Goal: Task Accomplishment & Management: Use online tool/utility

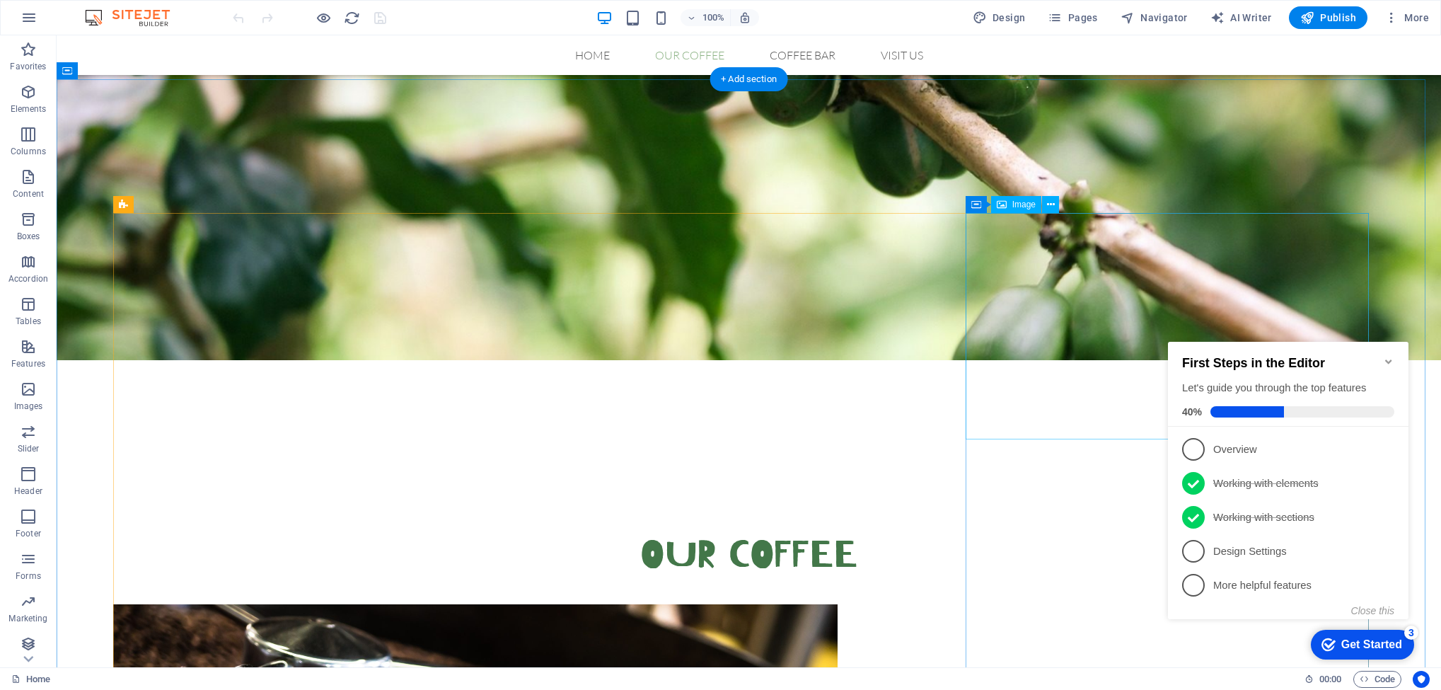
scroll to position [849, 0]
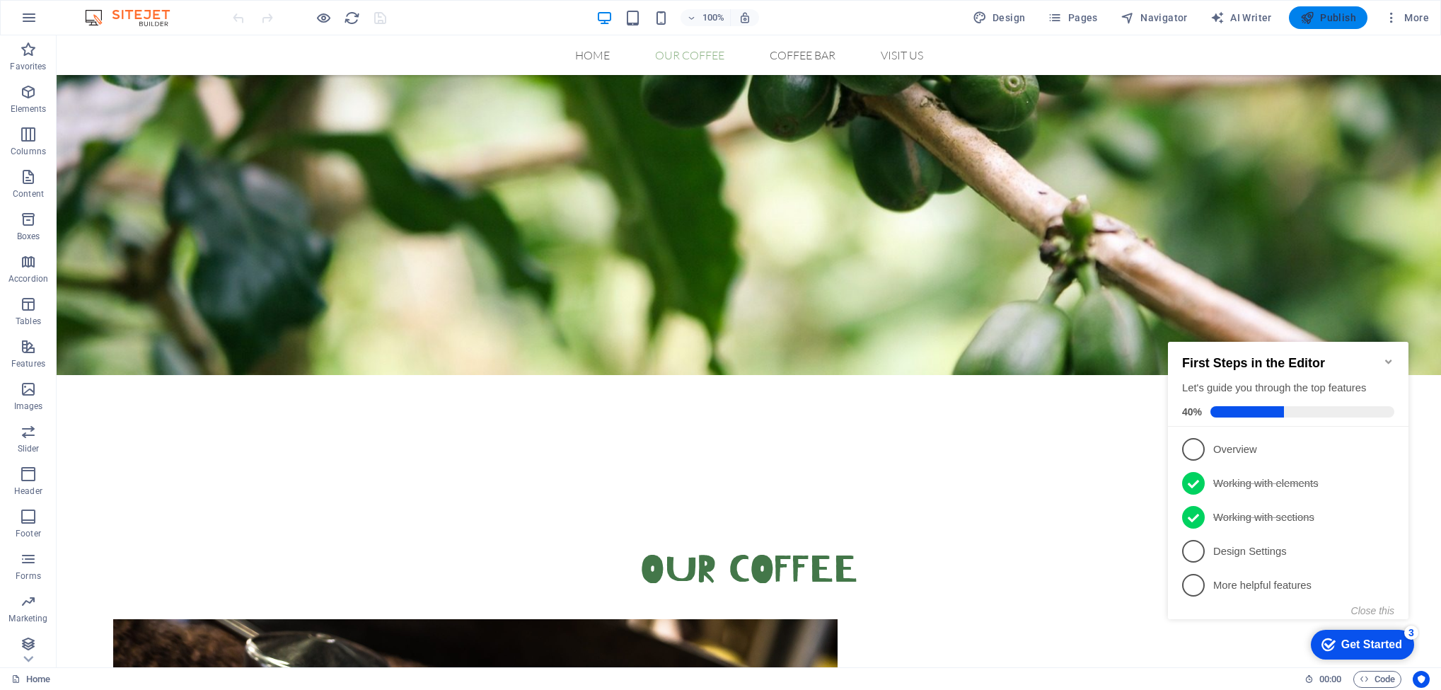
click at [1333, 23] on span "Publish" at bounding box center [1329, 18] width 56 height 14
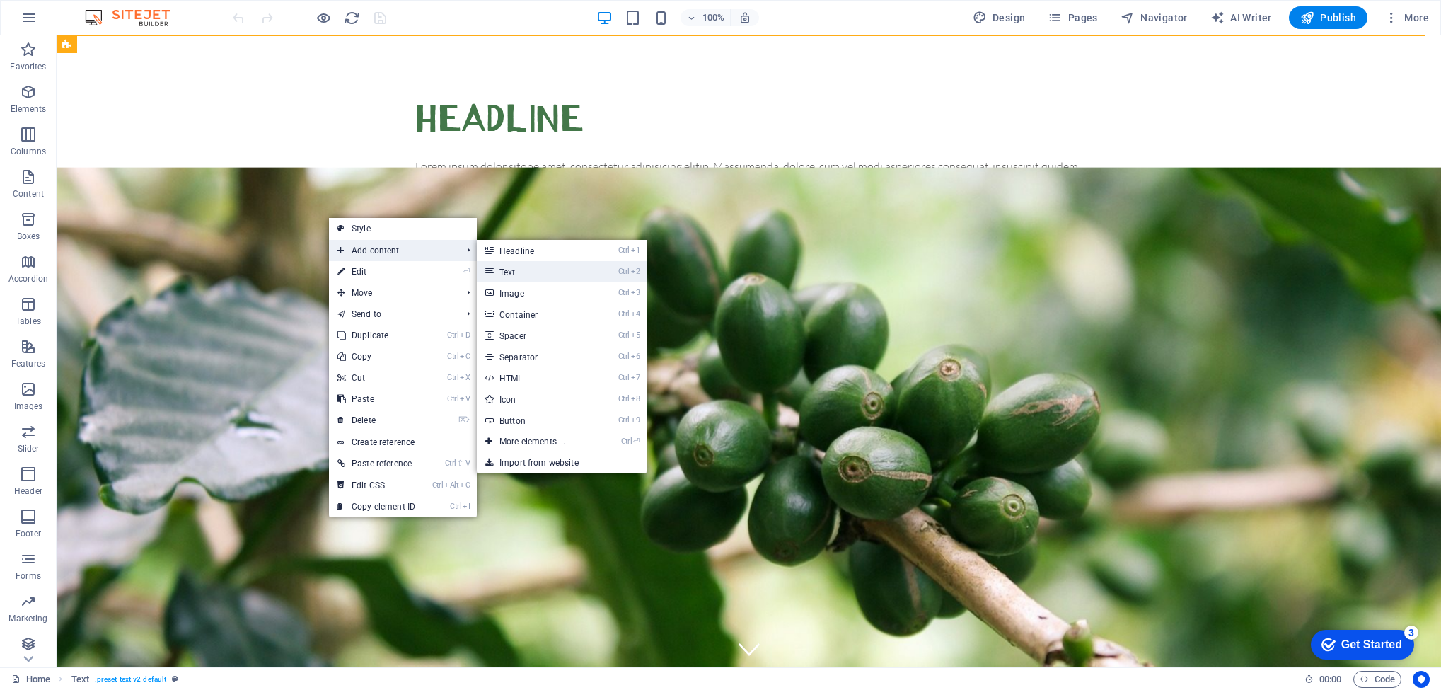
drag, startPoint x: 523, startPoint y: 267, endPoint x: 217, endPoint y: 232, distance: 307.7
click at [523, 267] on link "Ctrl 2 Text" at bounding box center [535, 271] width 117 height 21
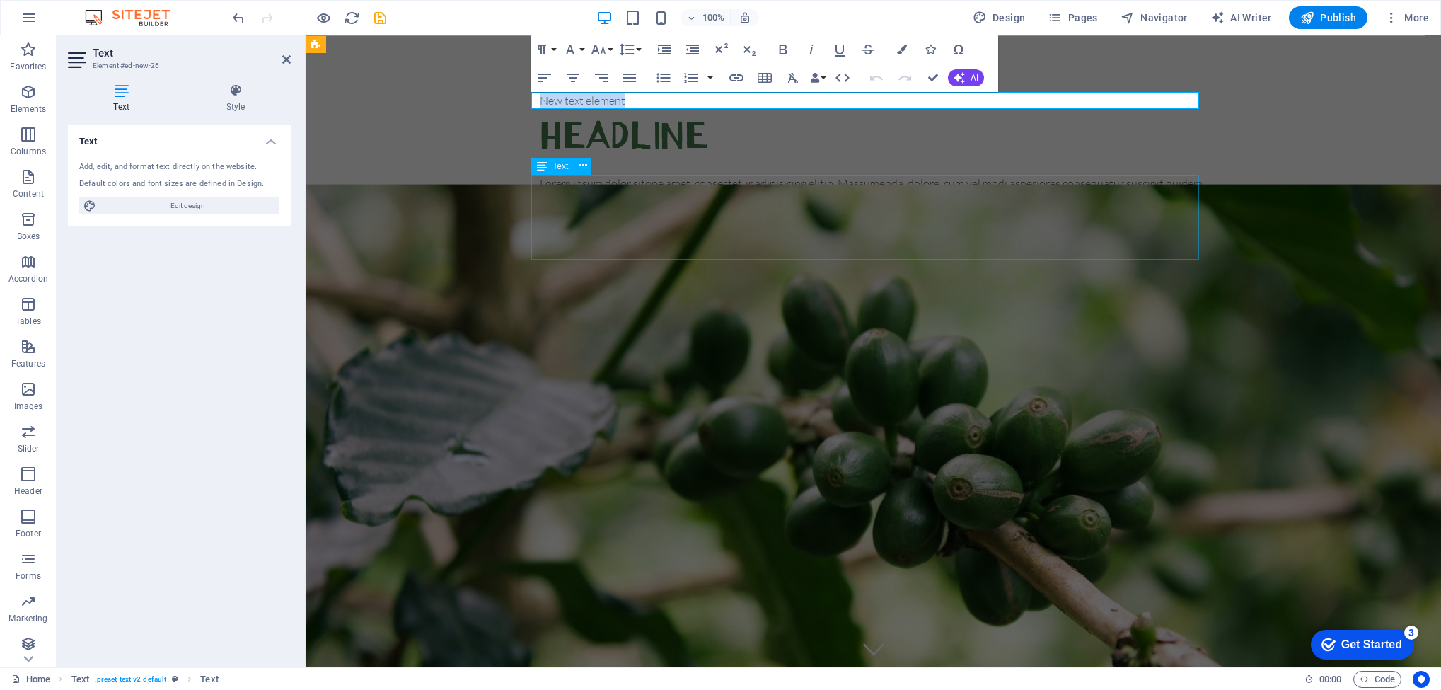
click at [540, 249] on div "Lorem ipsum dolor sitope amet, consectetur adipisicing elitip. Massumenda, dolo…" at bounding box center [874, 217] width 668 height 85
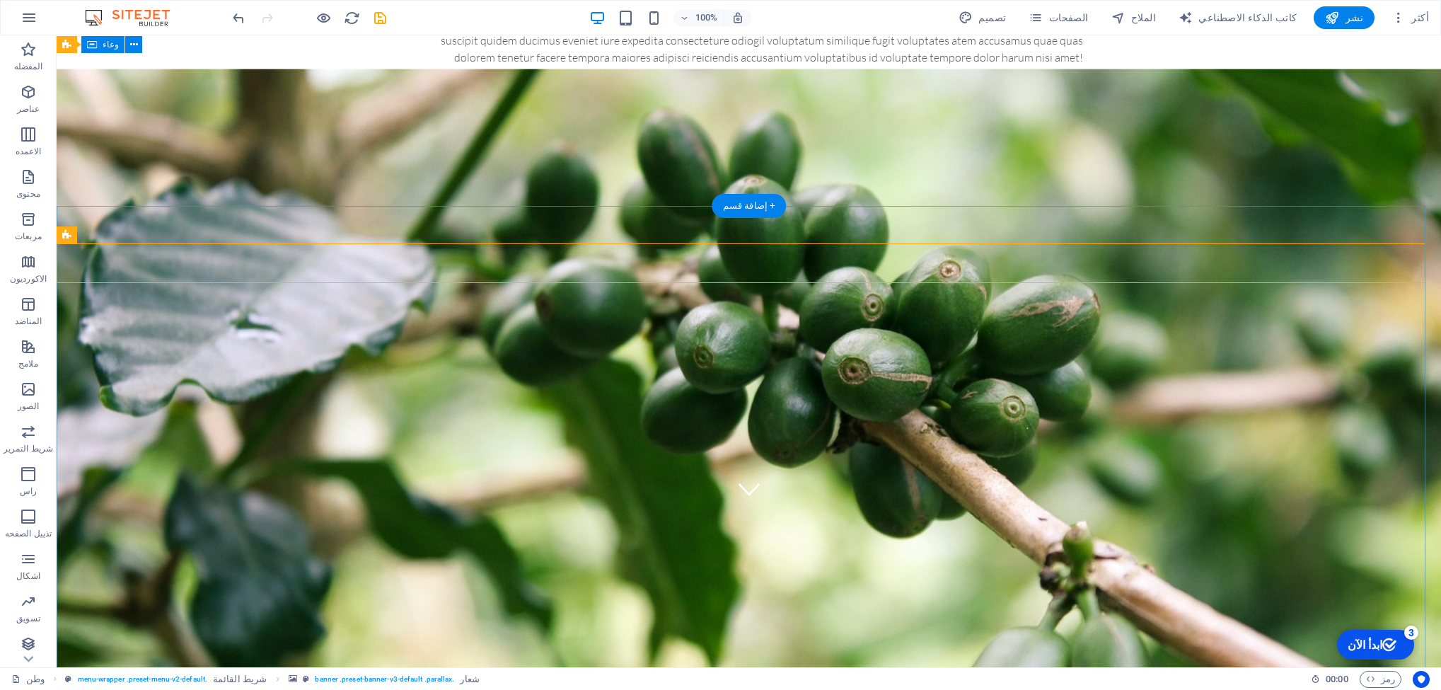
scroll to position [106, 0]
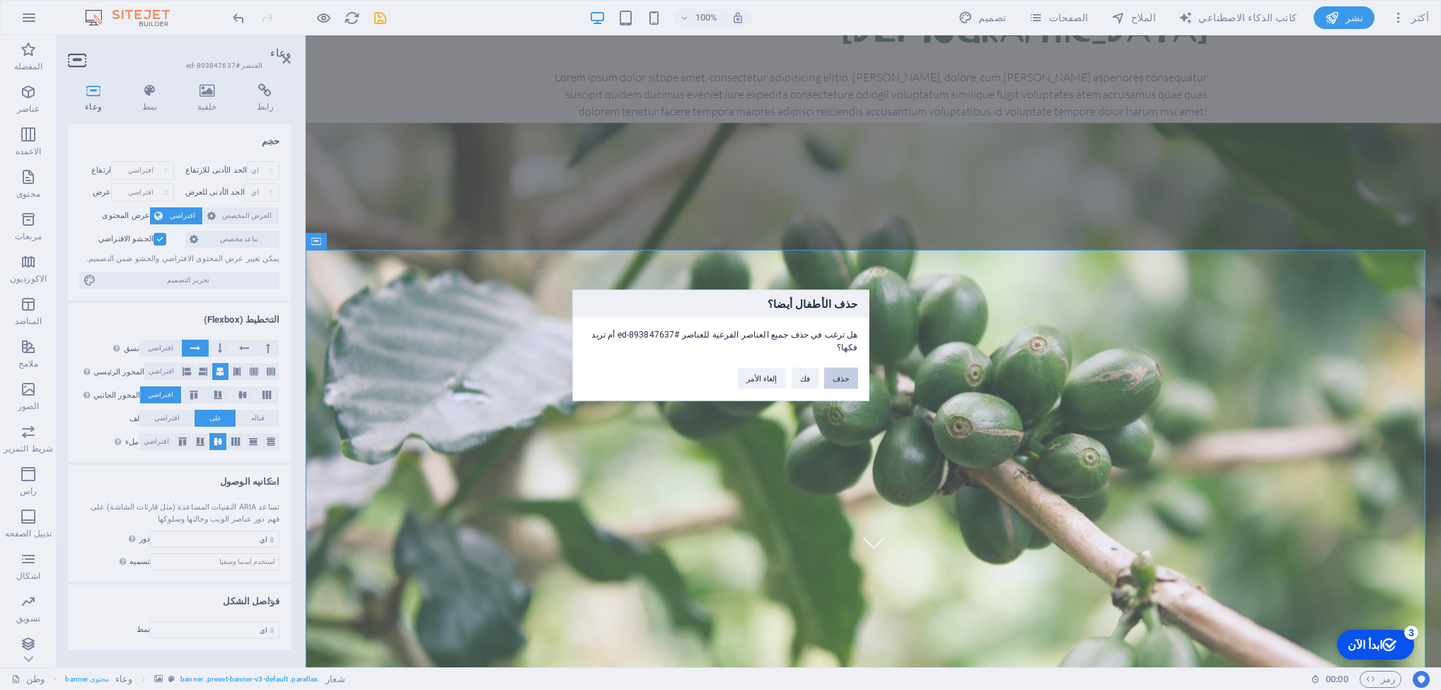
click at [841, 370] on button "حذف" at bounding box center [841, 377] width 34 height 21
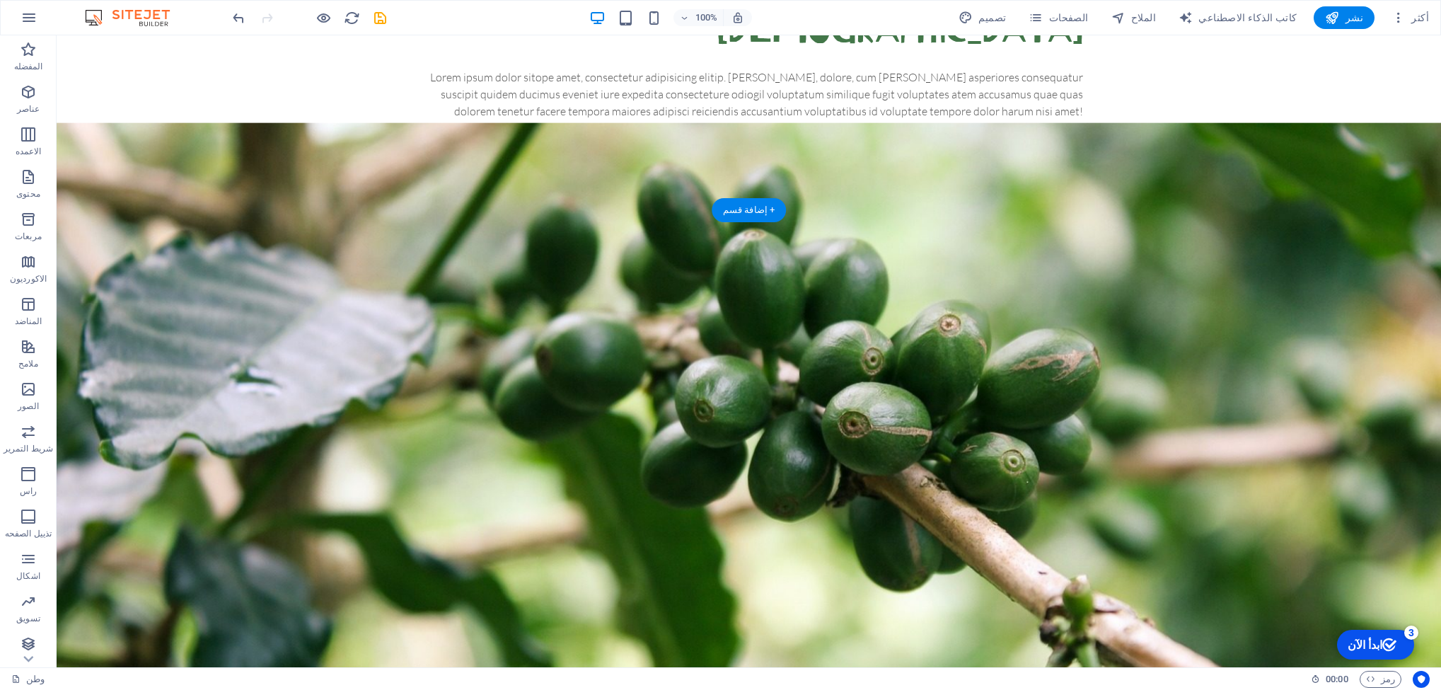
click at [463, 391] on figure at bounding box center [749, 438] width 1385 height 632
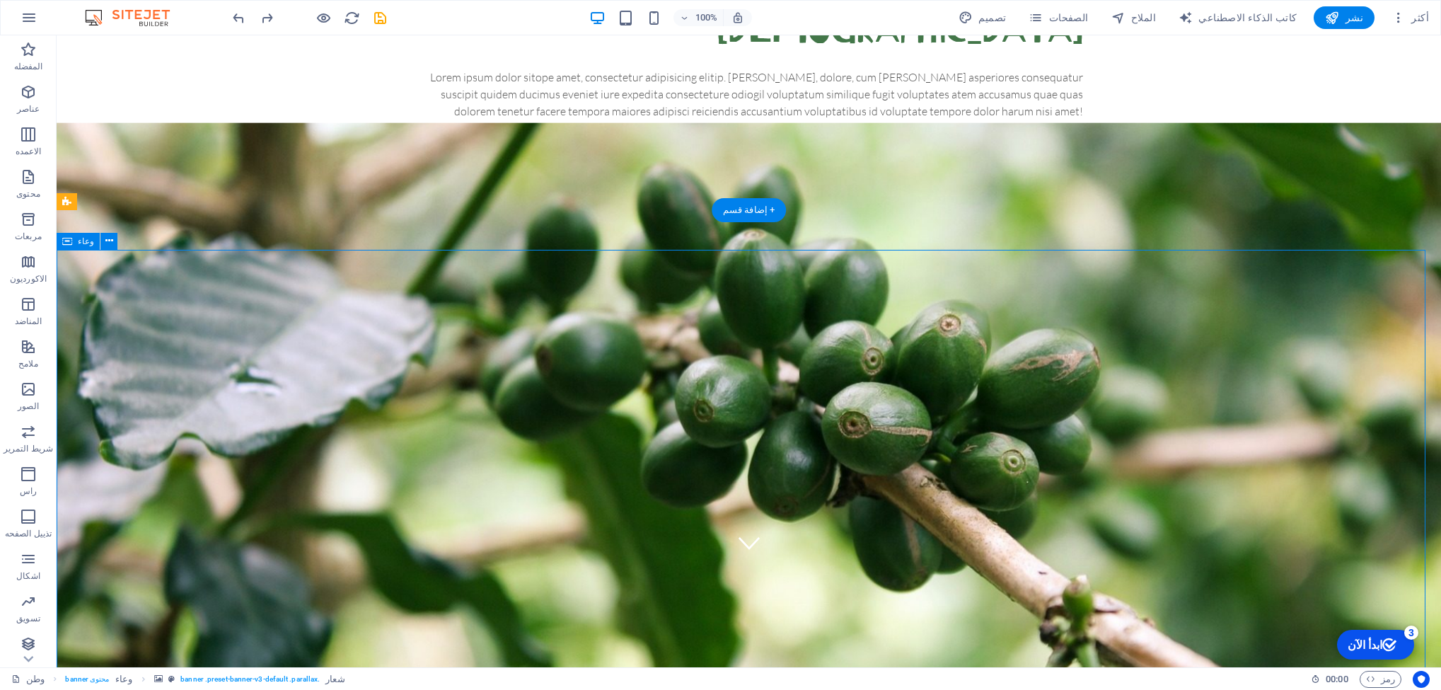
drag, startPoint x: 1229, startPoint y: 328, endPoint x: 817, endPoint y: 342, distance: 412.1
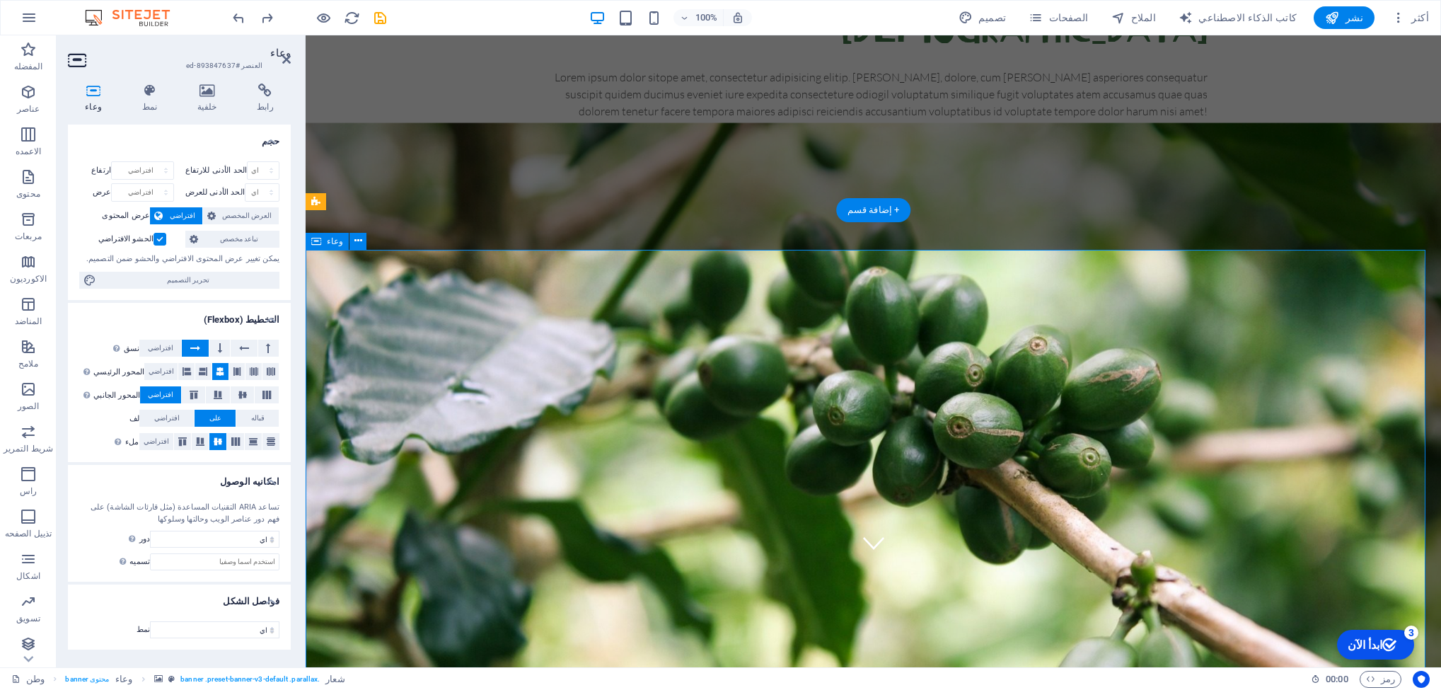
click at [430, 209] on div "Banner شريط القائمة" at bounding box center [377, 202] width 143 height 18
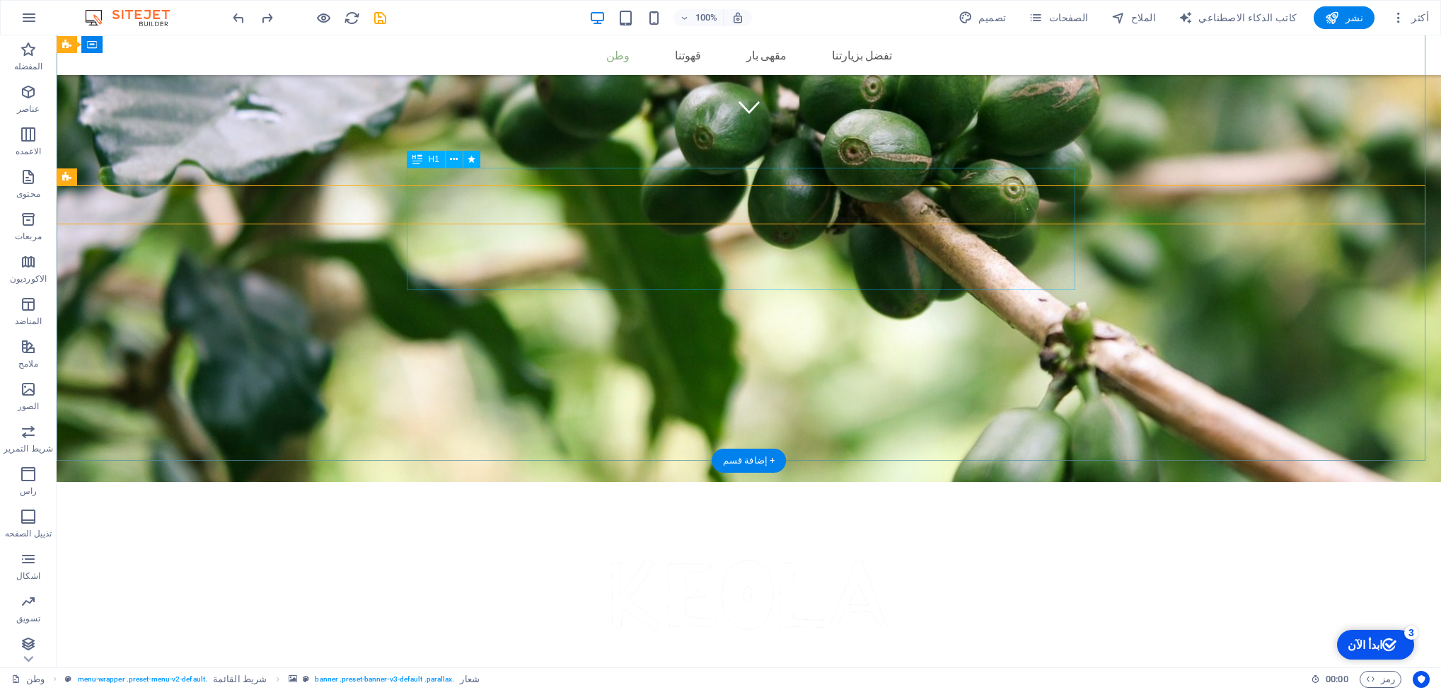
scroll to position [425, 0]
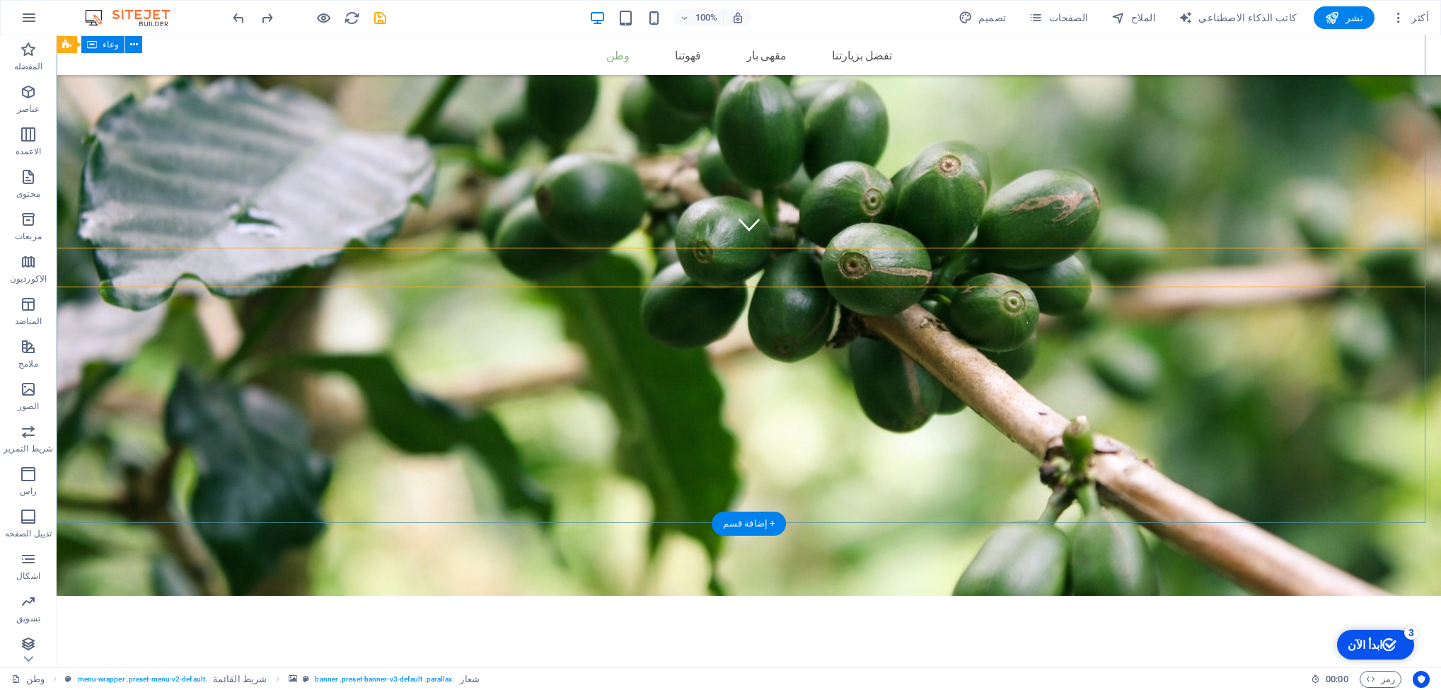
click at [749, 235] on figure at bounding box center [749, 224] width 21 height 21
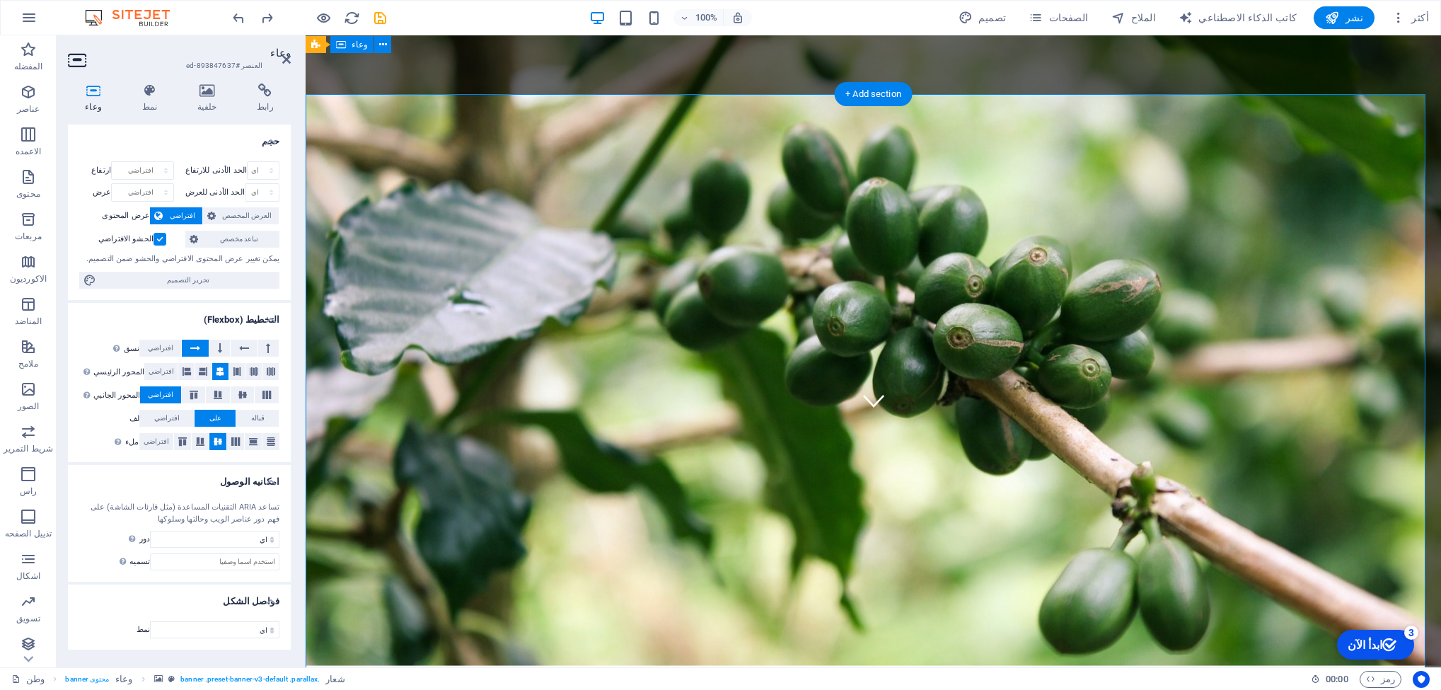
scroll to position [212, 0]
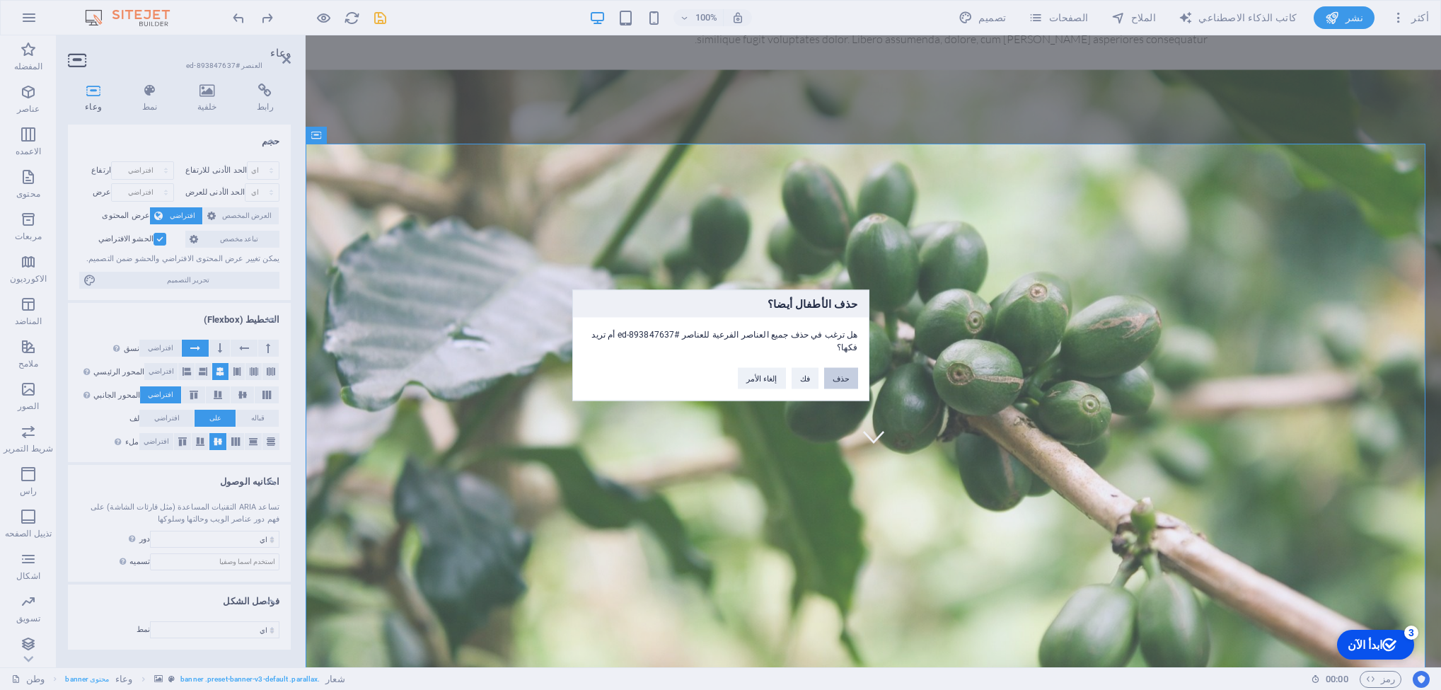
click at [839, 370] on button "حذف" at bounding box center [841, 377] width 34 height 21
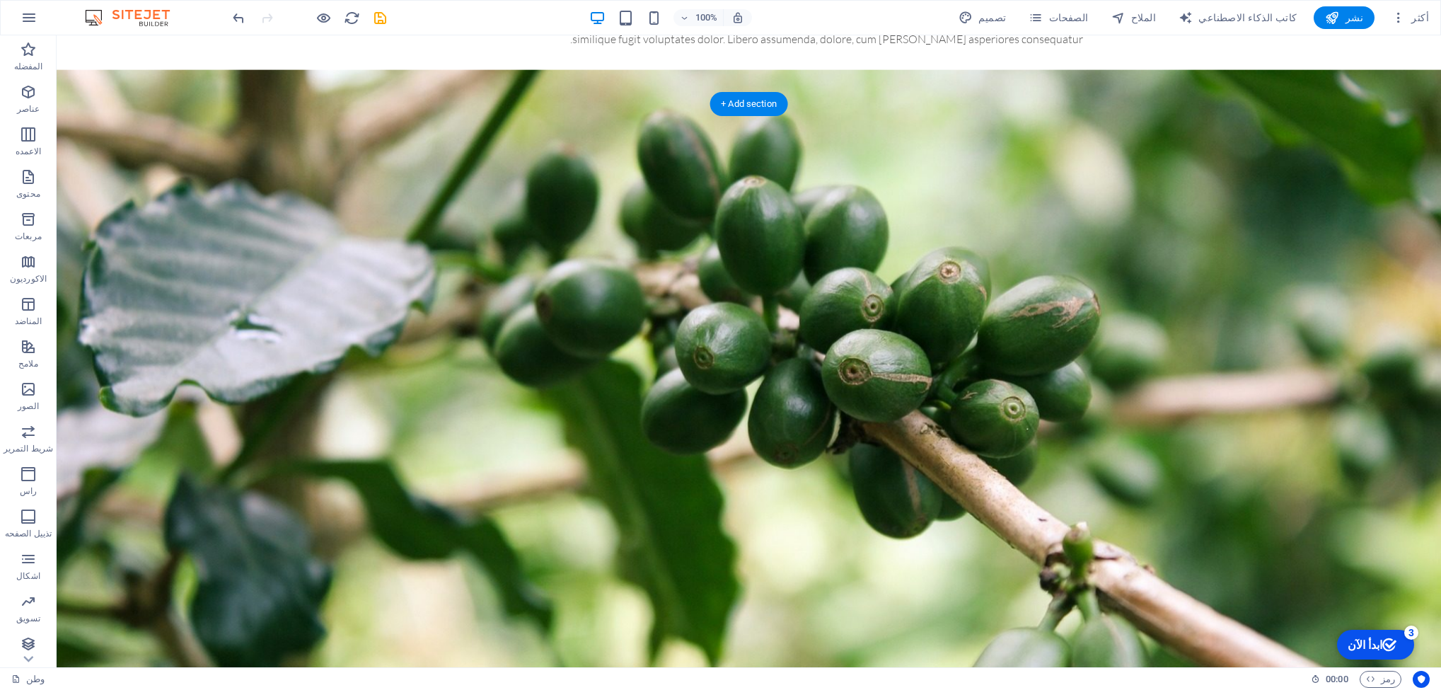
click at [833, 474] on figure at bounding box center [749, 385] width 1385 height 632
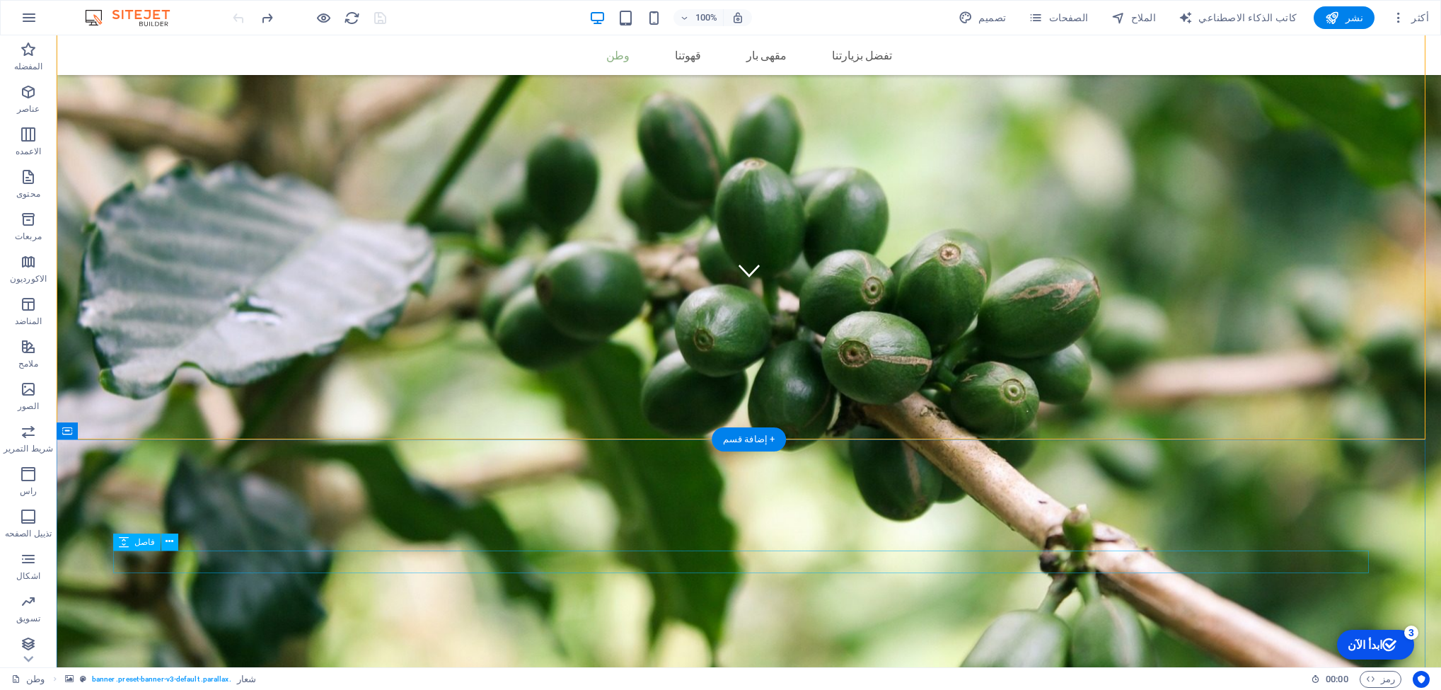
scroll to position [531, 0]
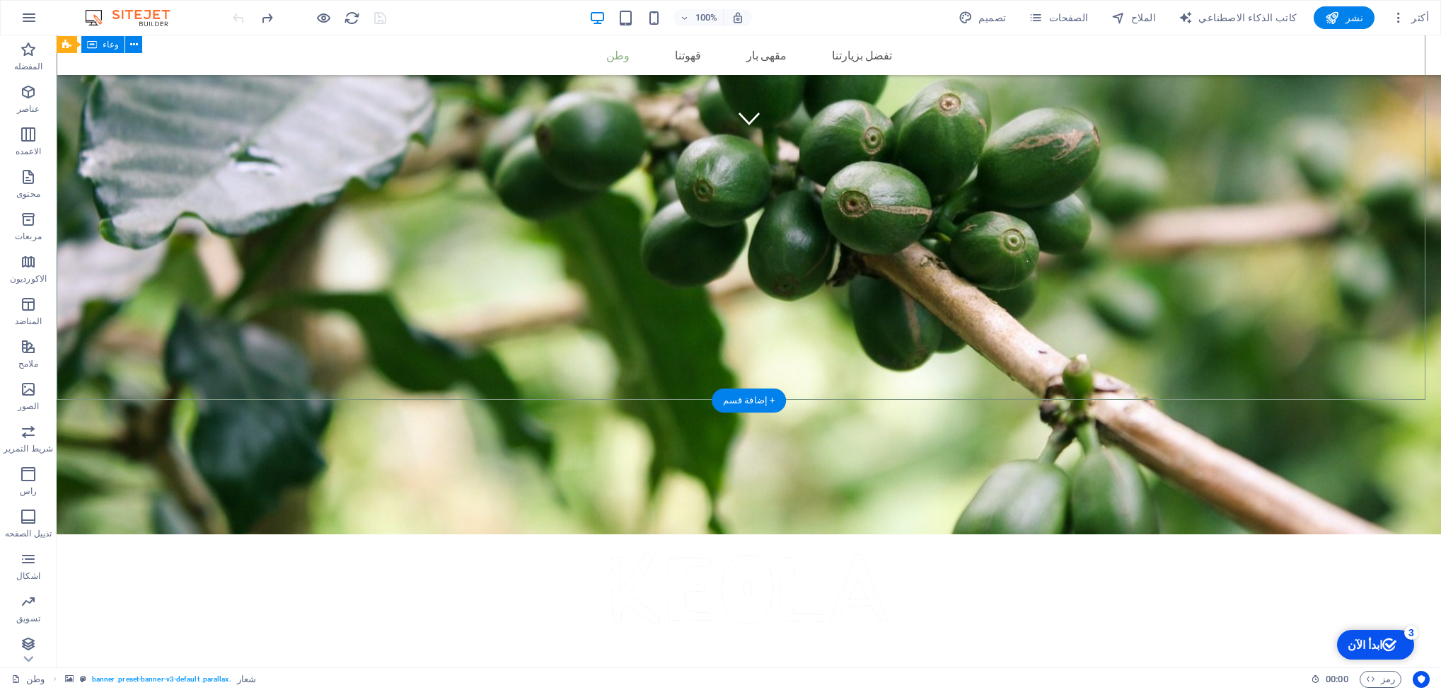
click at [149, 401] on div "مقهى بار قهوة أصلية من [GEOGRAPHIC_DATA]" at bounding box center [749, 603] width 1385 height 404
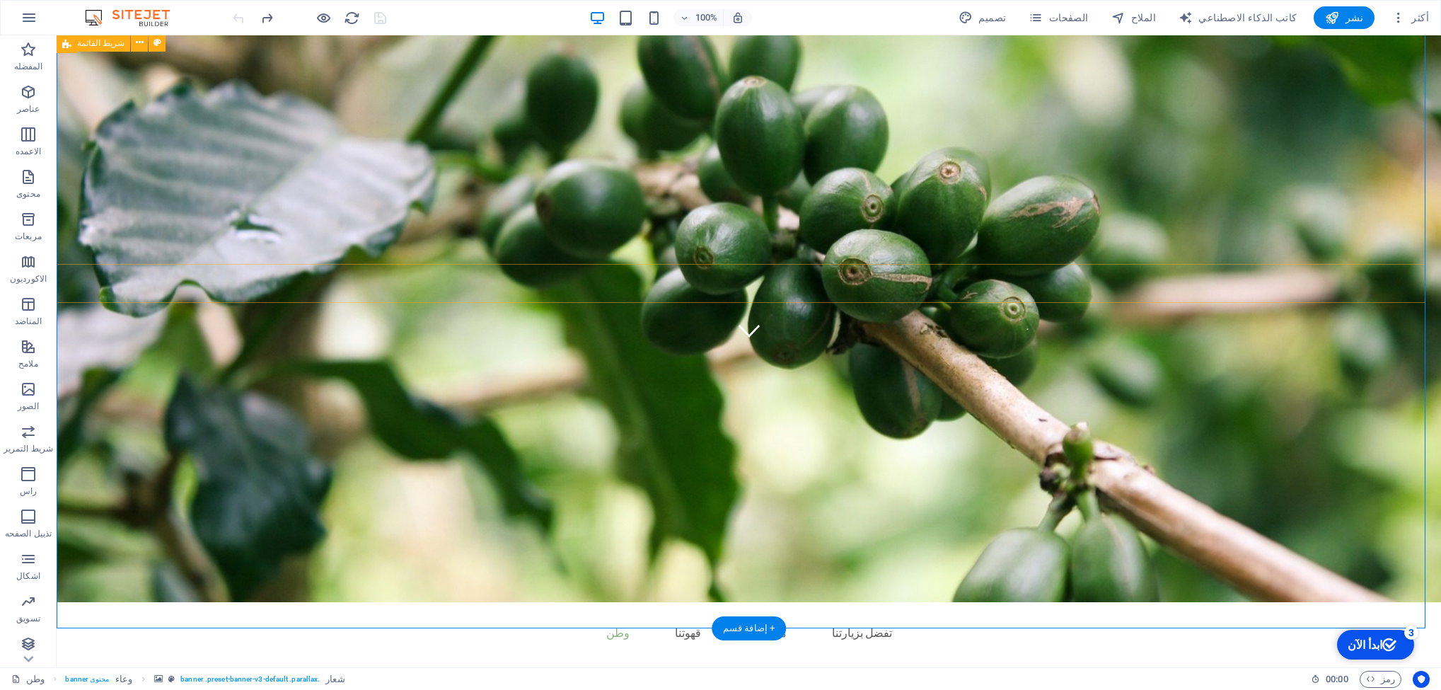
scroll to position [0, 0]
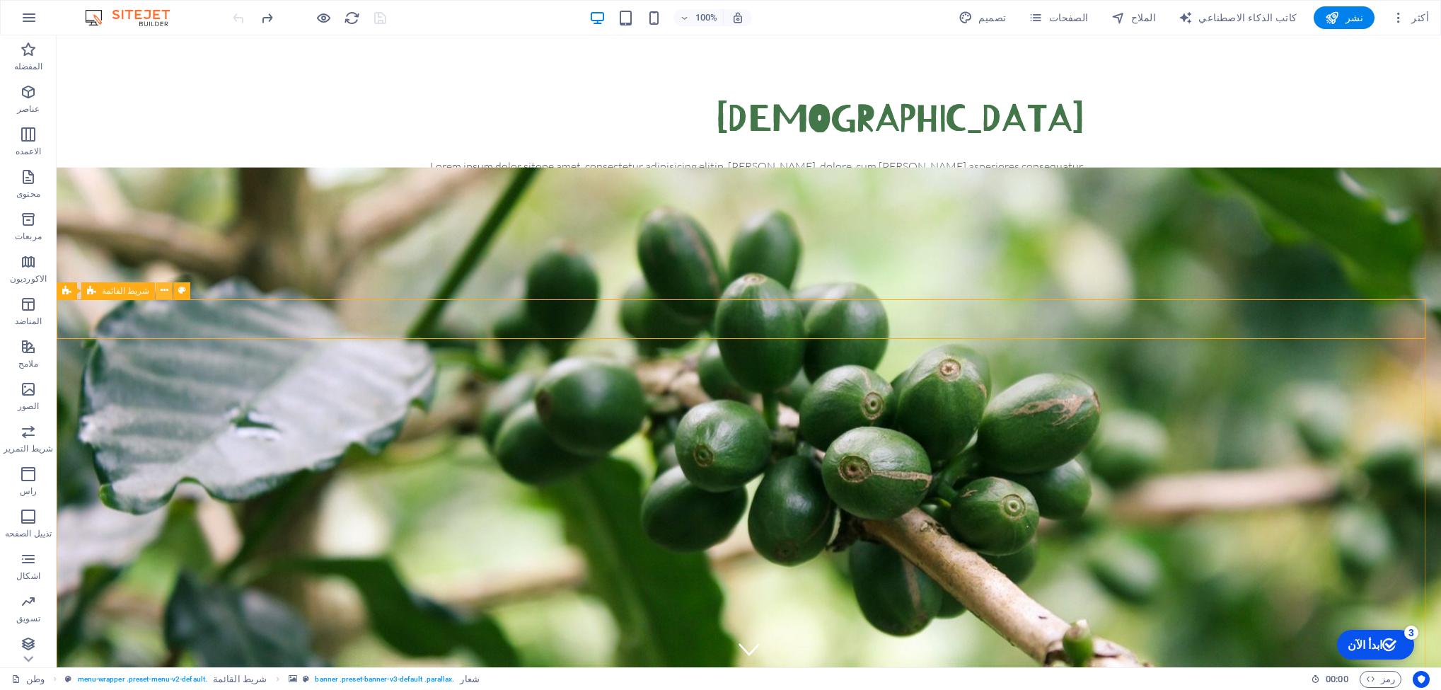
click at [161, 289] on icon at bounding box center [165, 290] width 8 height 15
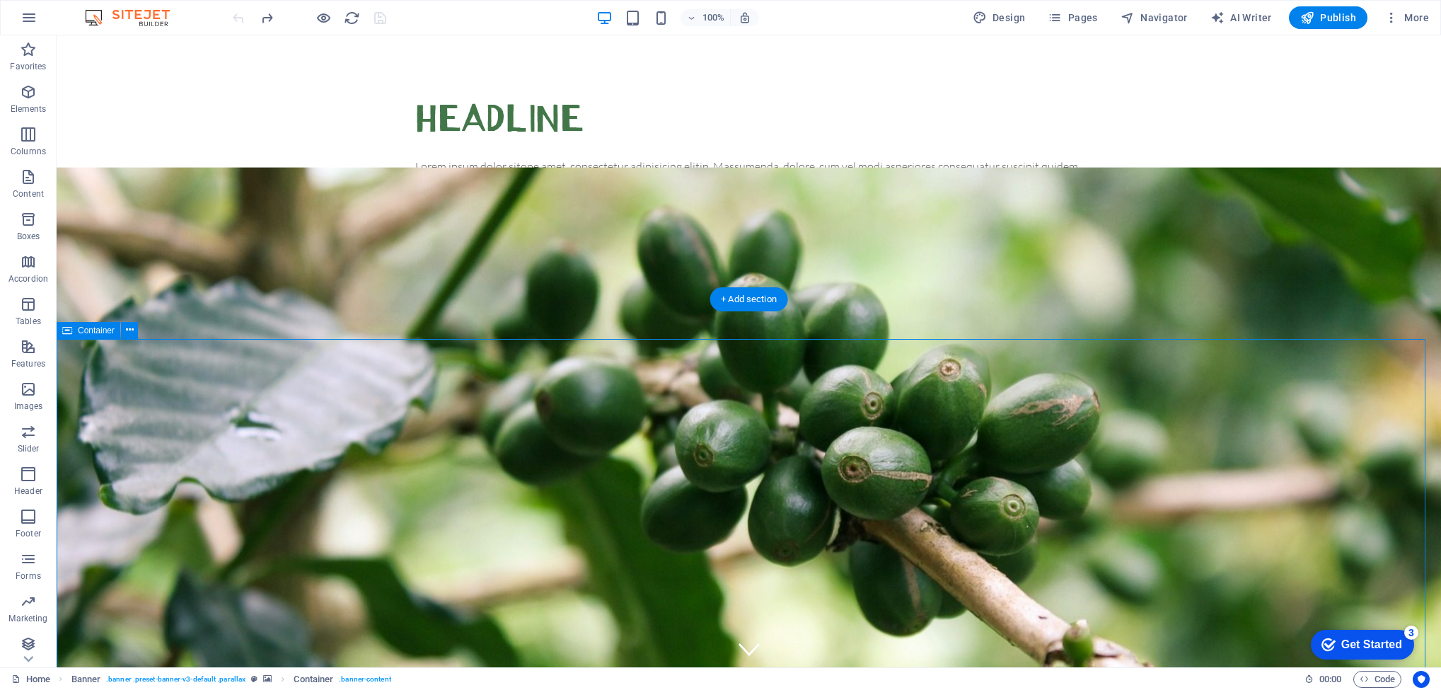
click at [130, 327] on icon at bounding box center [130, 330] width 8 height 15
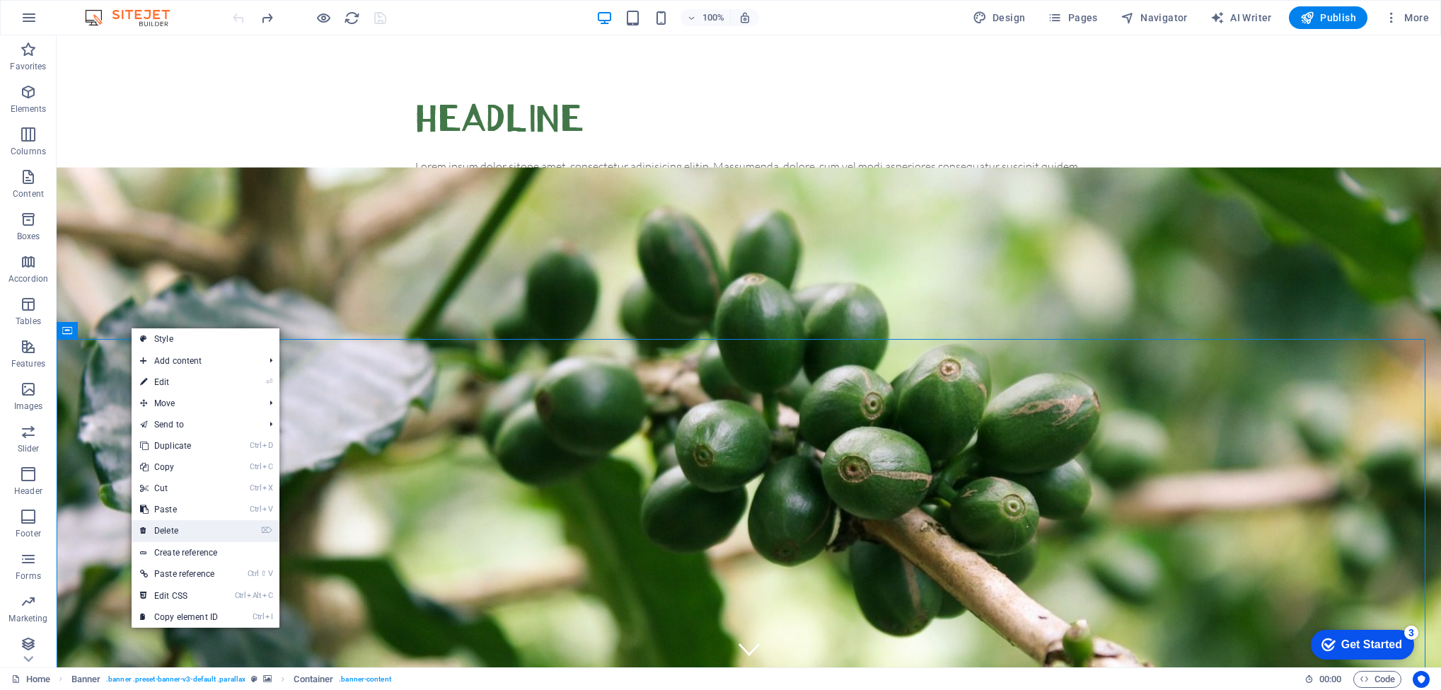
click at [183, 529] on link "⌦ Delete" at bounding box center [179, 530] width 95 height 21
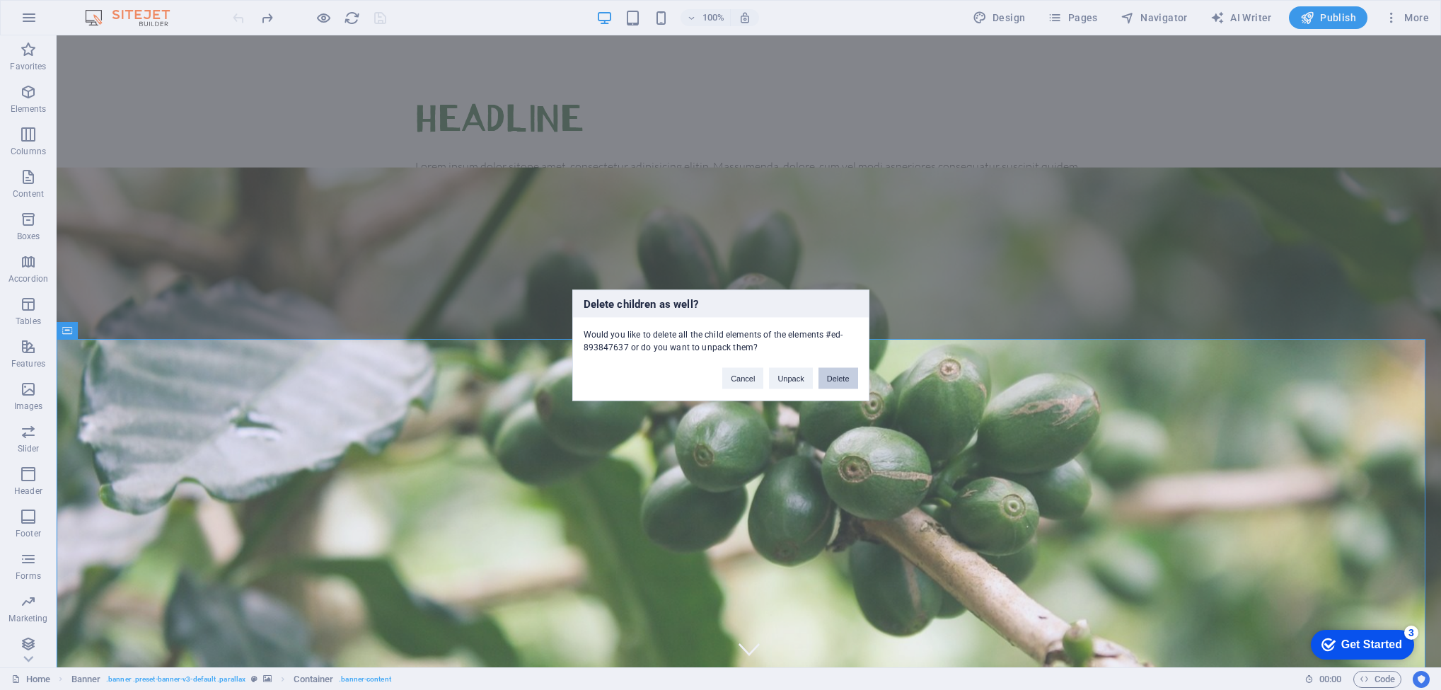
click at [831, 380] on button "Delete" at bounding box center [839, 377] width 40 height 21
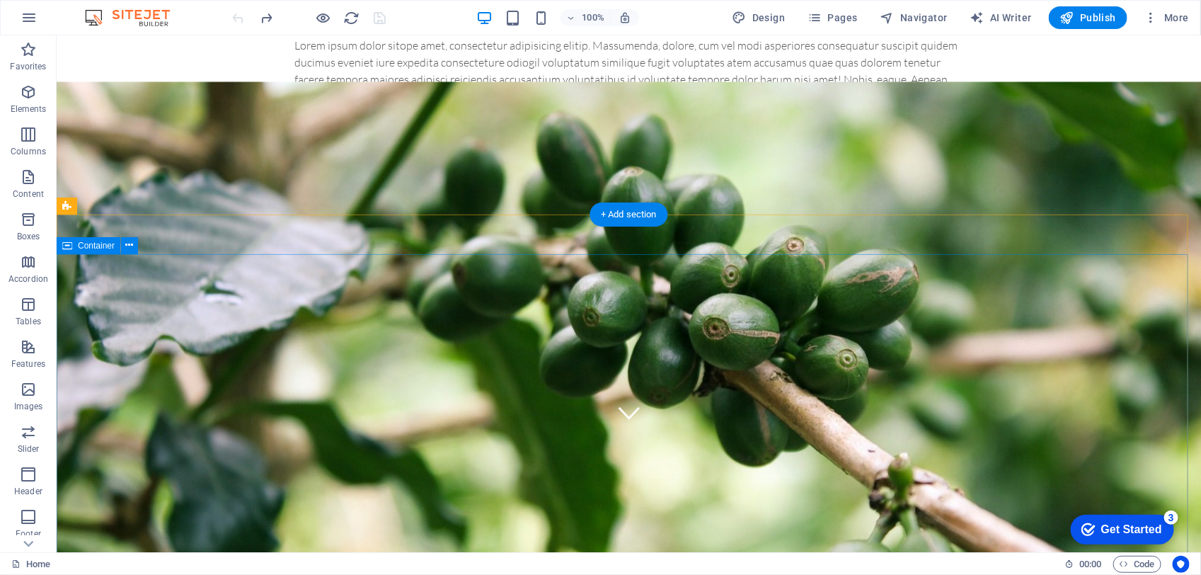
scroll to position [71, 0]
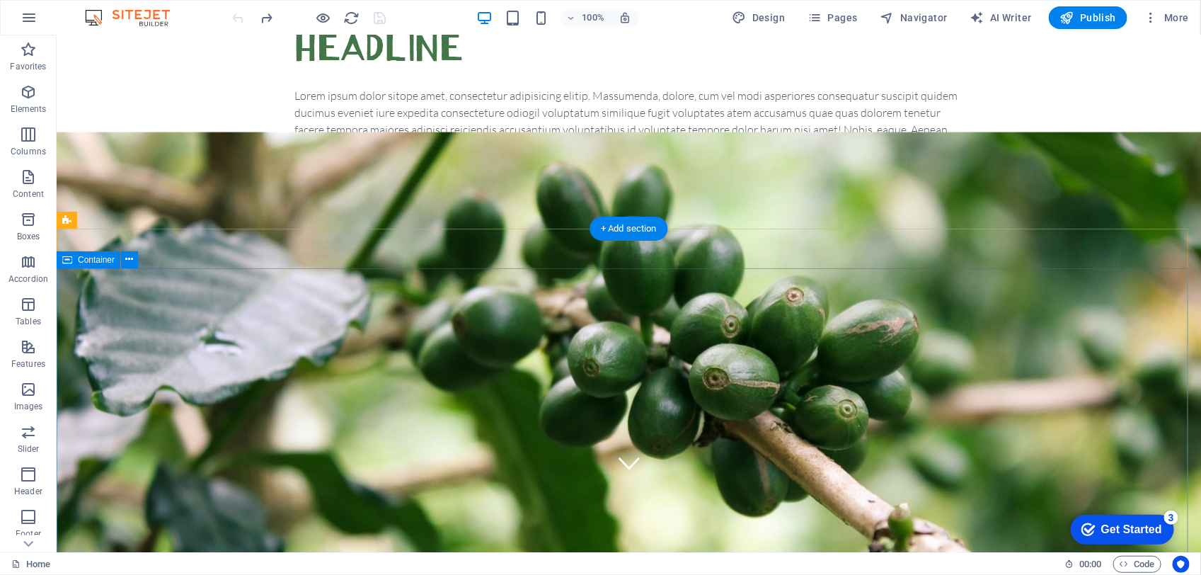
drag, startPoint x: 110, startPoint y: 298, endPoint x: 123, endPoint y: 313, distance: 20.0
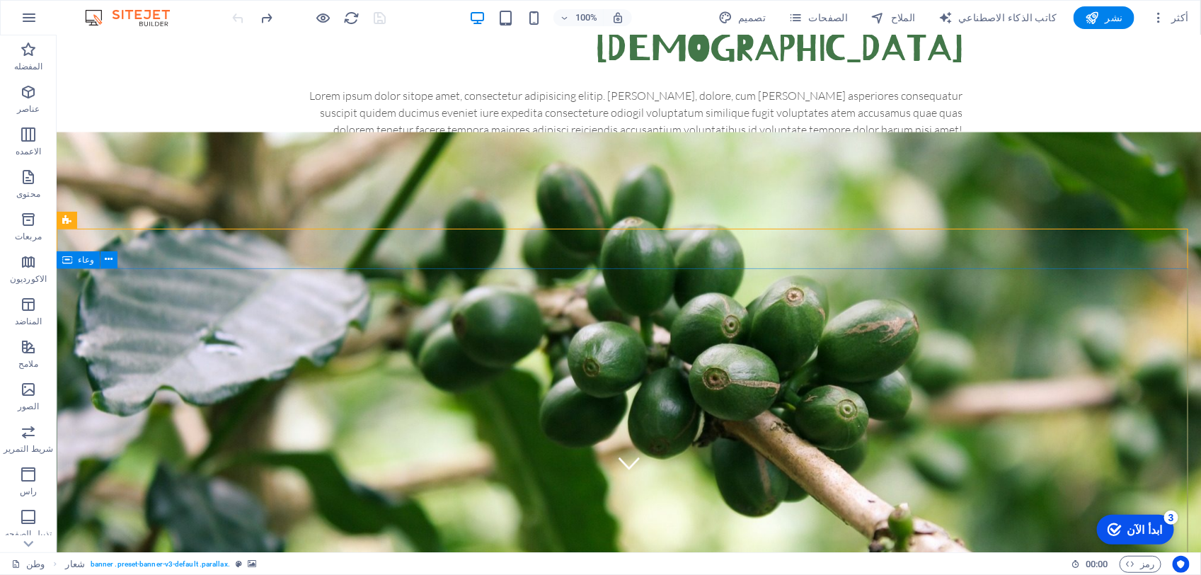
click at [81, 262] on span "وعاء" at bounding box center [86, 259] width 16 height 8
click at [105, 262] on icon at bounding box center [109, 259] width 8 height 15
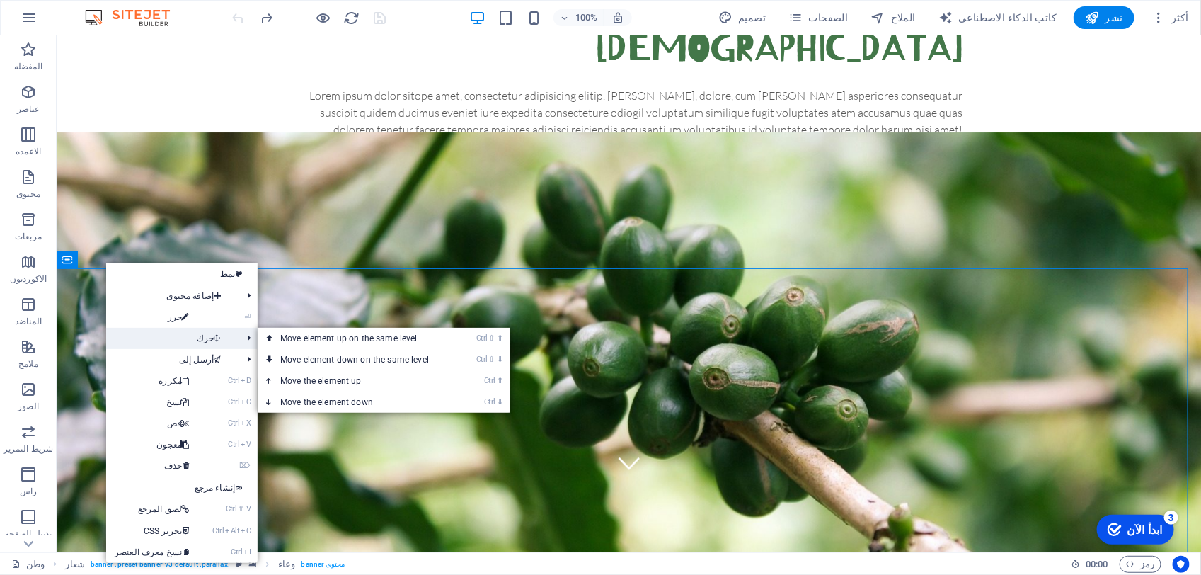
click at [168, 336] on span "حرك" at bounding box center [171, 338] width 130 height 21
click at [266, 337] on icon at bounding box center [269, 338] width 7 height 21
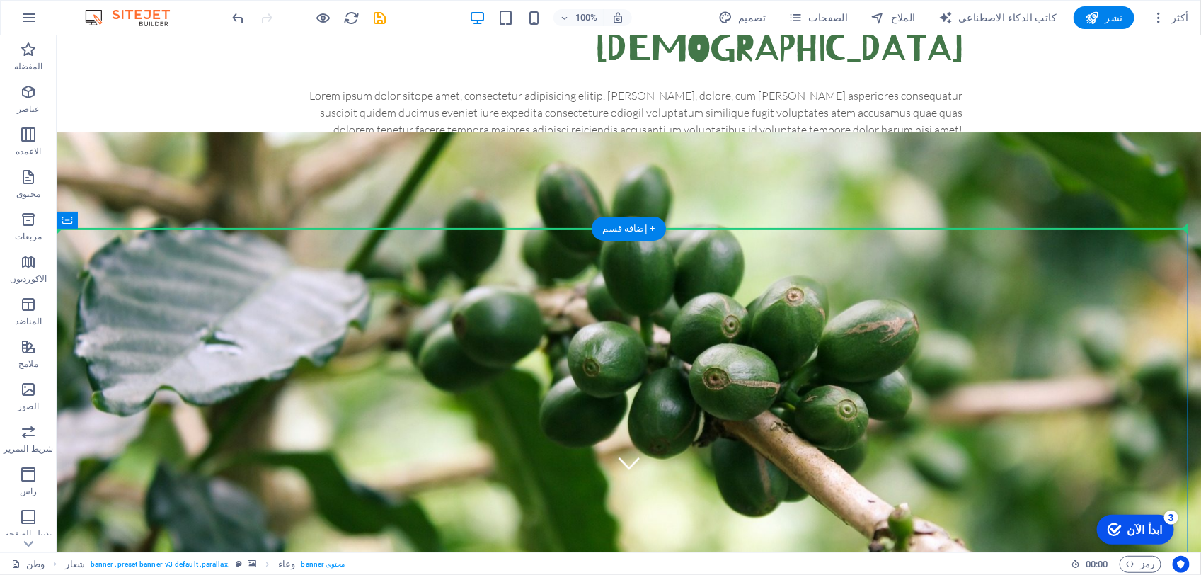
drag, startPoint x: 282, startPoint y: 254, endPoint x: 295, endPoint y: 180, distance: 75.4
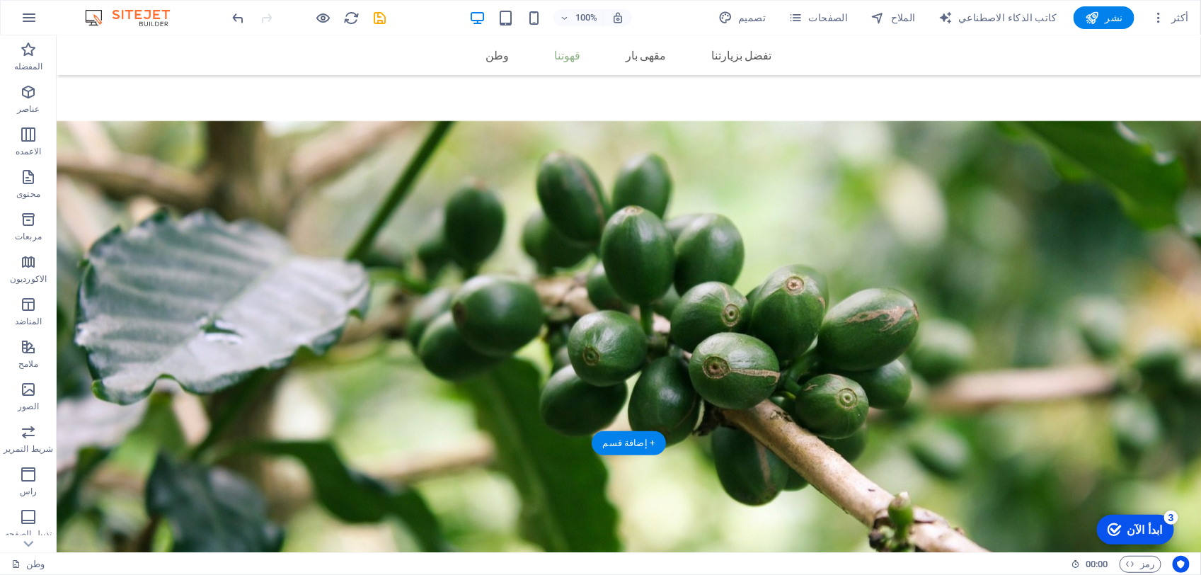
scroll to position [513, 0]
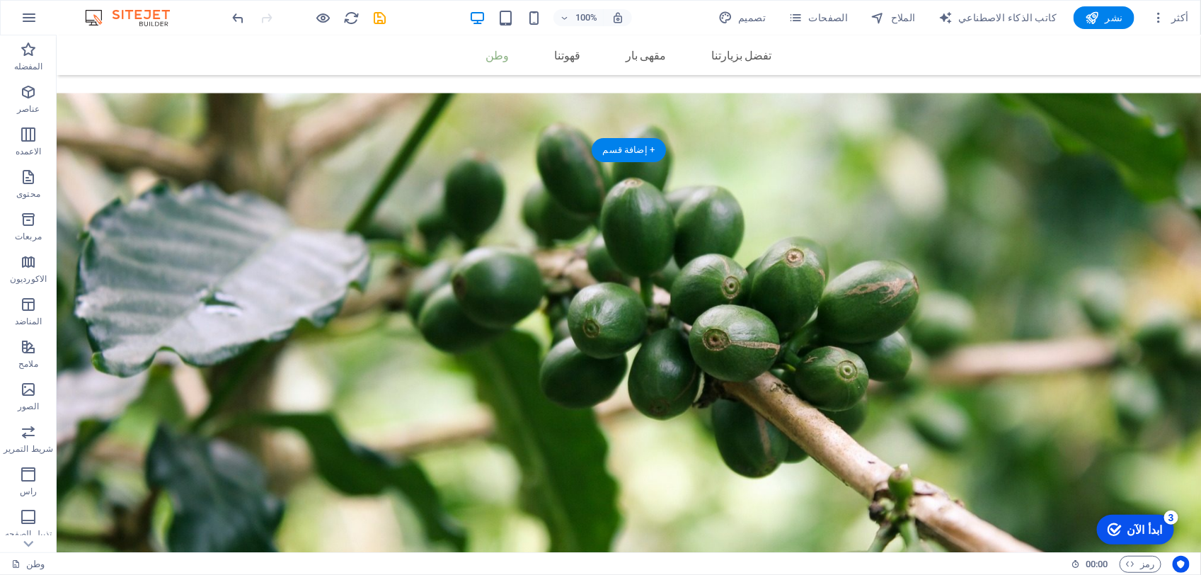
click at [284, 318] on figure at bounding box center [628, 350] width 1144 height 517
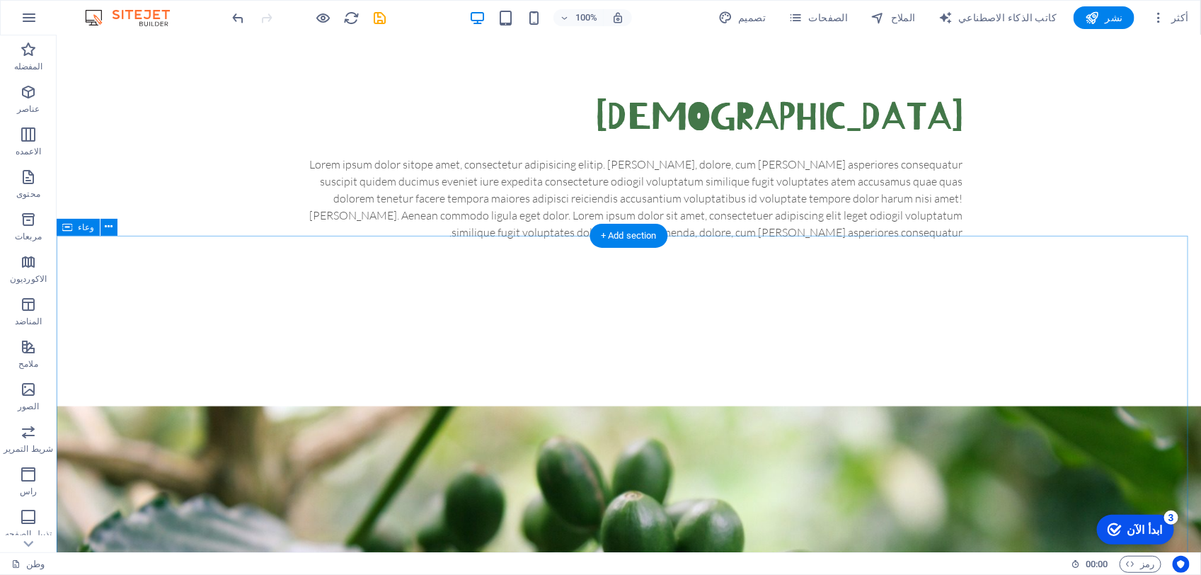
scroll to position [0, 0]
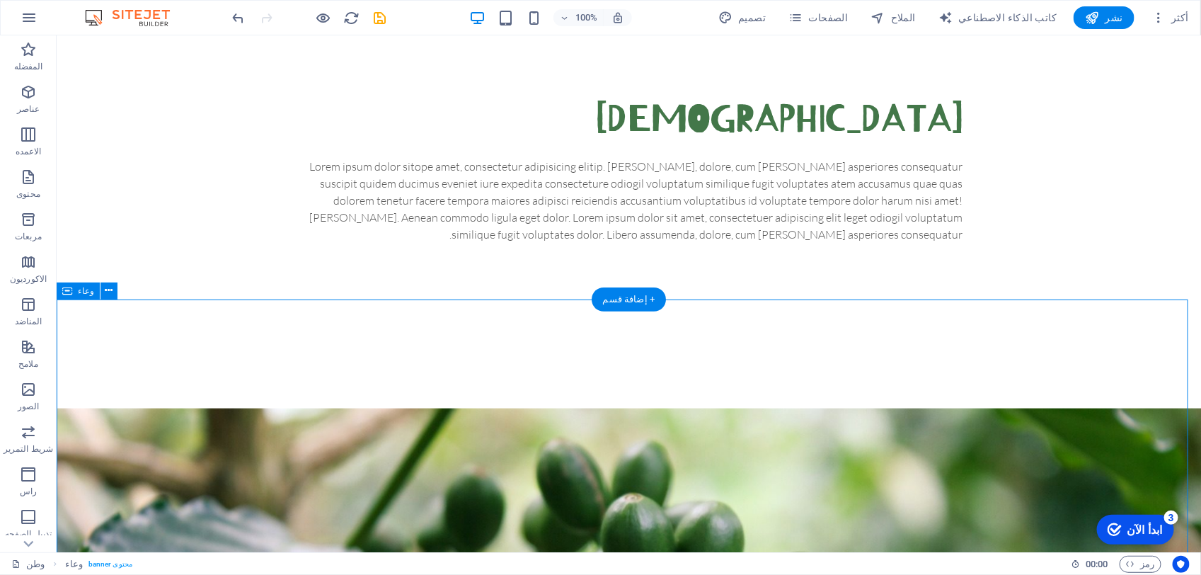
drag, startPoint x: 284, startPoint y: 323, endPoint x: 274, endPoint y: 461, distance: 138.4
click at [277, 461] on div "مقهى بار قهوة أصلية من [GEOGRAPHIC_DATA]" at bounding box center [628, 481] width 1144 height 364
drag, startPoint x: 267, startPoint y: 421, endPoint x: 274, endPoint y: 329, distance: 92.3
click at [274, 329] on div "مقهى بار قهوة أصلية من [GEOGRAPHIC_DATA]" at bounding box center [628, 481] width 1144 height 364
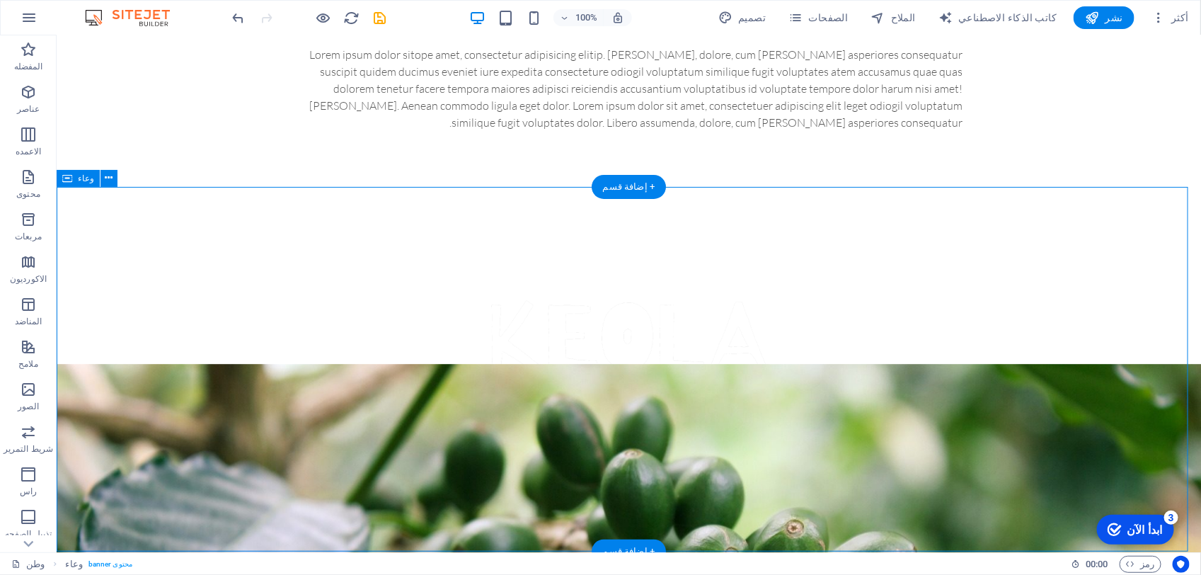
scroll to position [265, 0]
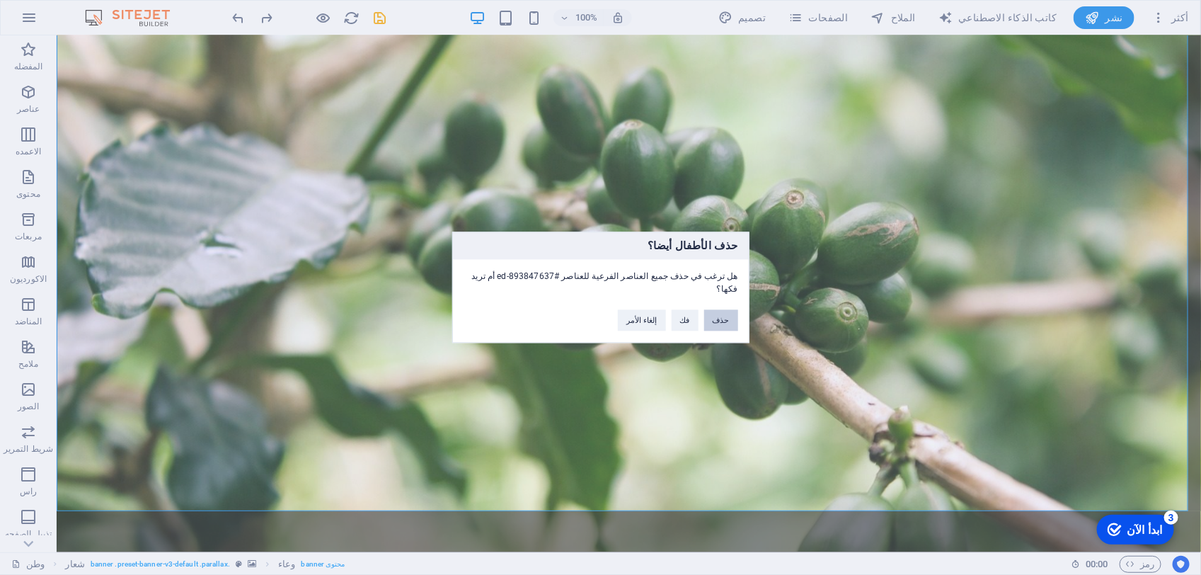
click at [715, 312] on button "حذف" at bounding box center [721, 320] width 34 height 21
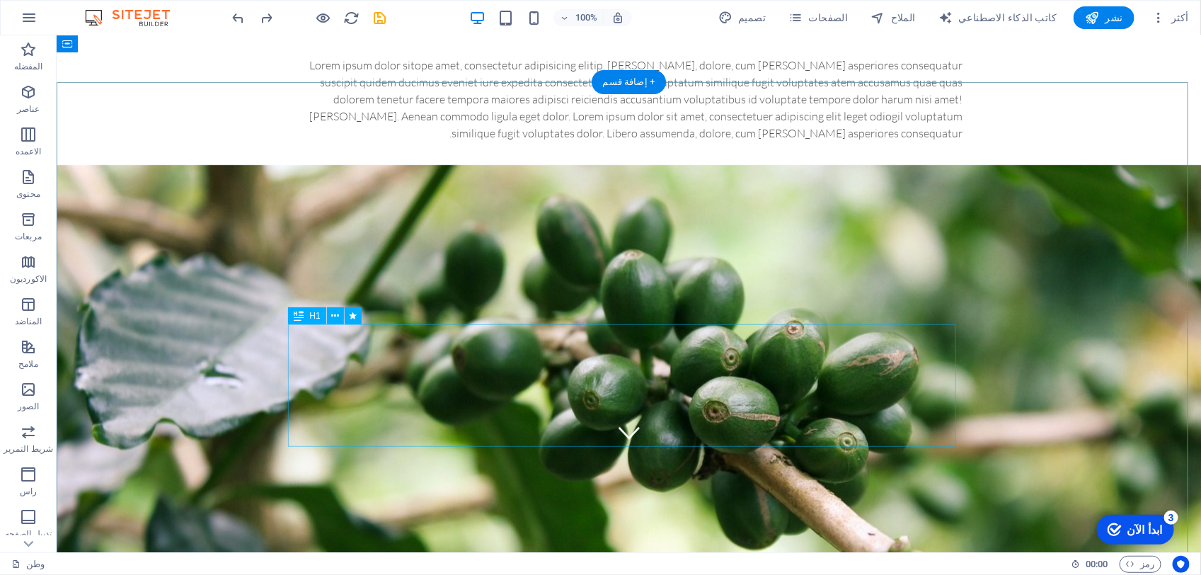
scroll to position [88, 0]
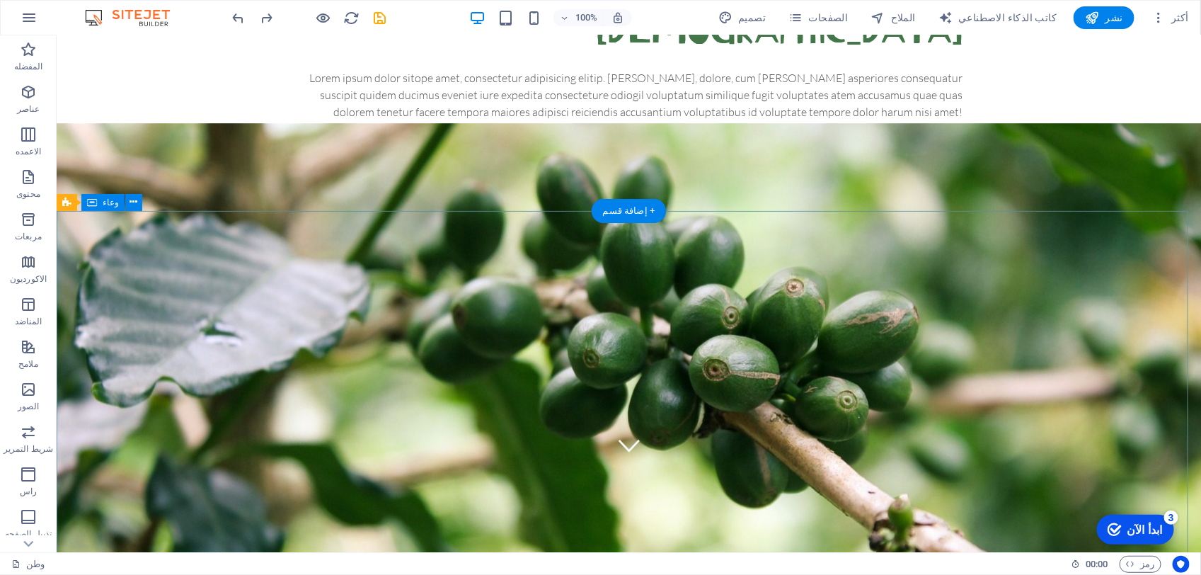
click at [107, 203] on span "وعاء" at bounding box center [111, 202] width 16 height 8
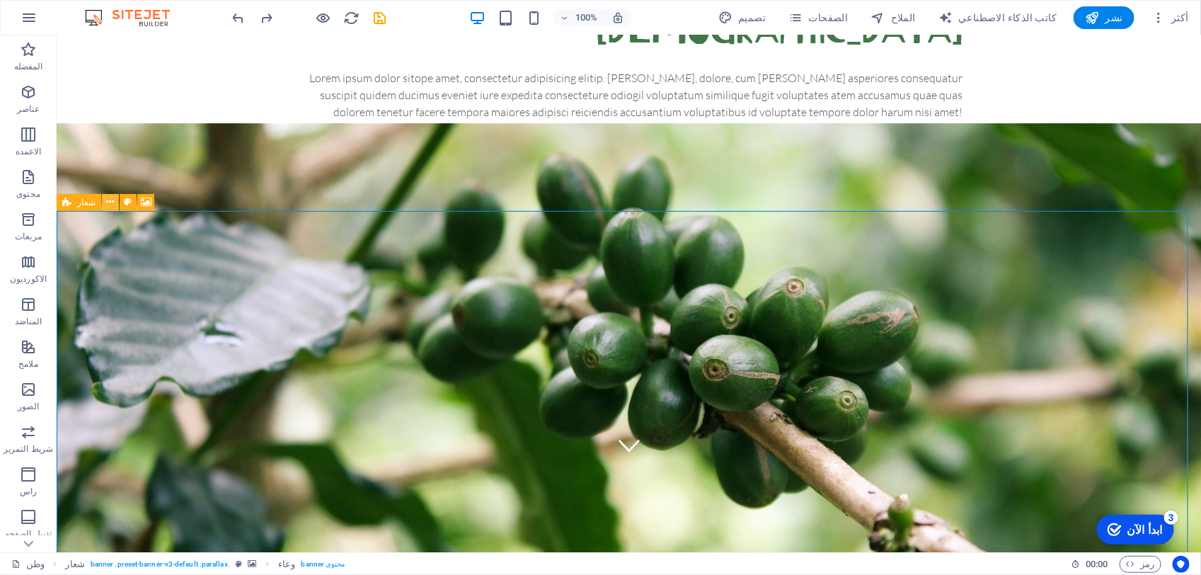
click at [107, 199] on icon at bounding box center [111, 202] width 8 height 15
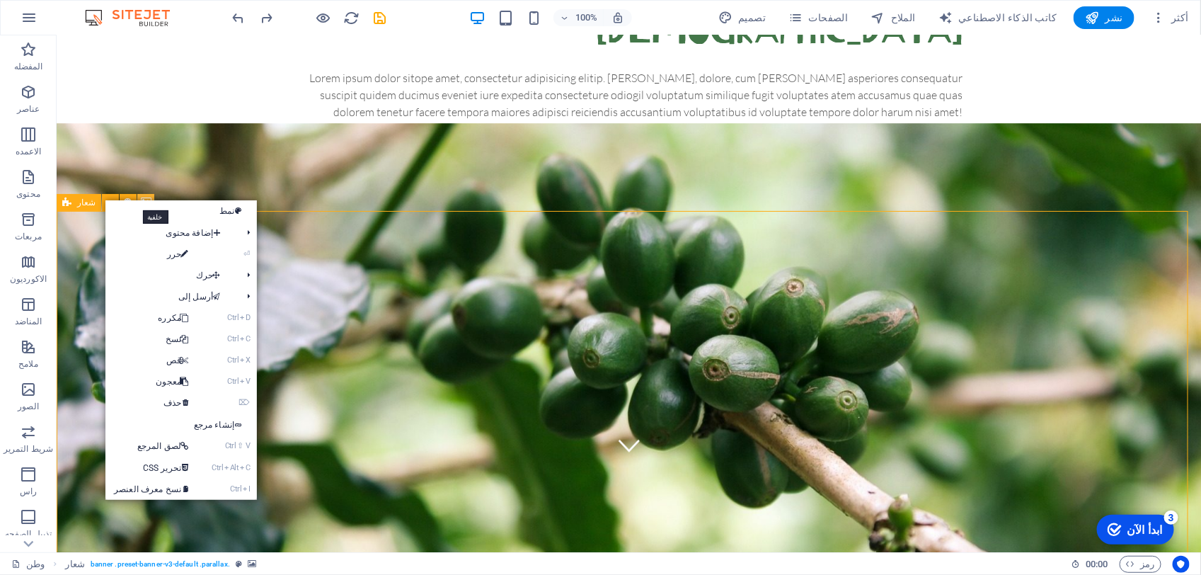
click at [141, 195] on icon at bounding box center [146, 202] width 11 height 15
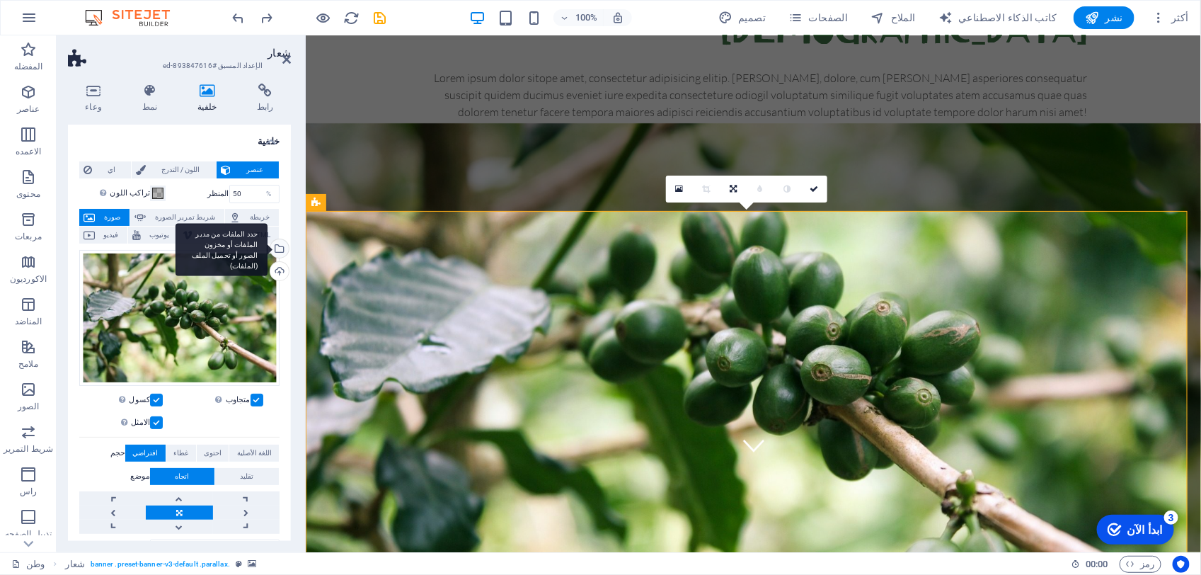
click at [274, 246] on div "حدد الملفات من مدير الملفات أو مخزون الصور أو تحميل الملف (الملفات)" at bounding box center [277, 249] width 21 height 21
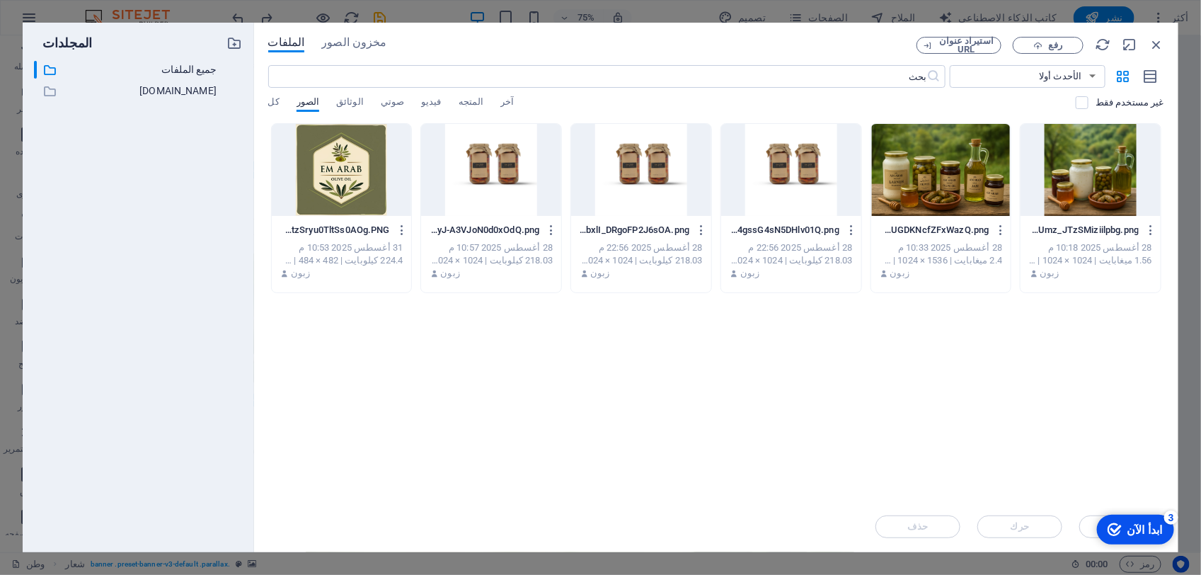
click at [1076, 190] on div at bounding box center [1090, 170] width 140 height 92
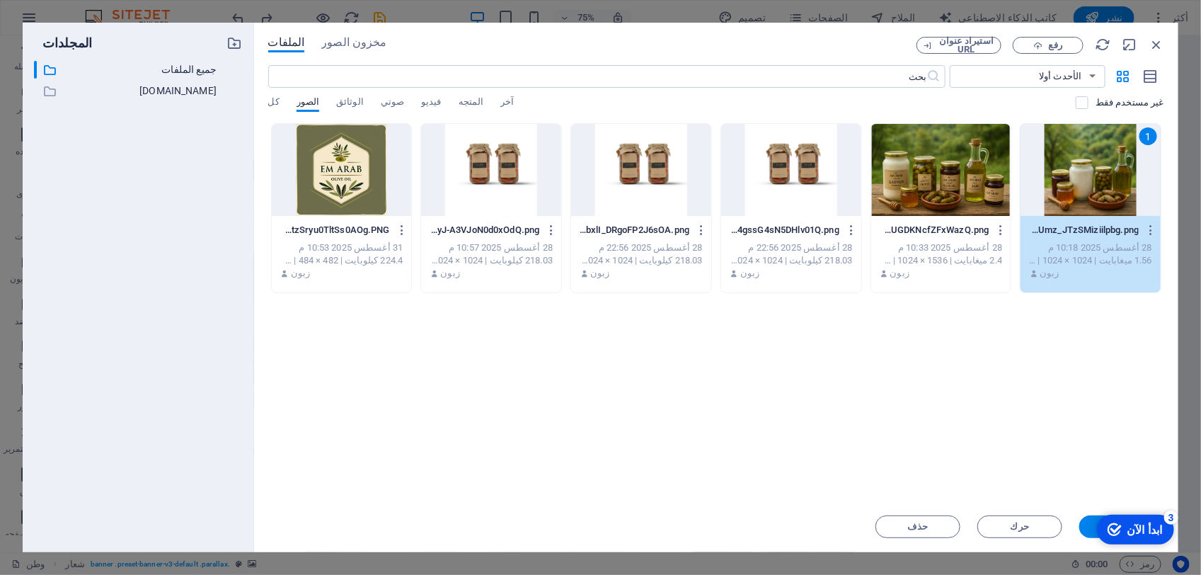
click at [979, 189] on div at bounding box center [941, 170] width 140 height 92
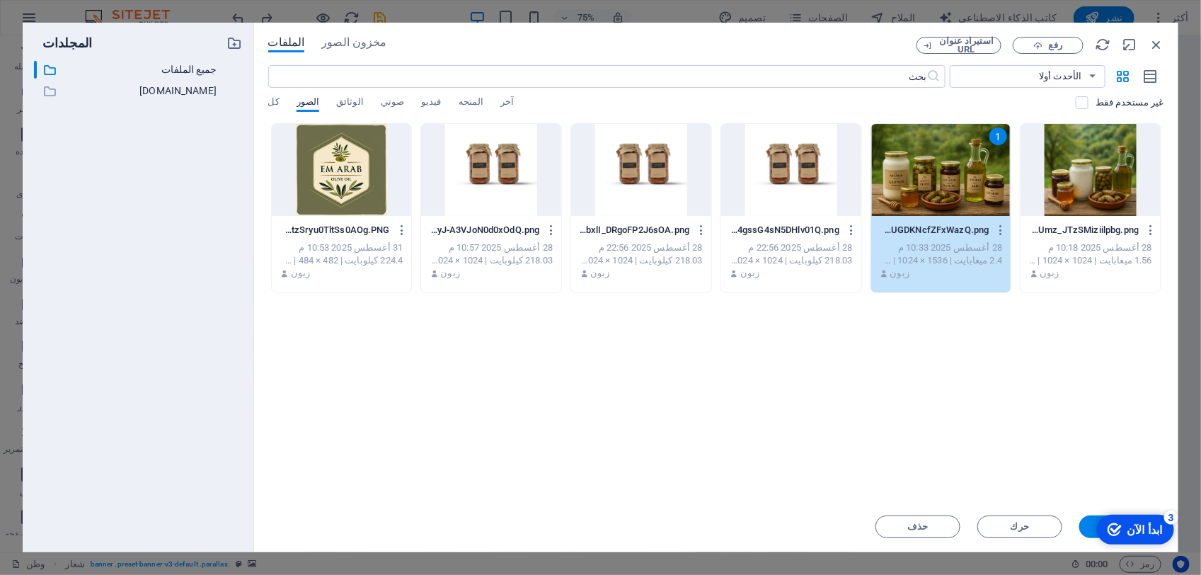
click at [1144, 524] on div "ابدأ الآن" at bounding box center [1144, 528] width 35 height 13
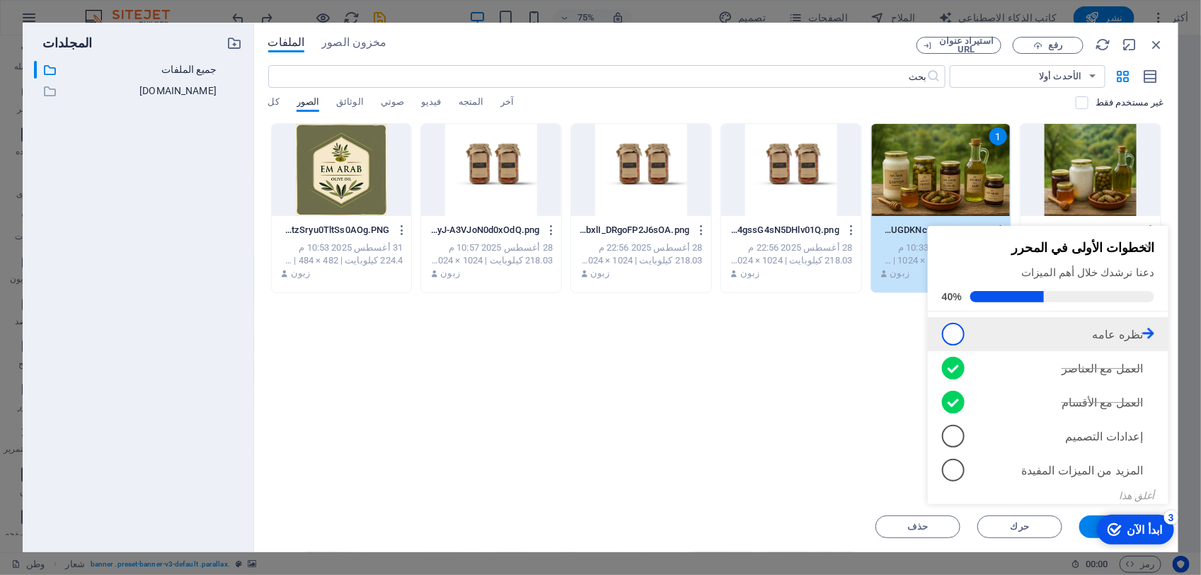
click at [948, 325] on span "1" at bounding box center [952, 333] width 23 height 23
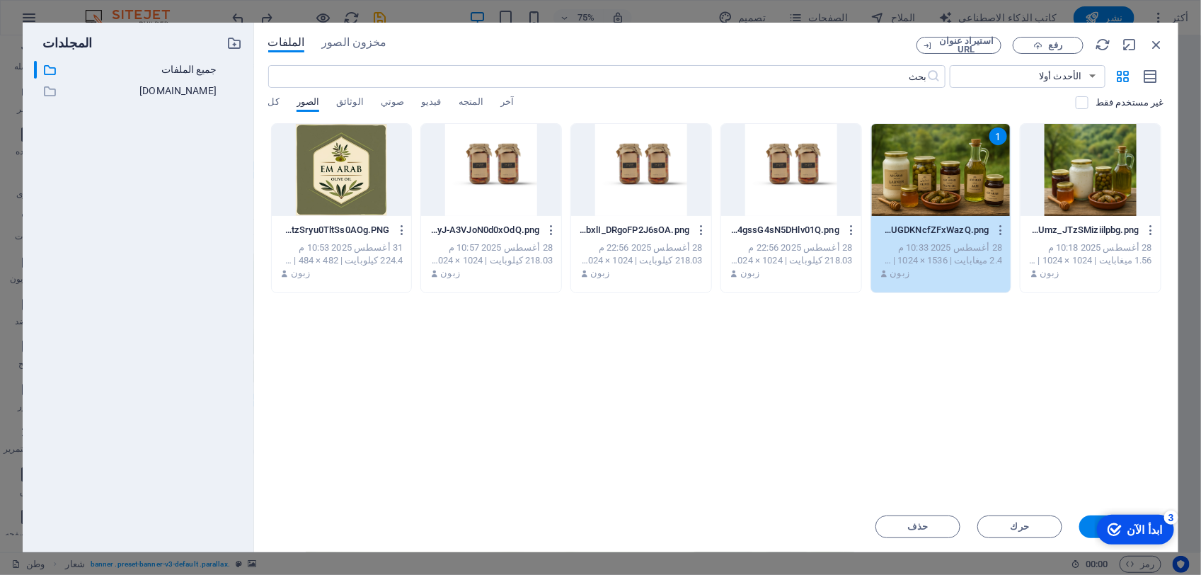
scroll to position [0, 0]
click at [931, 217] on div "amarab-cTsgsk8GUGDKNcfZFxWazQ.png amarab-cTsgsk8GUGDKNcfZFxWazQ.png 28 أغسطس 20…" at bounding box center [941, 252] width 140 height 72
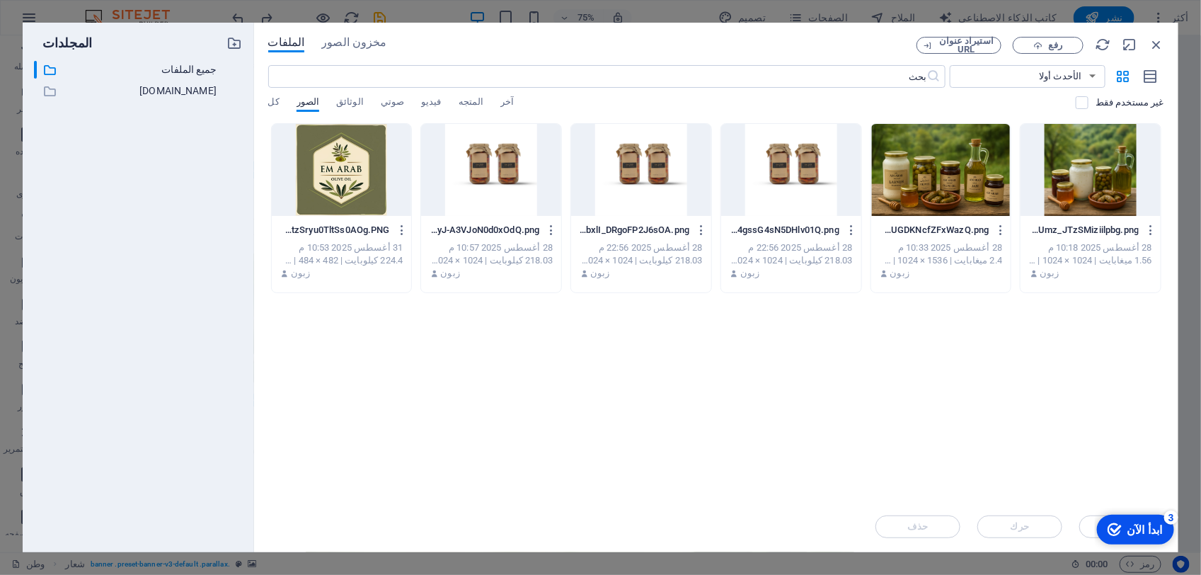
click at [931, 217] on div "amarab-cTsgsk8GUGDKNcfZFxWazQ.png amarab-cTsgsk8GUGDKNcfZFxWazQ.png 28 أغسطس 20…" at bounding box center [941, 252] width 140 height 72
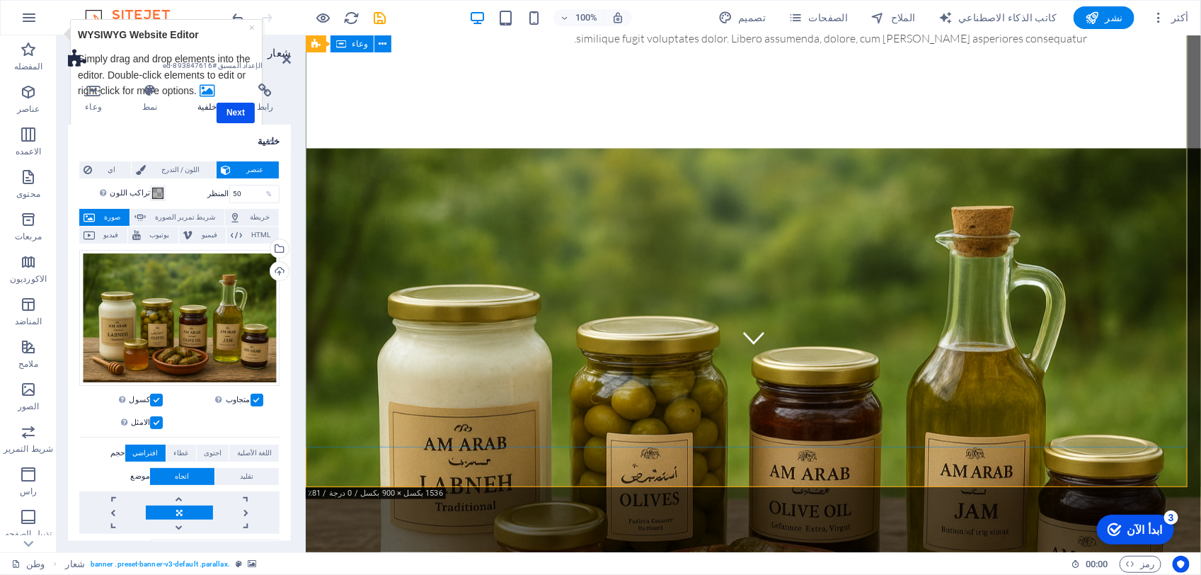
scroll to position [354, 0]
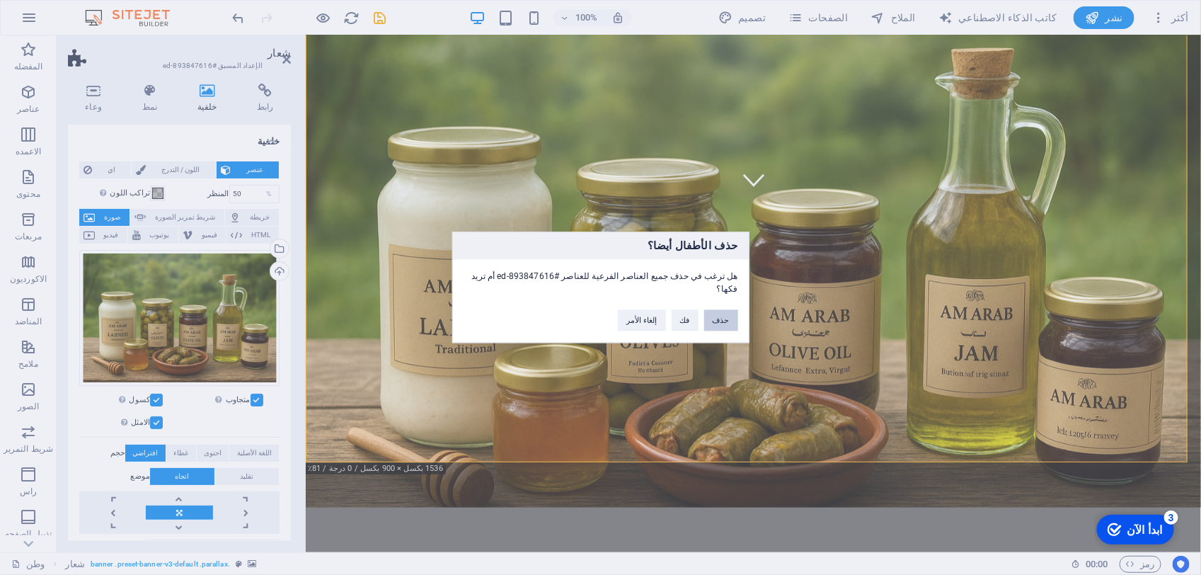
click at [724, 317] on button "حذف" at bounding box center [721, 320] width 34 height 21
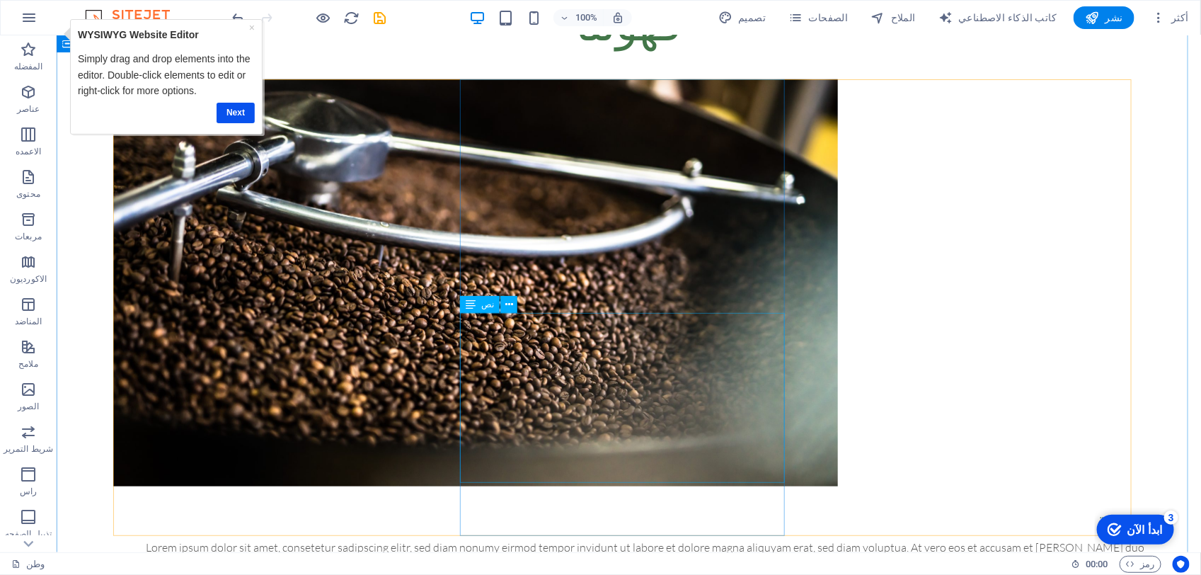
scroll to position [0, 0]
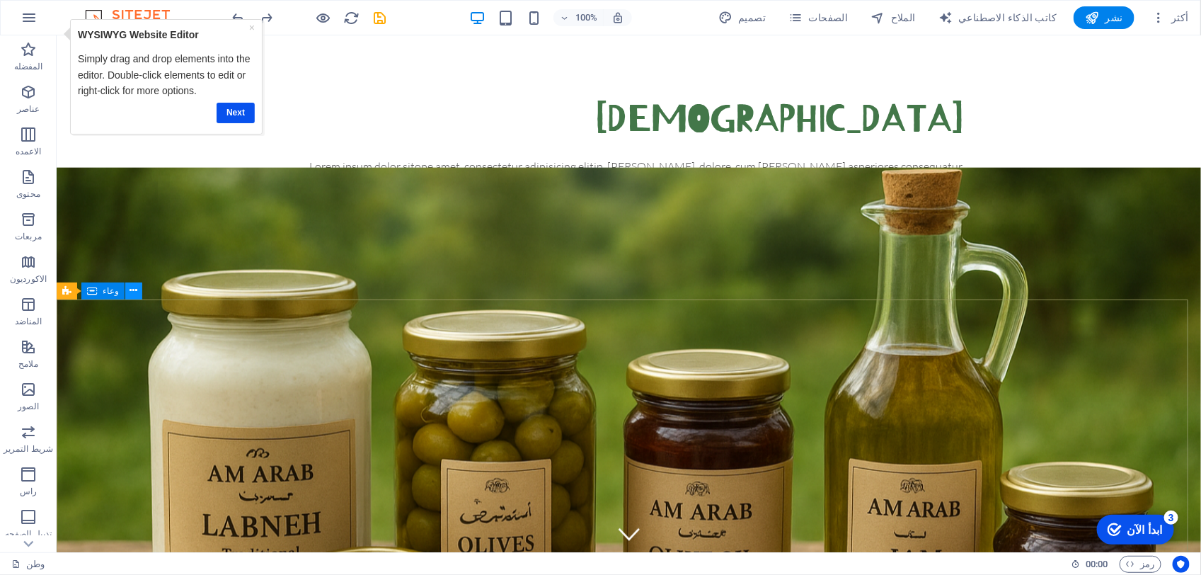
click at [130, 290] on icon at bounding box center [134, 290] width 8 height 15
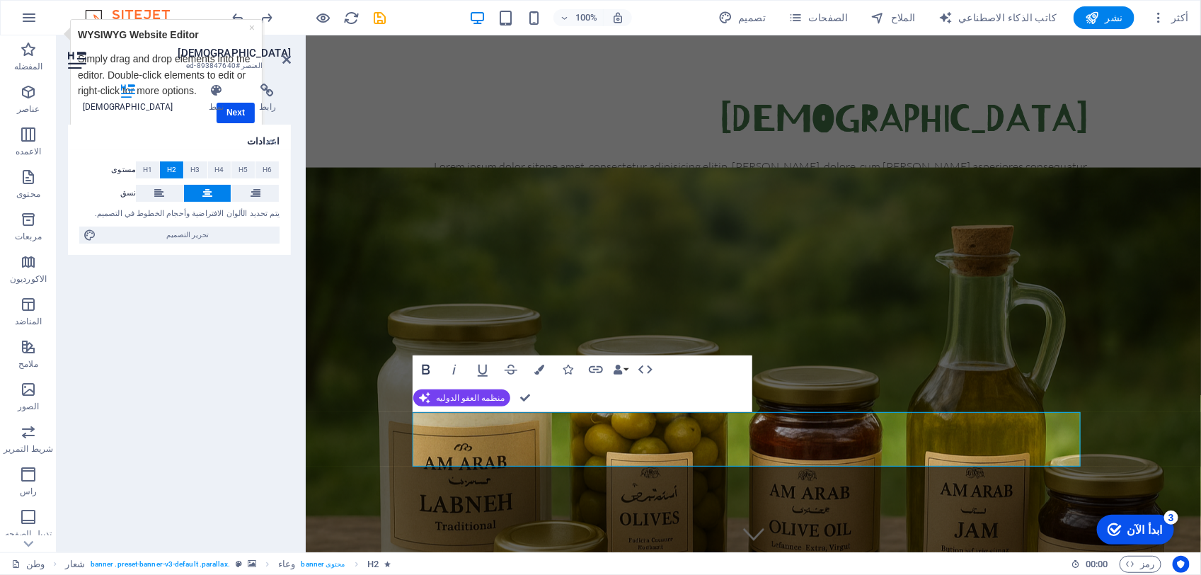
click at [427, 369] on icon "button" at bounding box center [425, 369] width 17 height 17
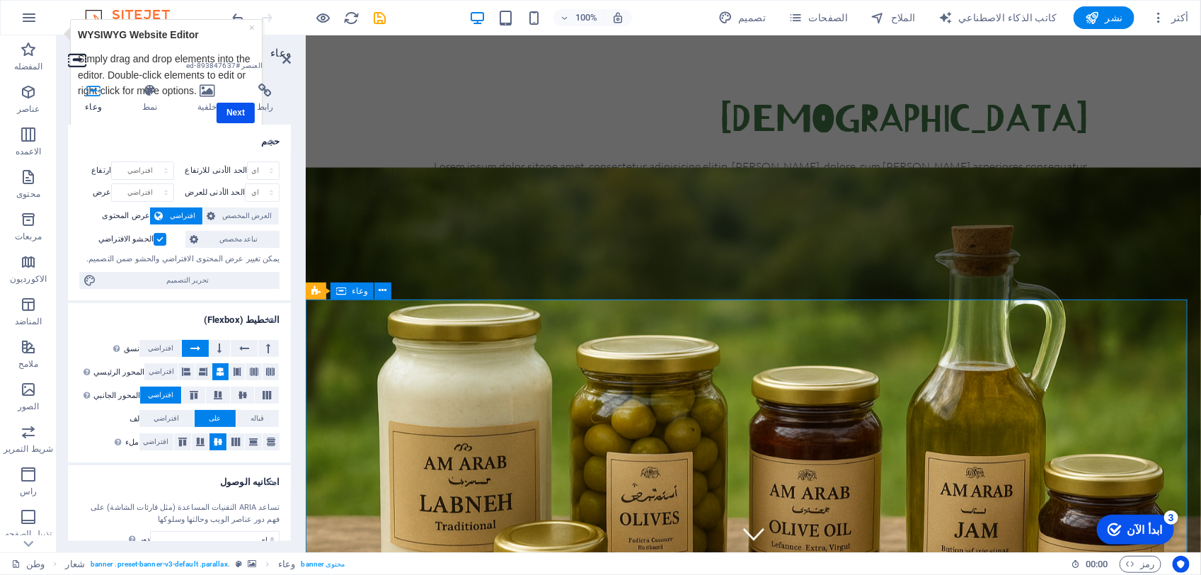
click at [413, 291] on div "العنوان Lorem ipsum dolor sitope amet, consectetur adipisicing elitip. [PERSON_…" at bounding box center [752, 167] width 895 height 264
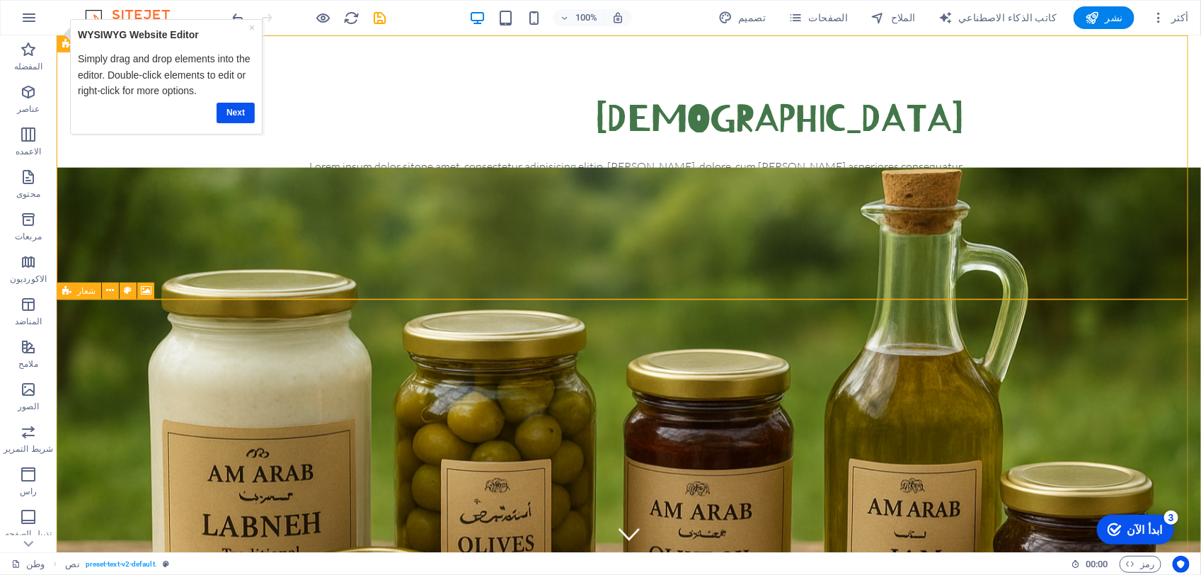
click at [64, 292] on icon at bounding box center [66, 290] width 9 height 17
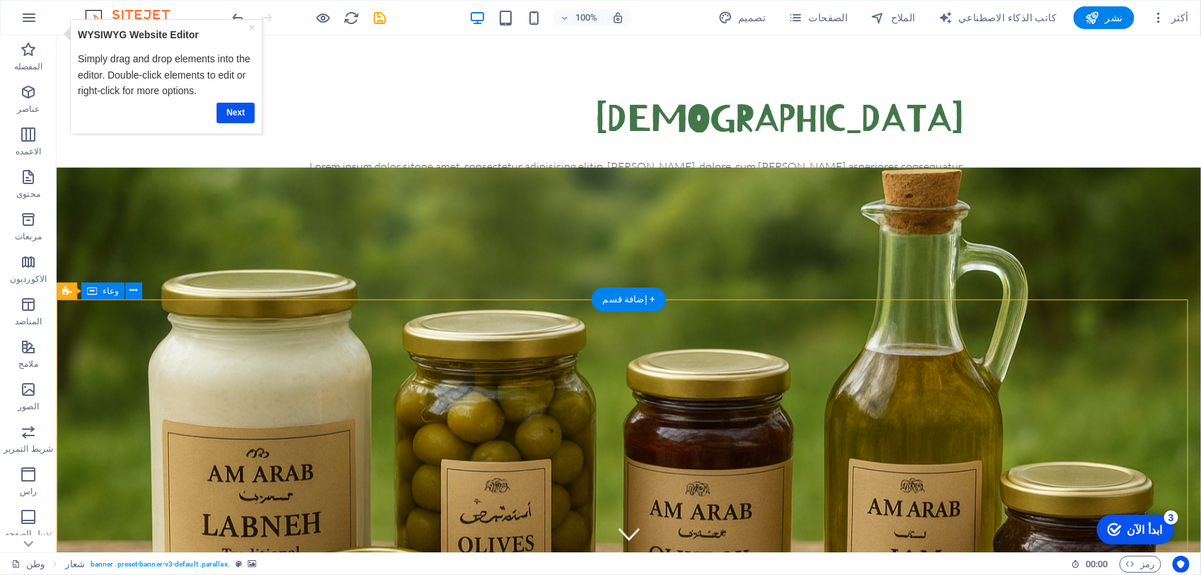
drag, startPoint x: 468, startPoint y: 357, endPoint x: 640, endPoint y: 330, distance: 173.9
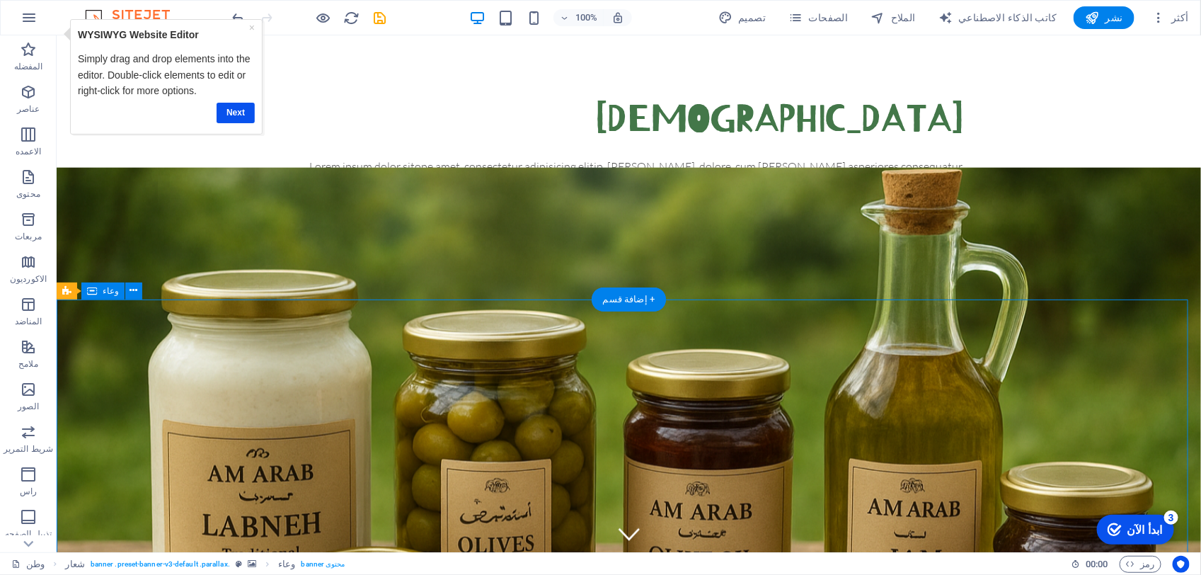
click at [225, 112] on link "Next" at bounding box center [236, 113] width 38 height 21
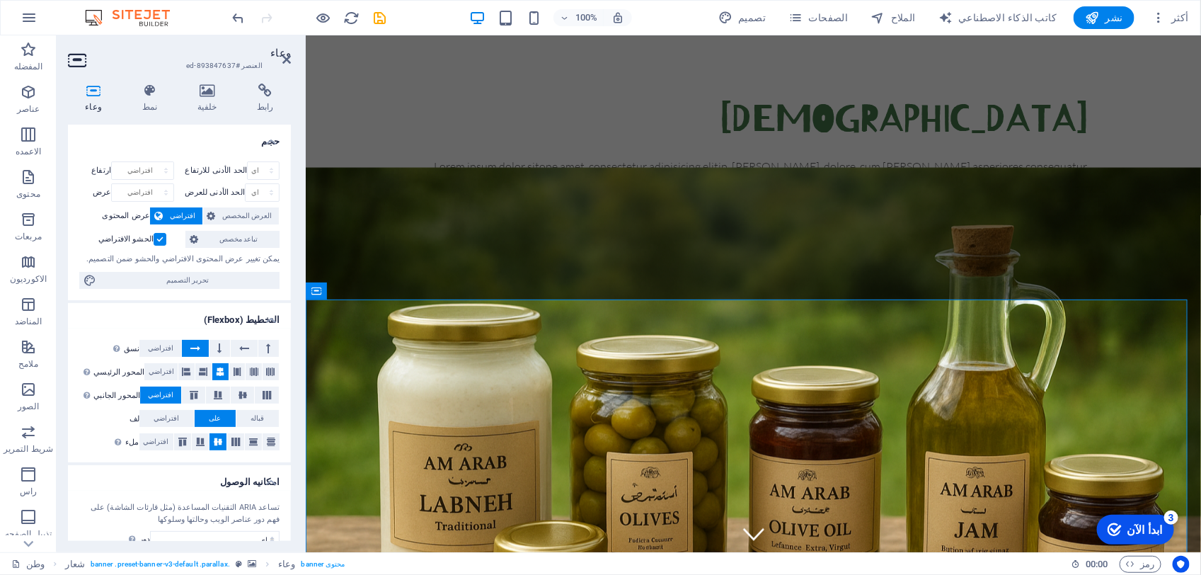
click at [197, 69] on h3 "العنصر #ed-893847637" at bounding box center [178, 65] width 170 height 13
click at [214, 98] on h4 "خلفية" at bounding box center [209, 98] width 59 height 30
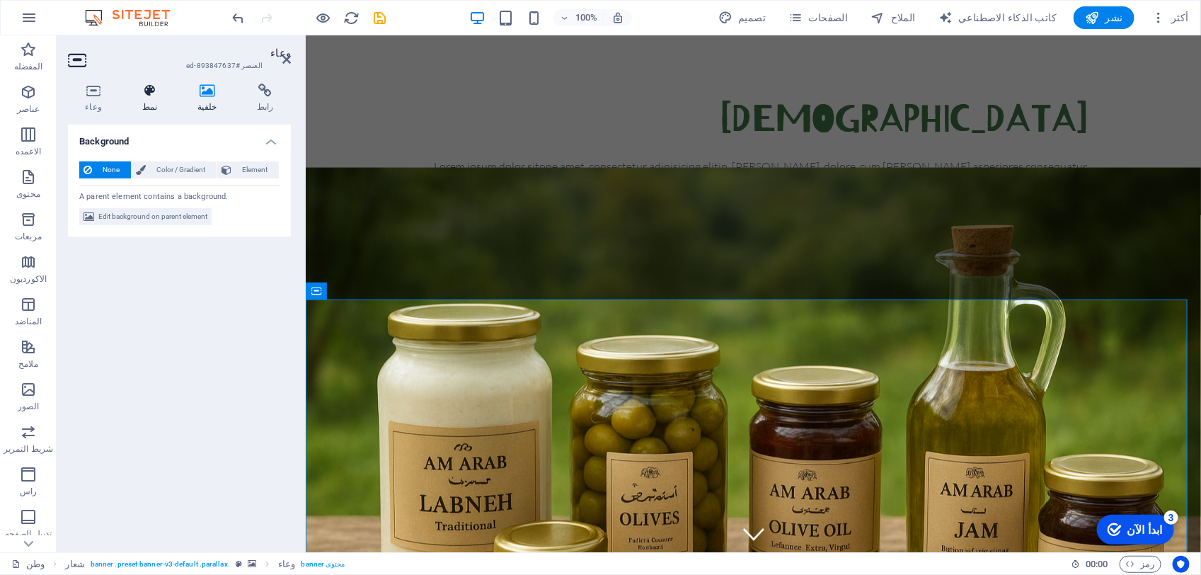
click at [154, 100] on h4 "نمط" at bounding box center [152, 98] width 55 height 30
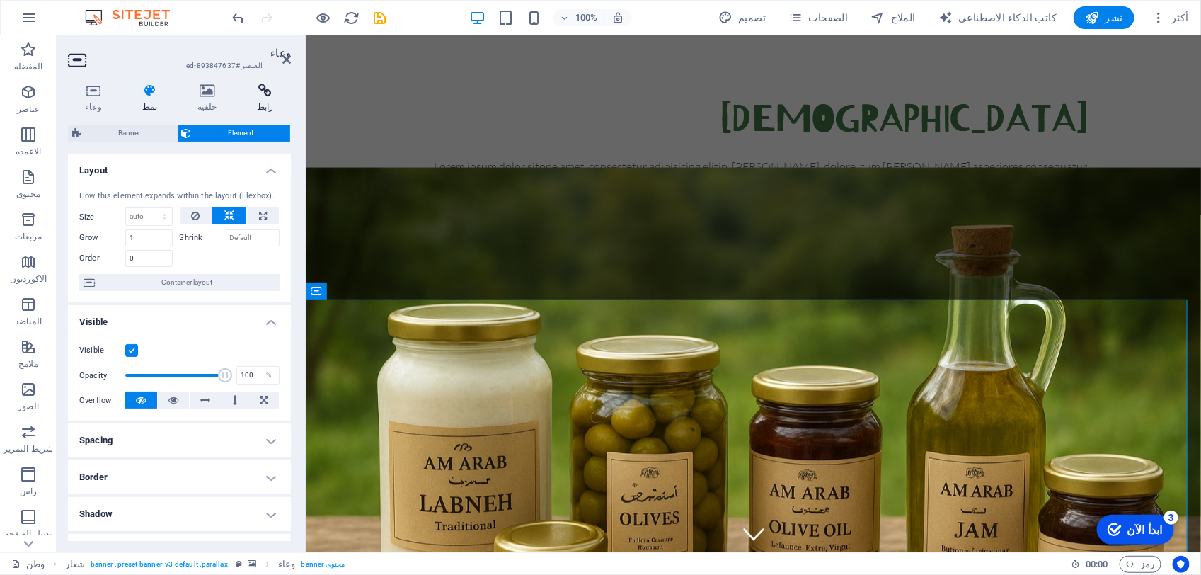
click at [263, 96] on icon at bounding box center [265, 90] width 51 height 14
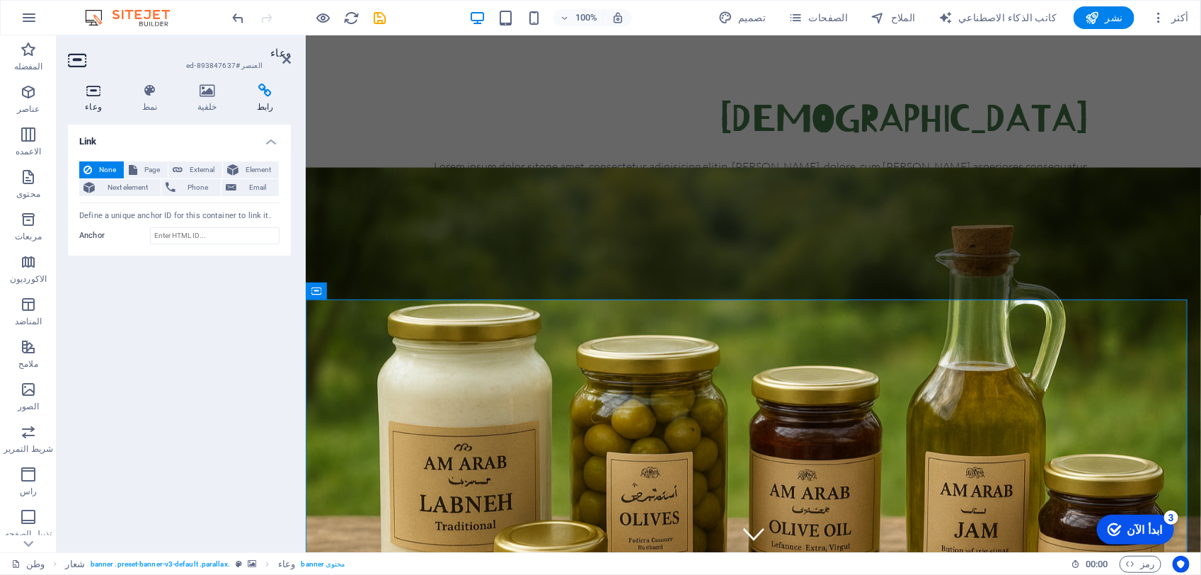
click at [98, 96] on icon at bounding box center [93, 90] width 51 height 14
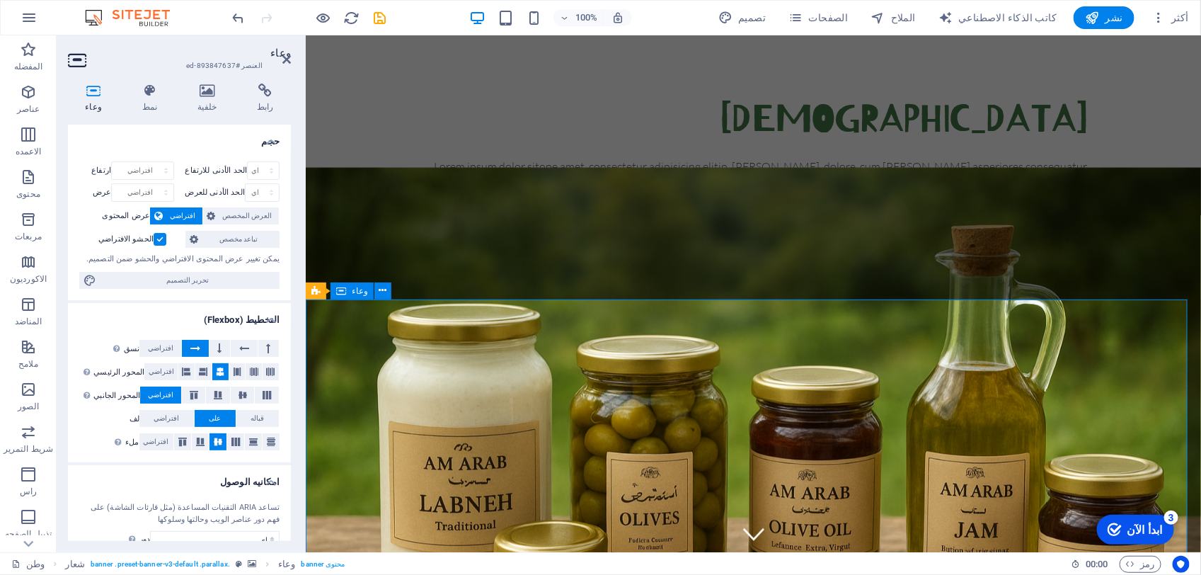
drag, startPoint x: 355, startPoint y: 410, endPoint x: 340, endPoint y: 369, distance: 44.1
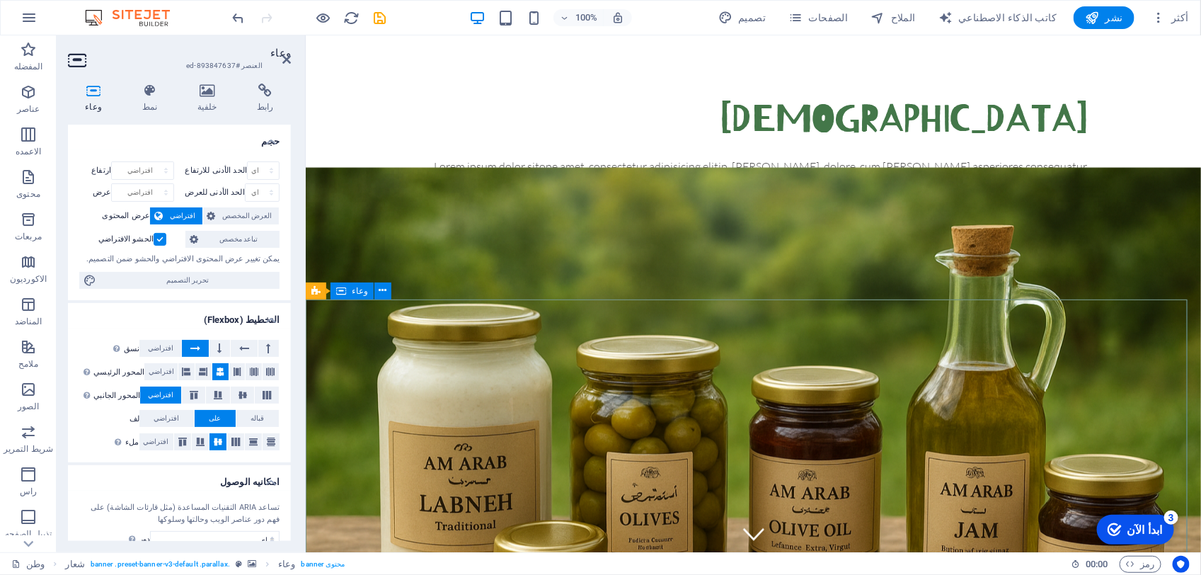
click at [303, 301] on div at bounding box center [303, 293] width 3 height 517
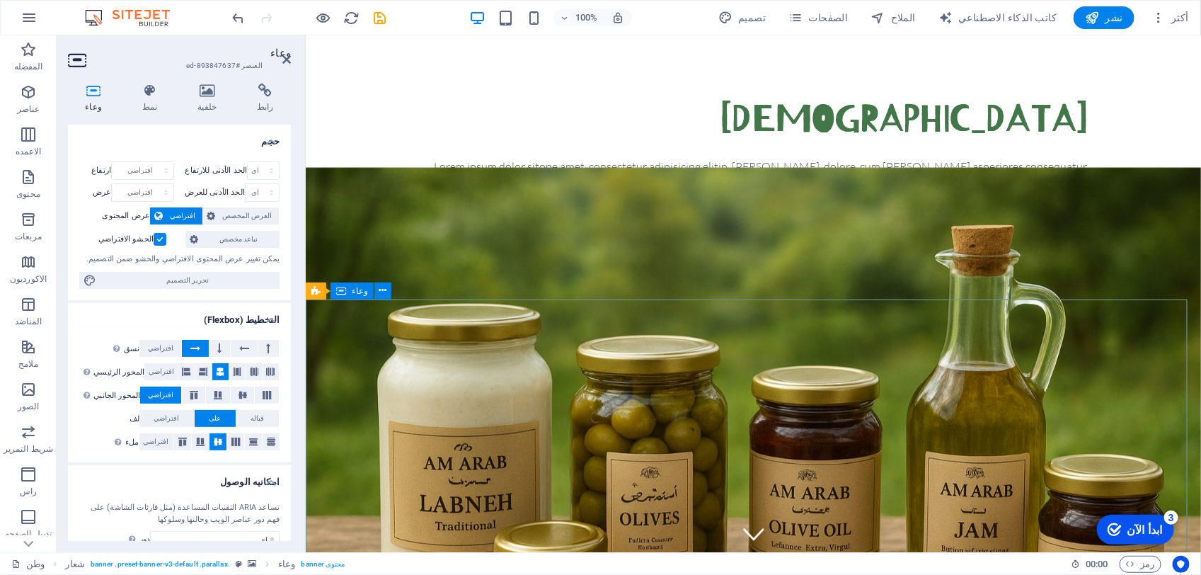
click at [333, 288] on span "شعار" at bounding box center [335, 291] width 18 height 8
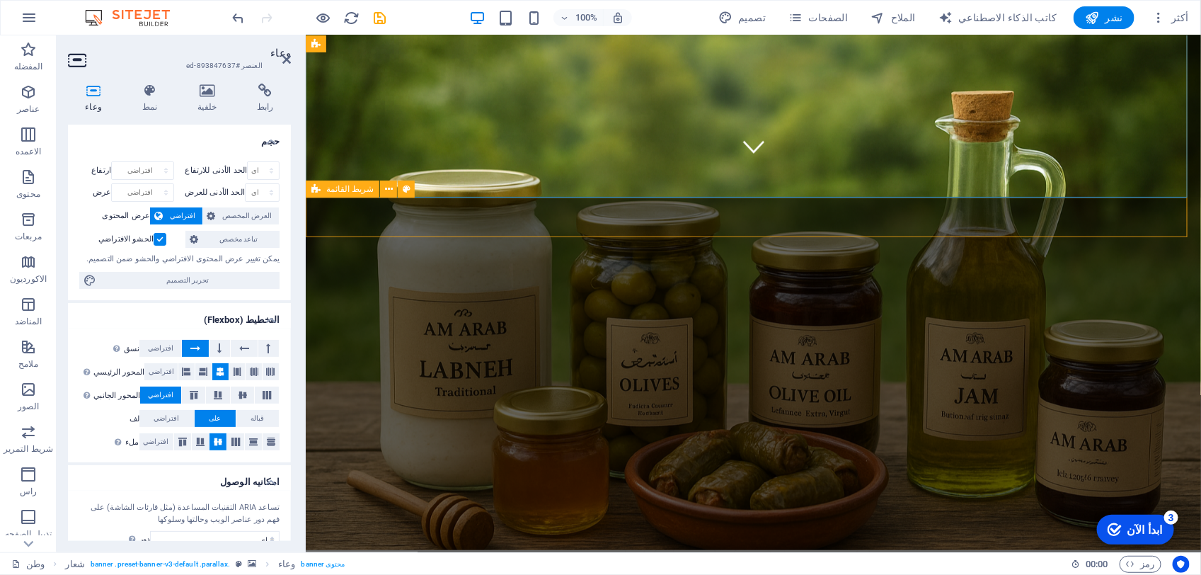
scroll to position [354, 0]
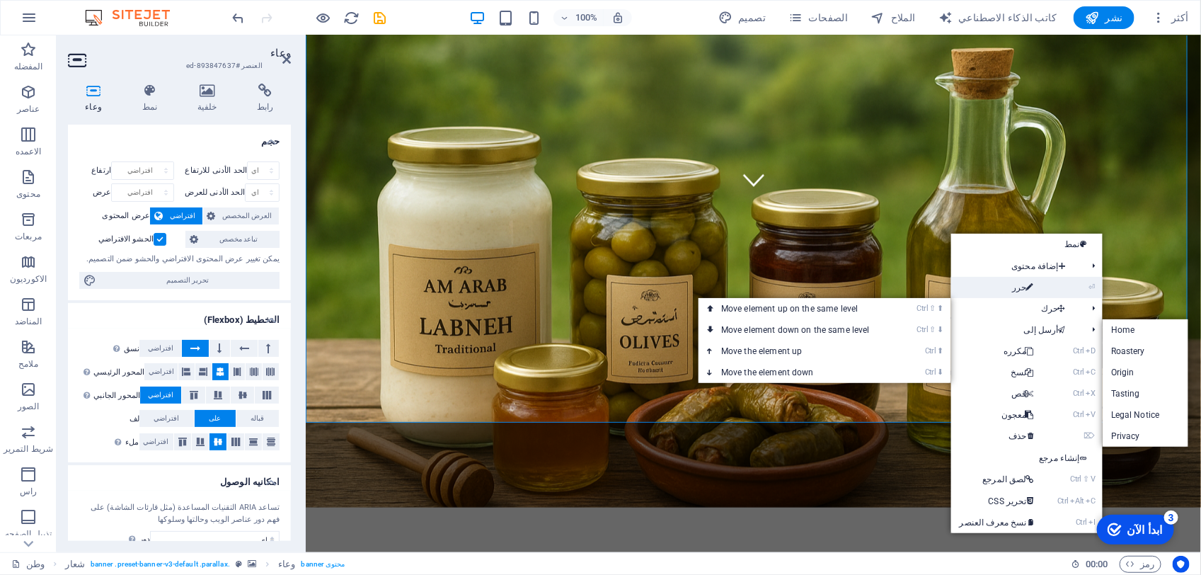
click at [1027, 287] on icon at bounding box center [1030, 287] width 7 height 21
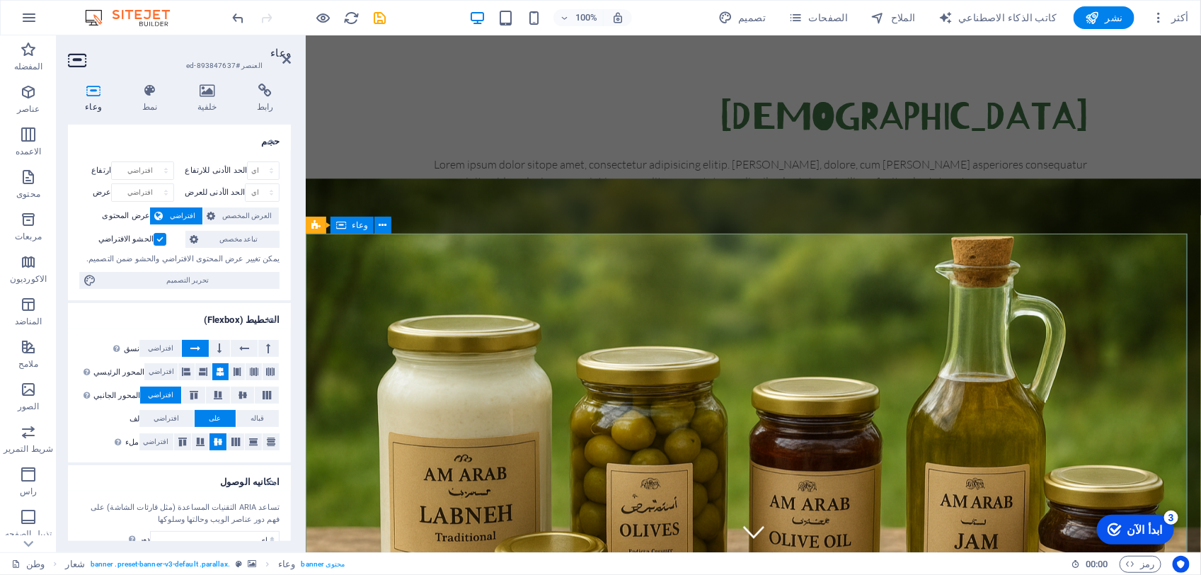
scroll to position [0, 0]
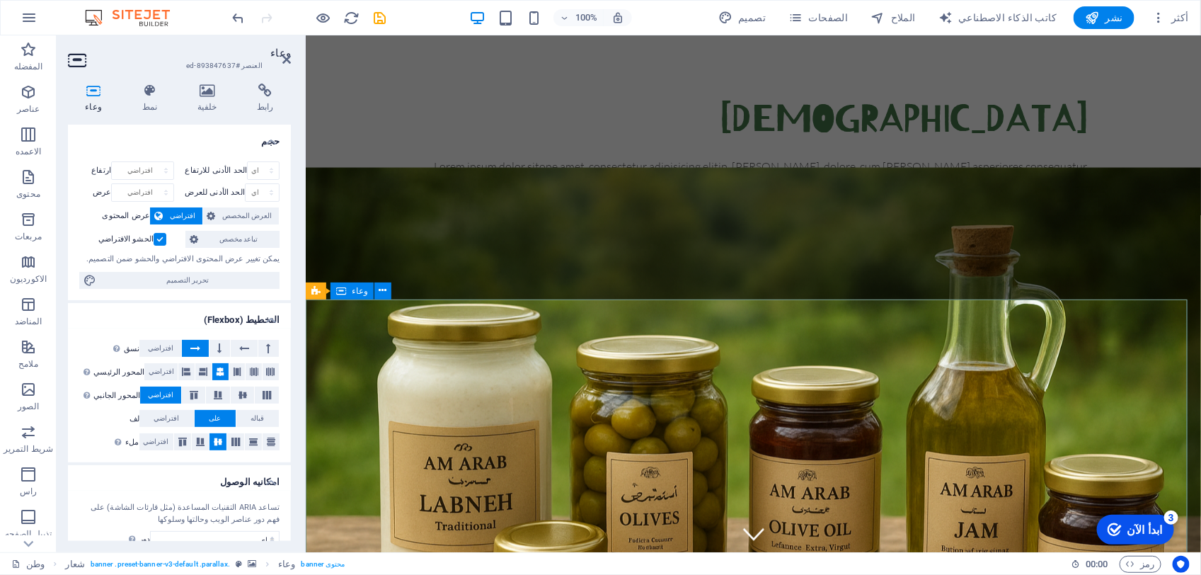
click at [340, 294] on icon at bounding box center [341, 290] width 10 height 17
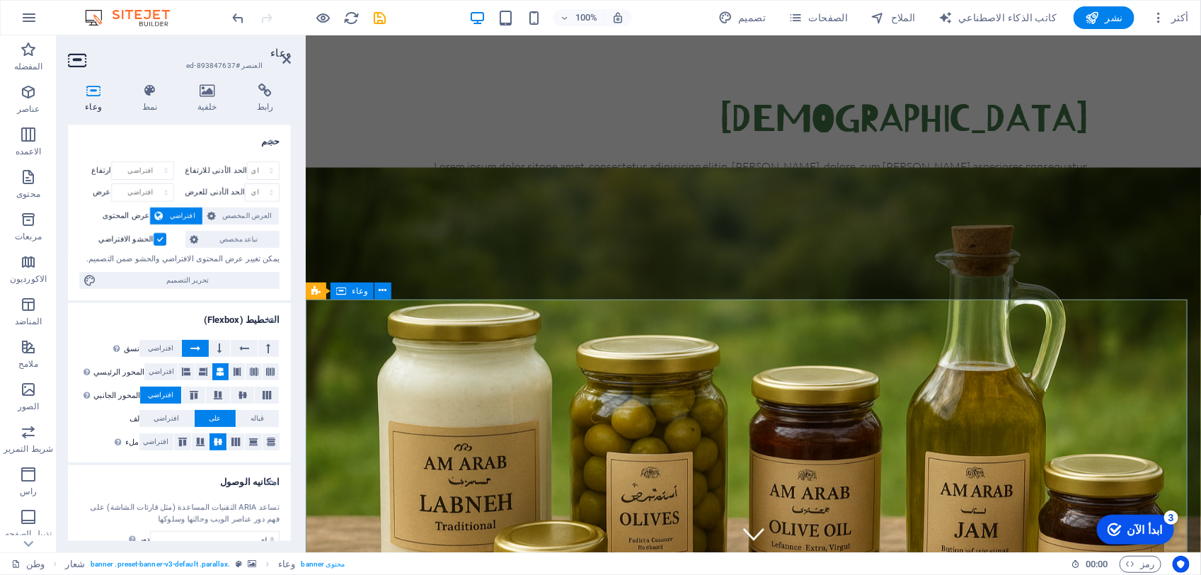
click at [340, 294] on icon at bounding box center [341, 290] width 10 height 17
drag, startPoint x: 351, startPoint y: 321, endPoint x: 369, endPoint y: 316, distance: 18.4
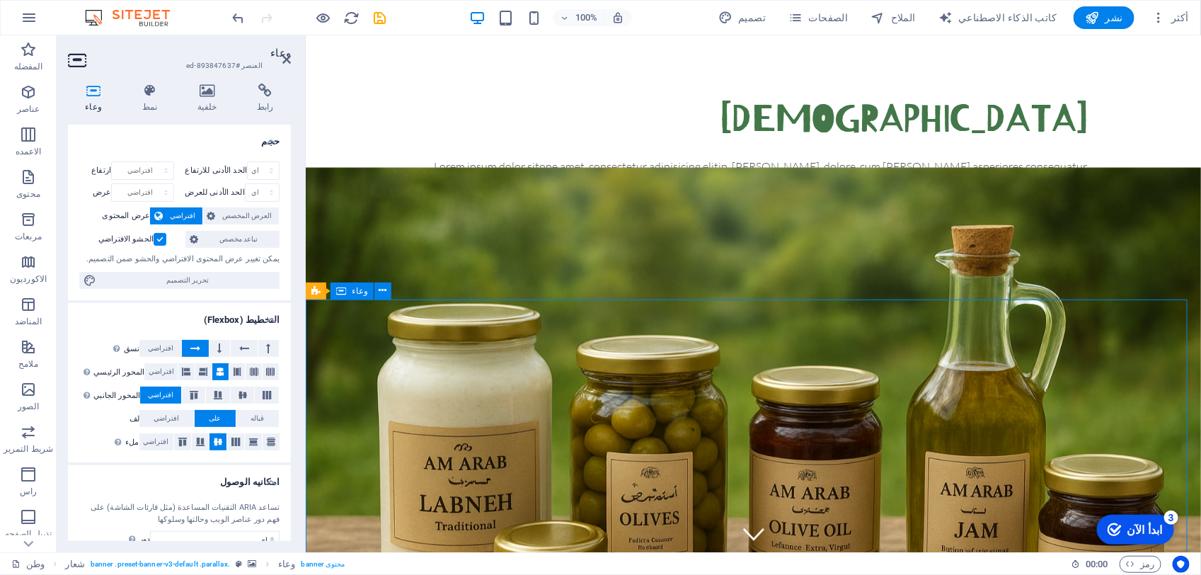
drag, startPoint x: 531, startPoint y: 309, endPoint x: 548, endPoint y: 302, distance: 18.1
click at [974, 274] on div "العنوان Lorem ipsum dolor sitope amet, consectetur adipisicing elitip. [PERSON_…" at bounding box center [752, 167] width 895 height 264
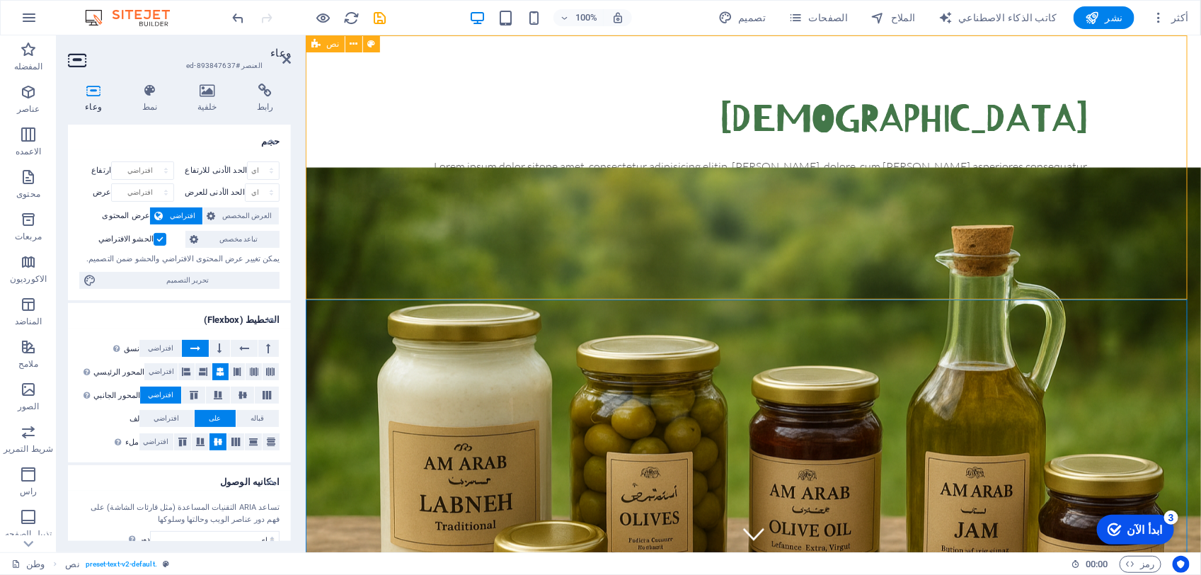
click at [1200, 269] on div "العنوان Lorem ipsum dolor sitope amet, consectetur adipisicing elitip. [PERSON_…" at bounding box center [752, 167] width 895 height 264
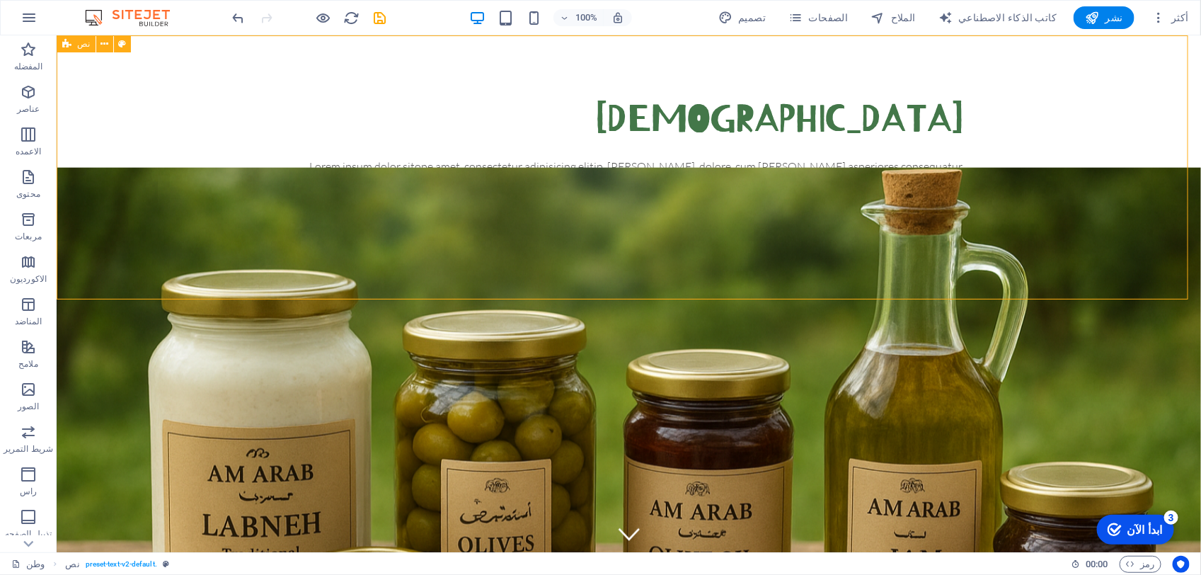
click at [1089, 260] on div "العنوان Lorem ipsum dolor sitope amet, consectetur adipisicing elitip. [PERSON_…" at bounding box center [628, 167] width 1144 height 264
click at [1090, 258] on div "العنوان Lorem ipsum dolor sitope amet, consectetur adipisicing elitip. [PERSON_…" at bounding box center [628, 167] width 1144 height 264
click at [841, 258] on div "العنوان Lorem ipsum dolor sitope amet, consectetur adipisicing elitip. [PERSON_…" at bounding box center [628, 167] width 1144 height 264
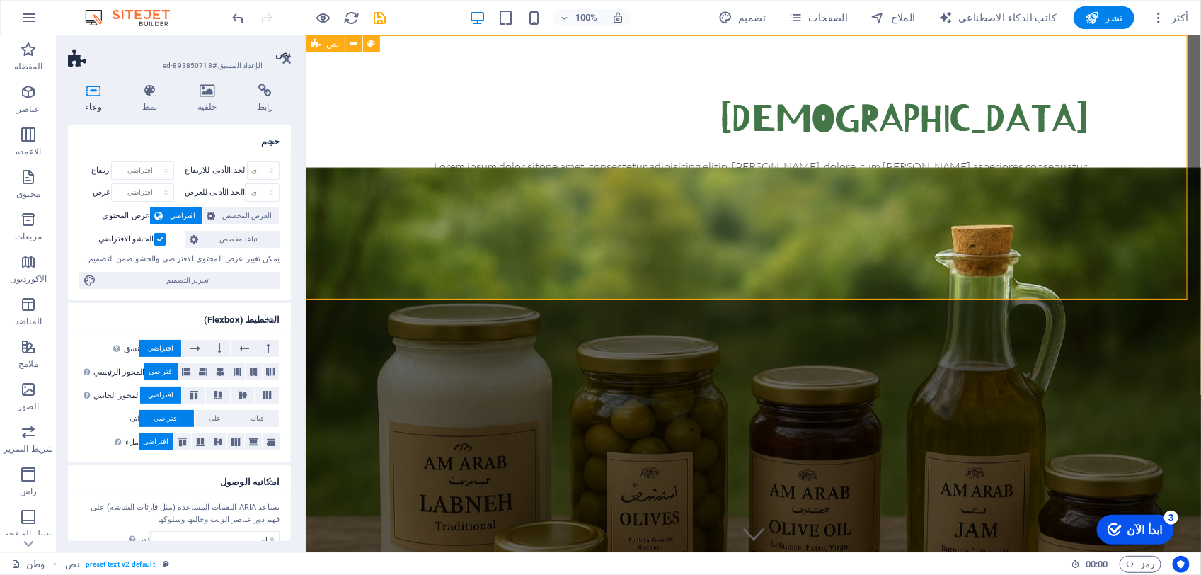
click at [1131, 207] on div "العنوان Lorem ipsum dolor sitope amet, consectetur adipisicing elitip. [PERSON_…" at bounding box center [752, 167] width 895 height 264
click at [1131, 206] on div "العنوان Lorem ipsum dolor sitope amet, consectetur adipisicing elitip. [PERSON_…" at bounding box center [752, 167] width 895 height 264
click at [1044, 173] on div "Lorem ipsum dolor sitope amet, consectetur adipisicing elitip. [PERSON_NAME], d…" at bounding box center [753, 199] width 668 height 85
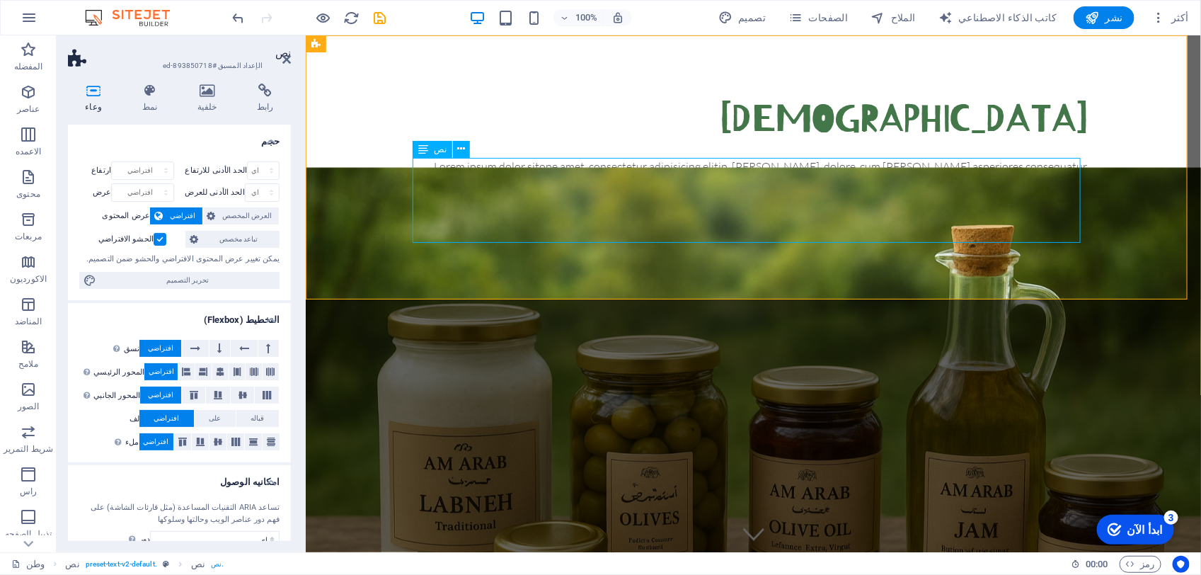
click at [1072, 200] on div "Lorem ipsum dolor sitope amet, consectetur adipisicing elitip. [PERSON_NAME], d…" at bounding box center [753, 199] width 668 height 85
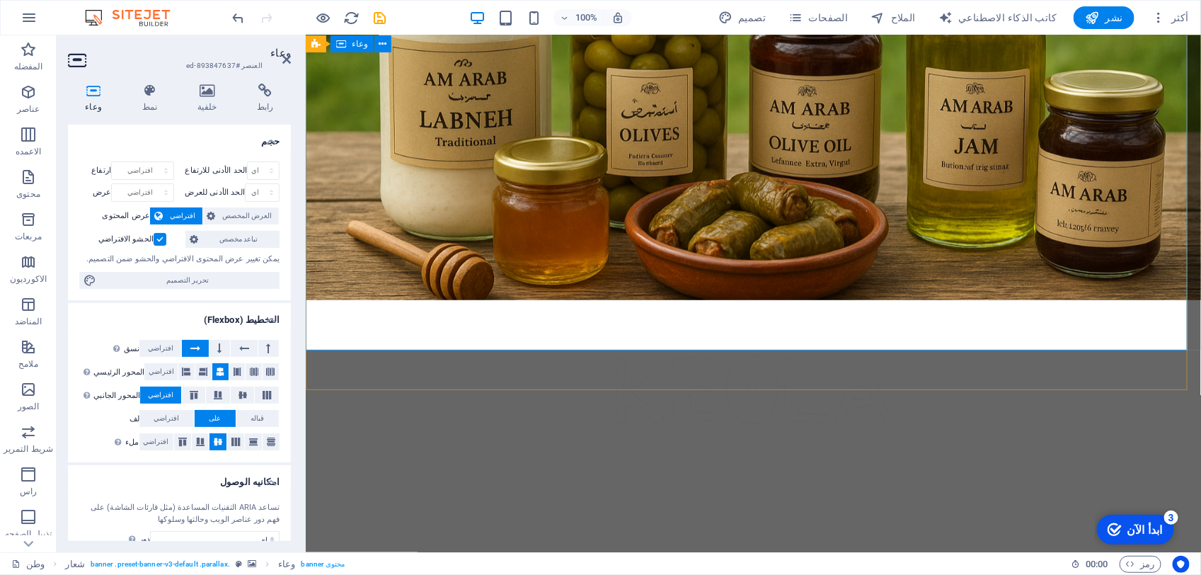
scroll to position [383, 0]
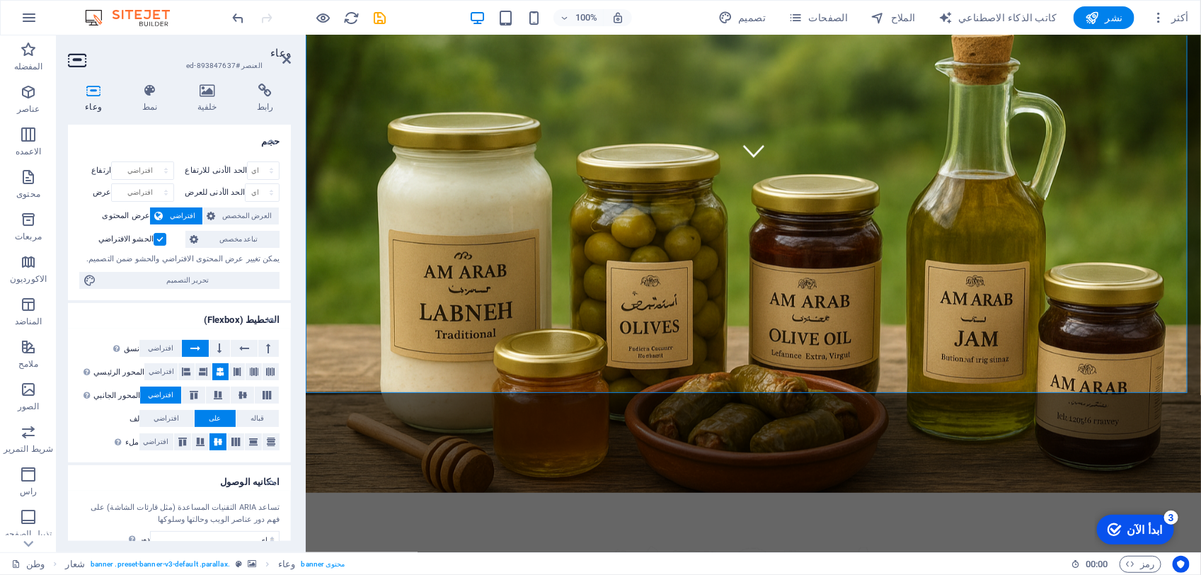
click at [142, 304] on h4 "التخطيط (Flexbox)" at bounding box center [179, 315] width 223 height 25
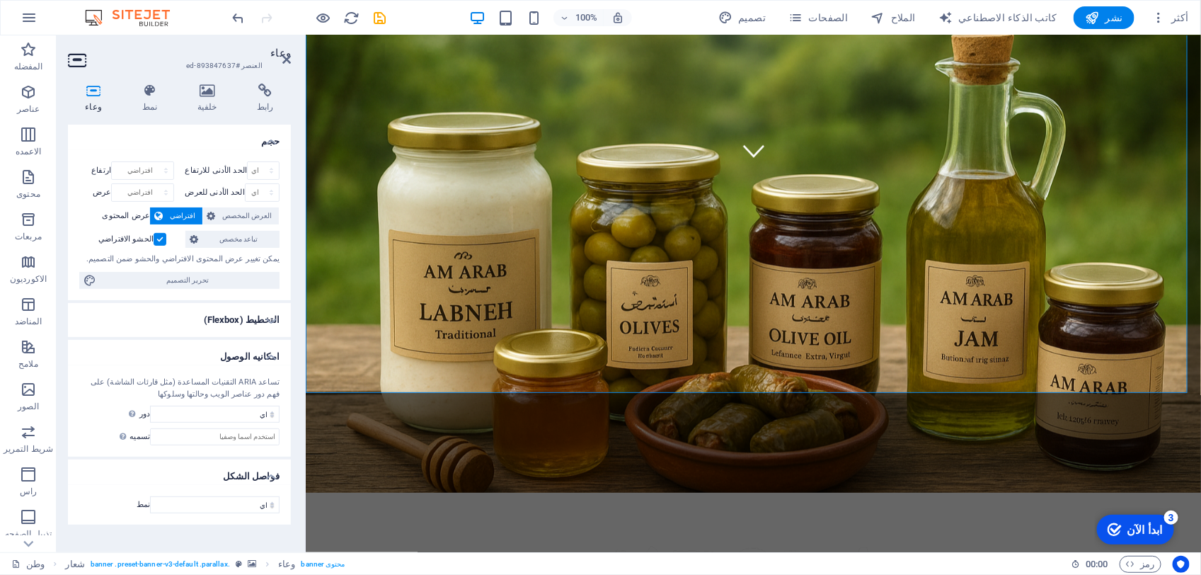
click at [142, 303] on h4 "التخطيط (Flexbox)" at bounding box center [179, 320] width 223 height 34
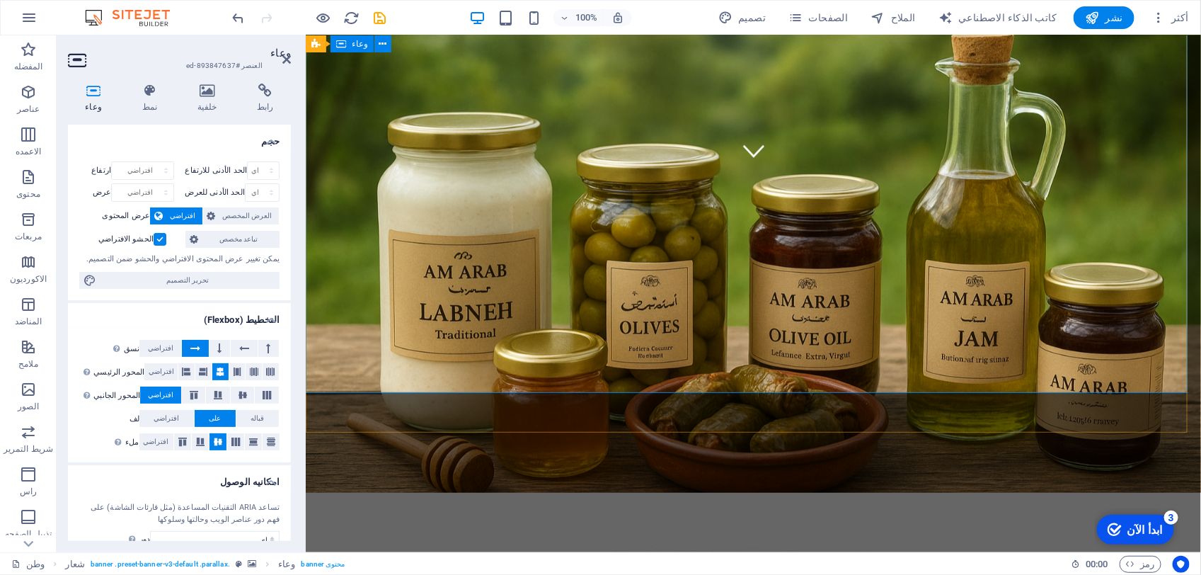
click at [284, 60] on icon at bounding box center [286, 59] width 8 height 11
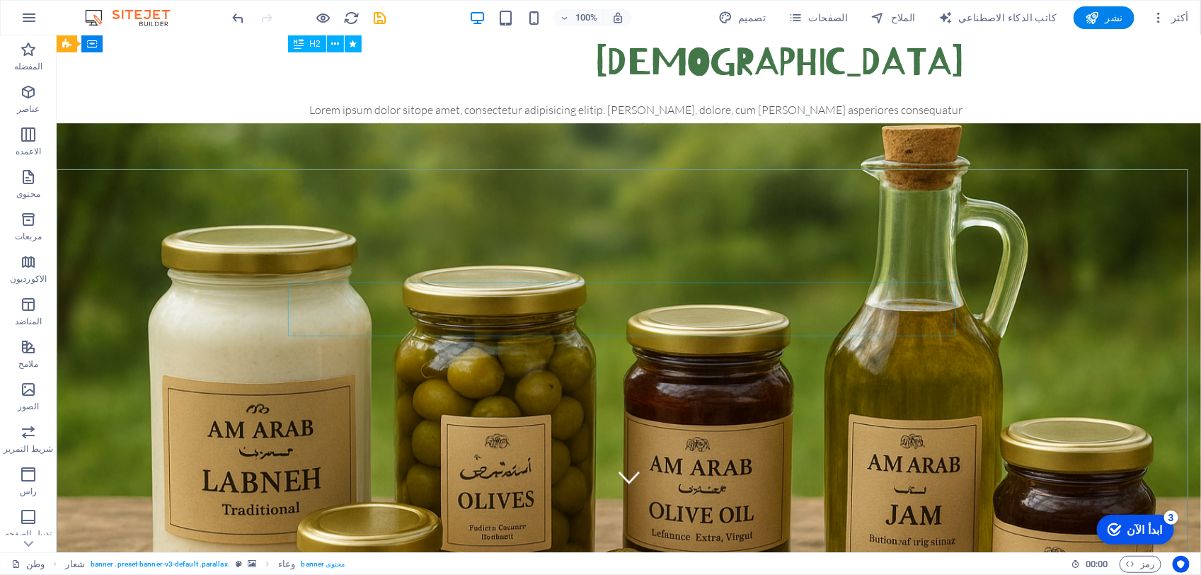
scroll to position [0, 0]
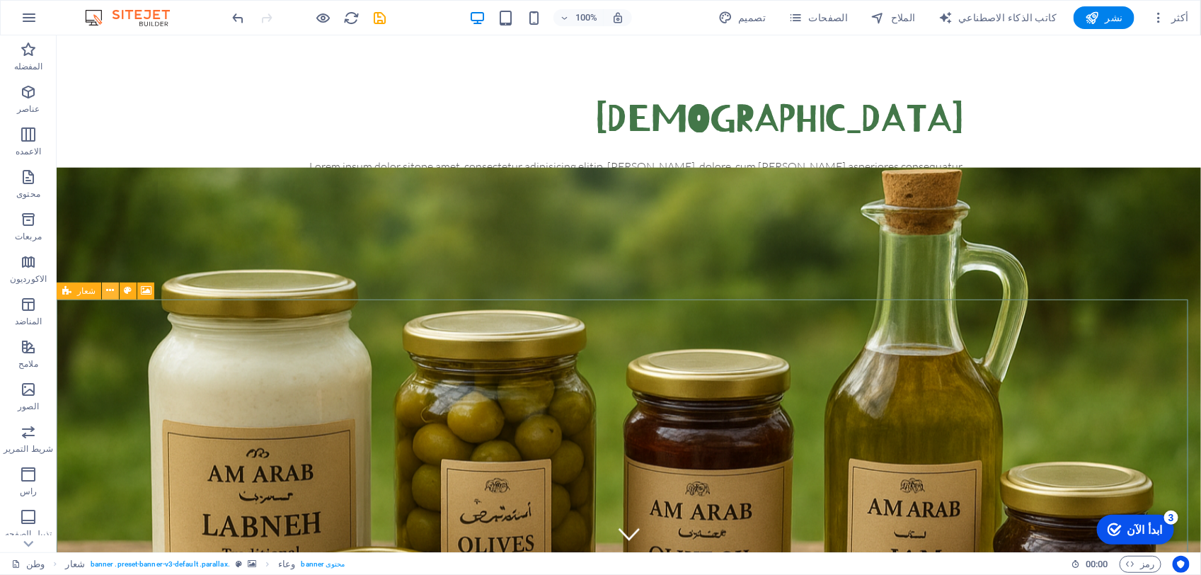
click at [108, 290] on icon at bounding box center [111, 290] width 8 height 15
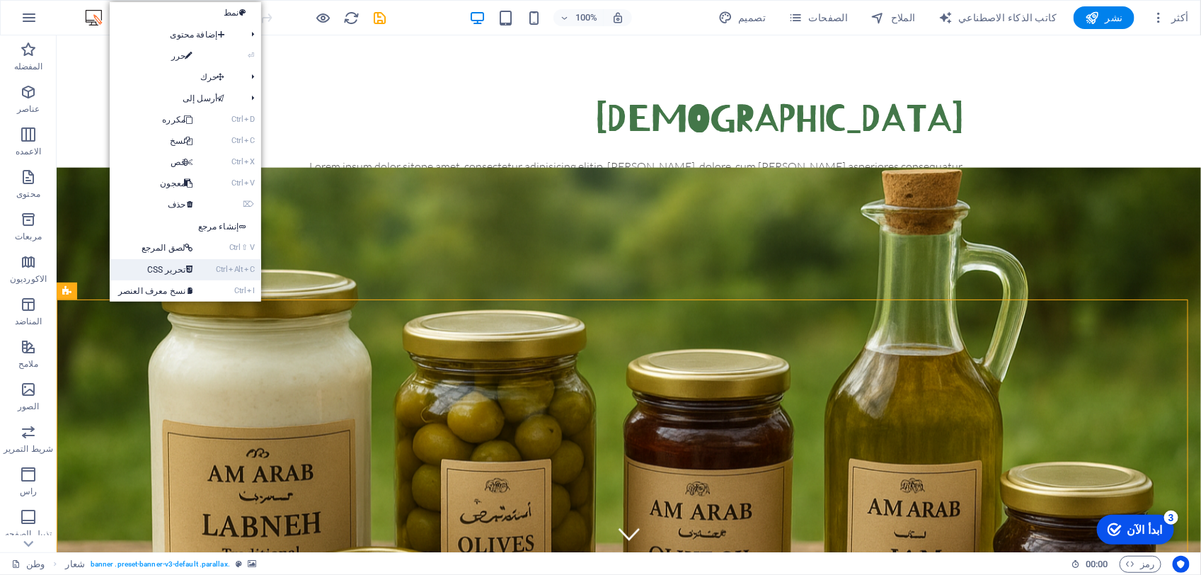
click at [117, 270] on link "Ctrl Alt C تحرير CSS" at bounding box center [159, 269] width 98 height 21
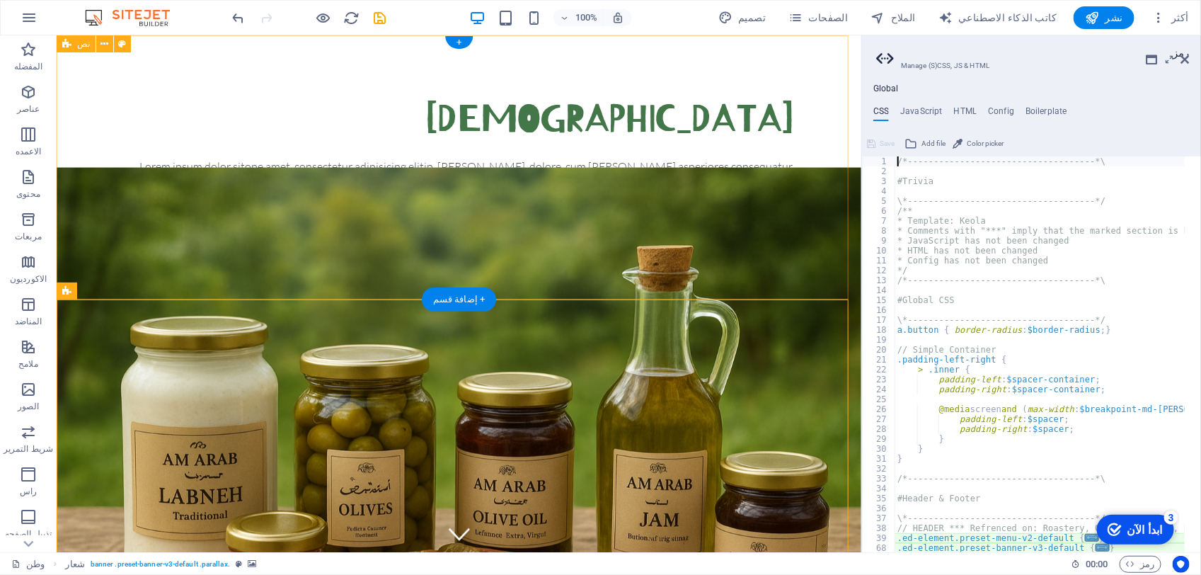
type textarea "@include banner-v3($set-height-subpage: set_height, $min-height-subpage: (700px…"
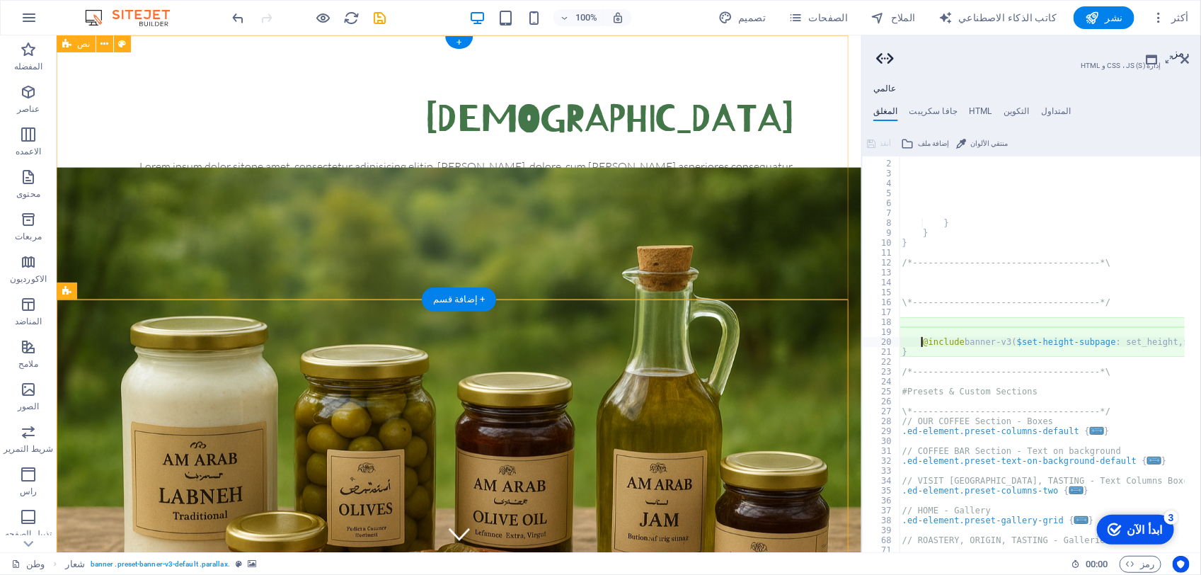
scroll to position [216, 0]
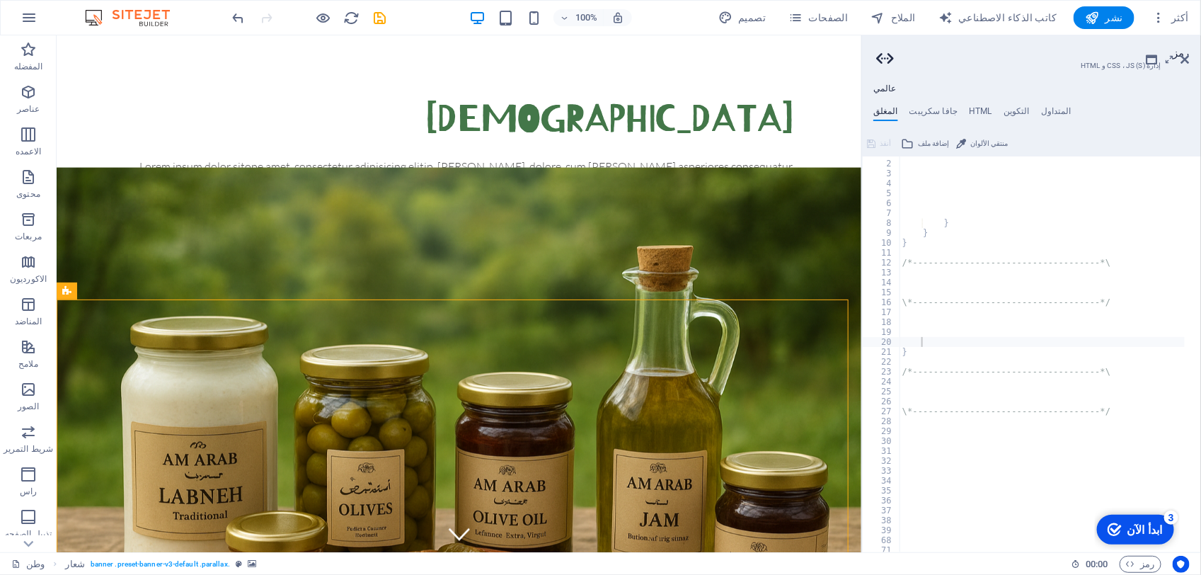
drag, startPoint x: 1138, startPoint y: 530, endPoint x: 1311, endPoint y: 829, distance: 345.3
click at [1139, 528] on div "ابدأ الآن" at bounding box center [1144, 528] width 35 height 13
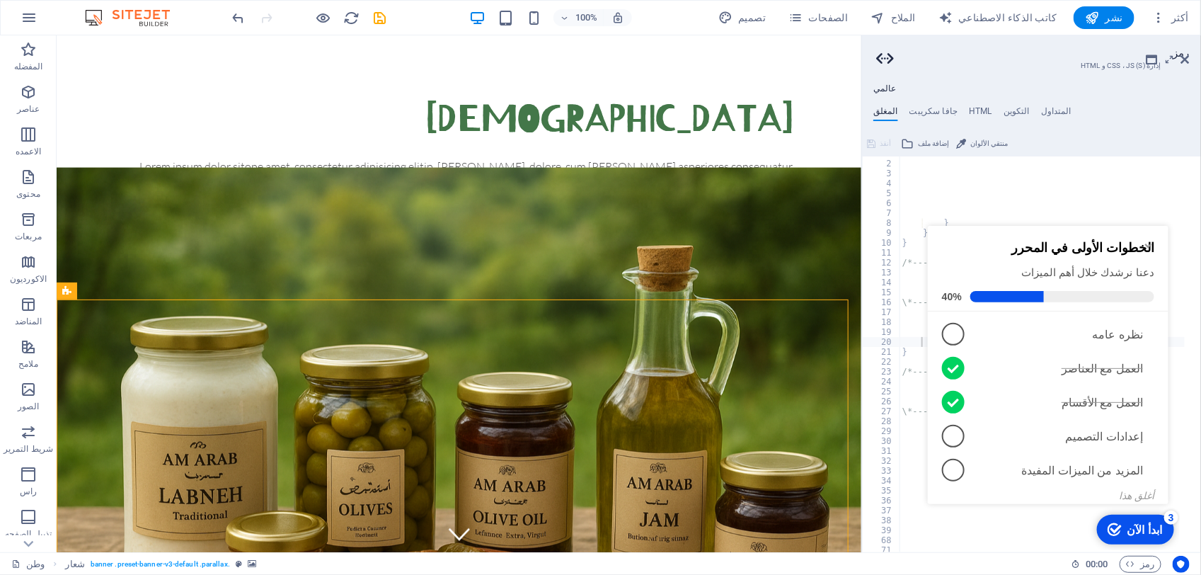
click at [1136, 525] on div "ابدأ الآن" at bounding box center [1144, 528] width 35 height 13
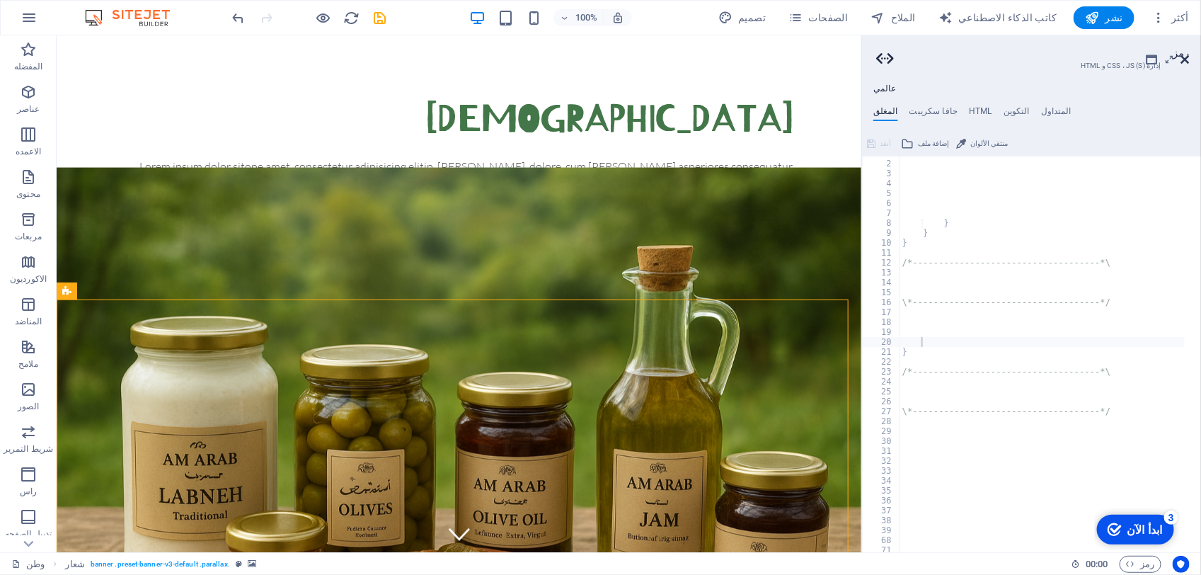
click at [1189, 55] on icon at bounding box center [1185, 59] width 8 height 11
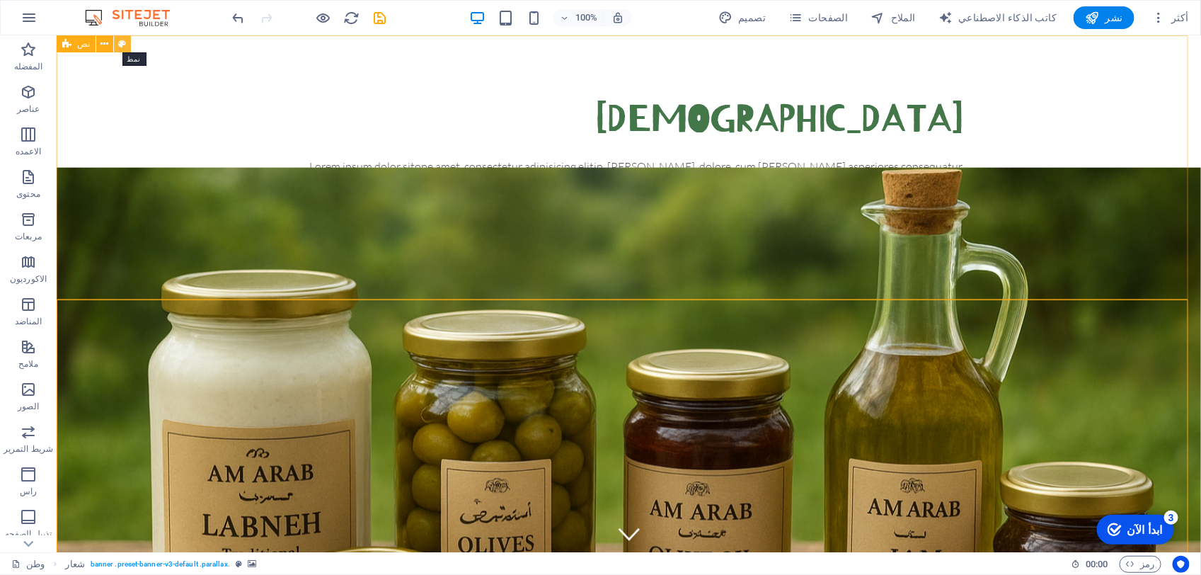
click at [119, 39] on icon at bounding box center [123, 44] width 8 height 15
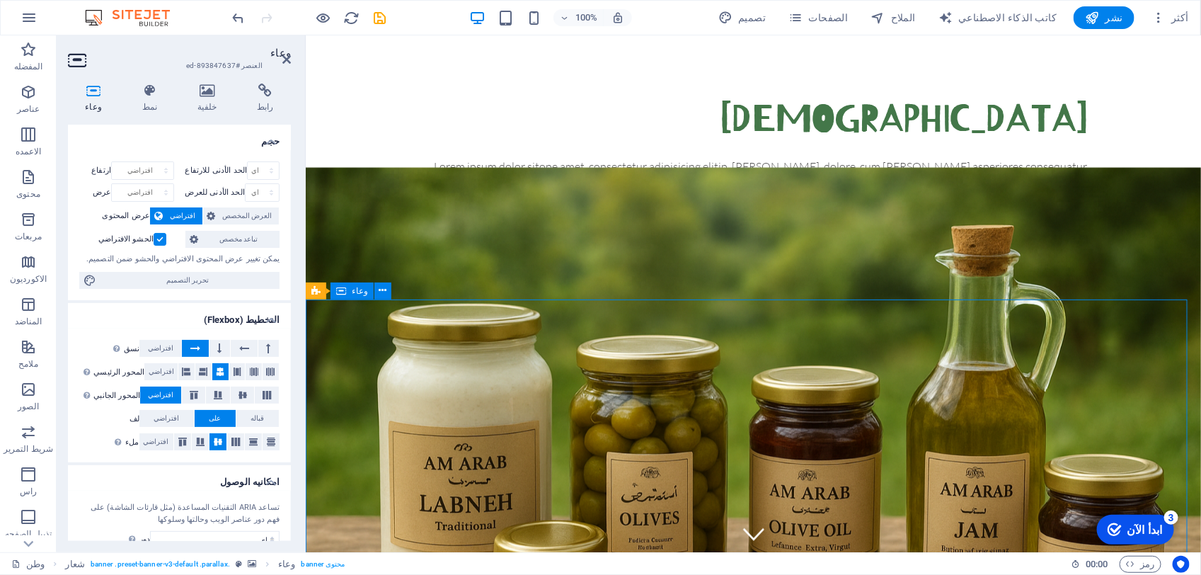
click at [341, 287] on icon at bounding box center [341, 290] width 10 height 17
click at [386, 291] on button at bounding box center [382, 290] width 17 height 17
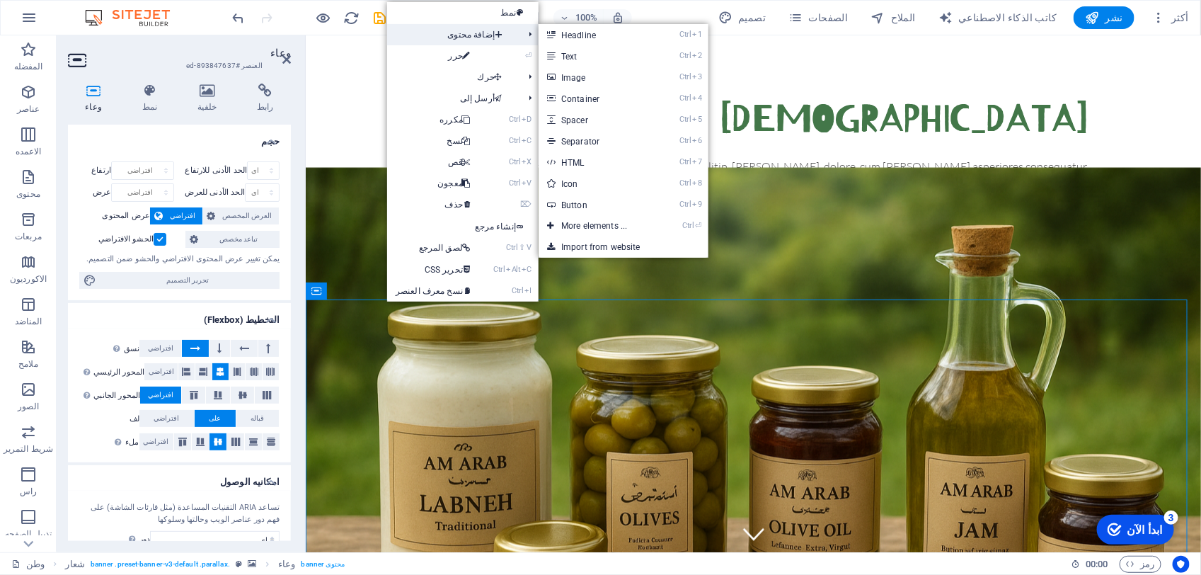
click at [463, 27] on span "إضافة محتوى" at bounding box center [452, 34] width 130 height 21
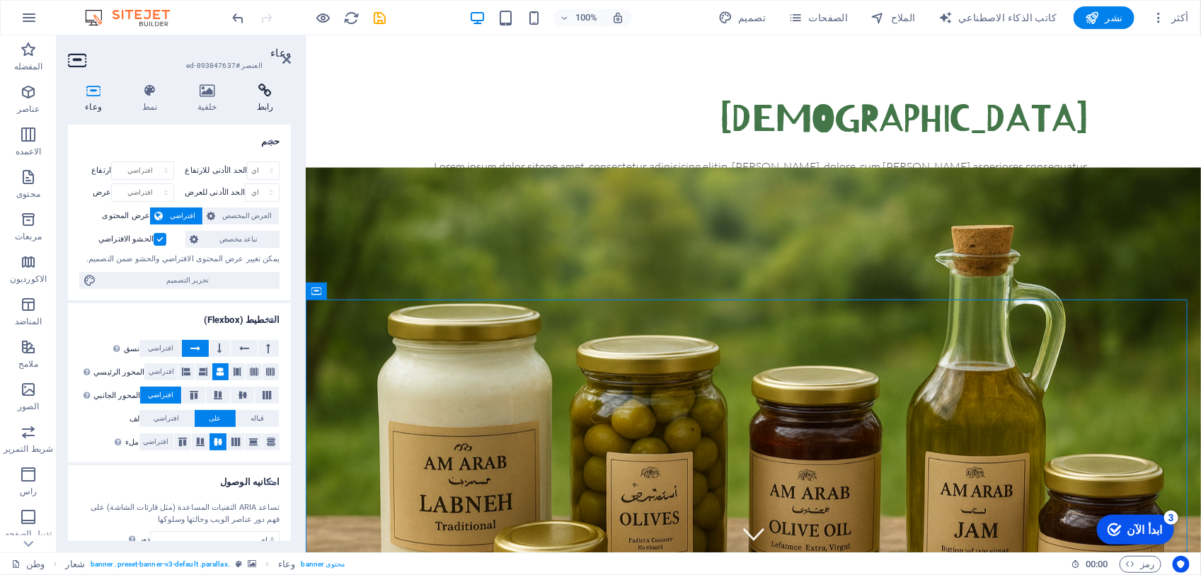
click at [267, 87] on icon at bounding box center [265, 90] width 51 height 14
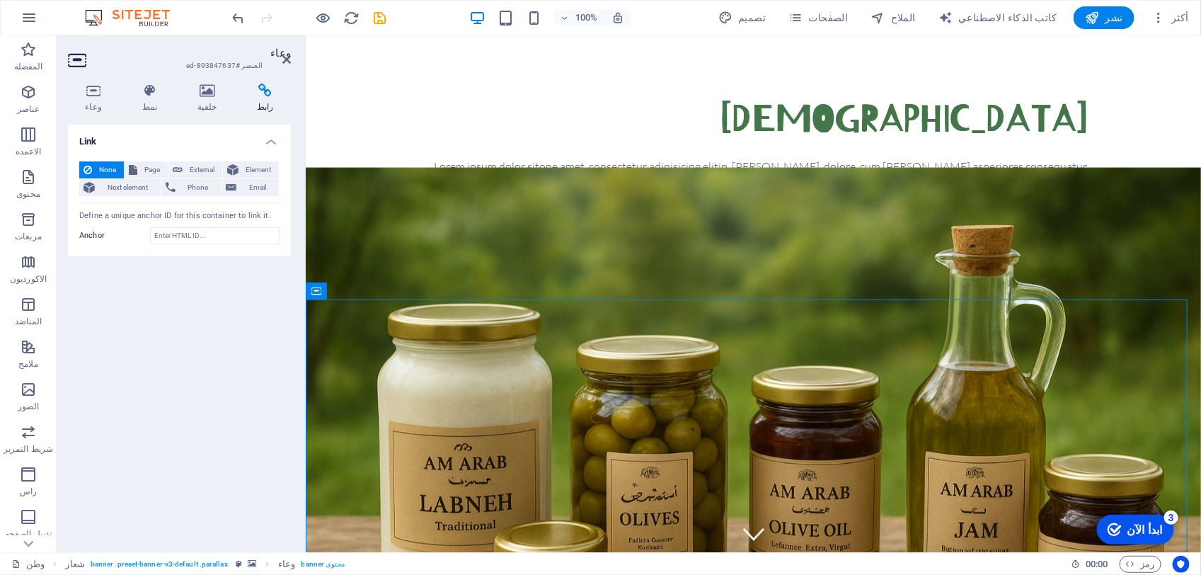
drag, startPoint x: 227, startPoint y: 90, endPoint x: 150, endPoint y: 156, distance: 101.4
click at [161, 146] on div "وعاء نمط خلفية رابط حجم ارتفاع افتراضي مقصف حركة العين السريعة % في إتش فولكس ف…" at bounding box center [179, 311] width 223 height 457
click at [142, 172] on span "Page" at bounding box center [153, 169] width 22 height 17
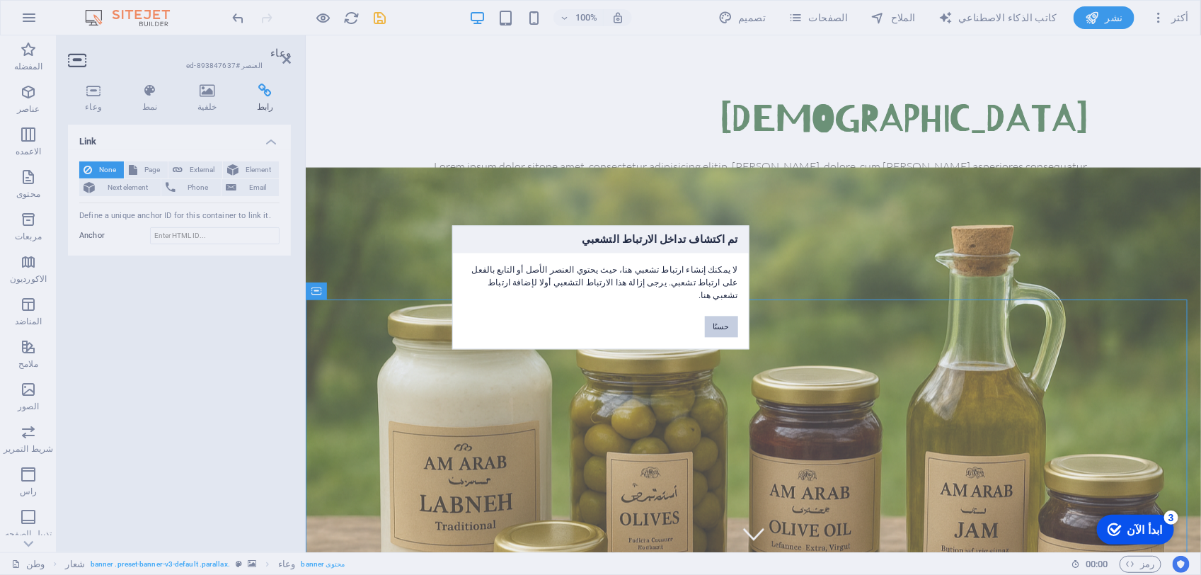
click at [720, 323] on button "حسنًا" at bounding box center [721, 326] width 33 height 21
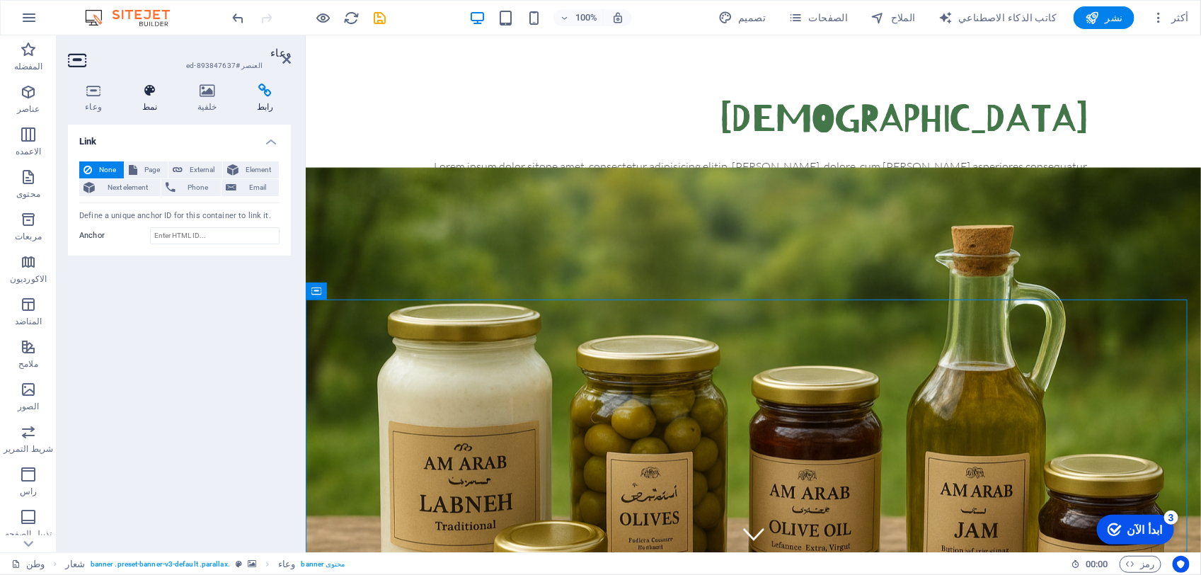
click at [147, 110] on font "نمط" at bounding box center [149, 107] width 15 height 10
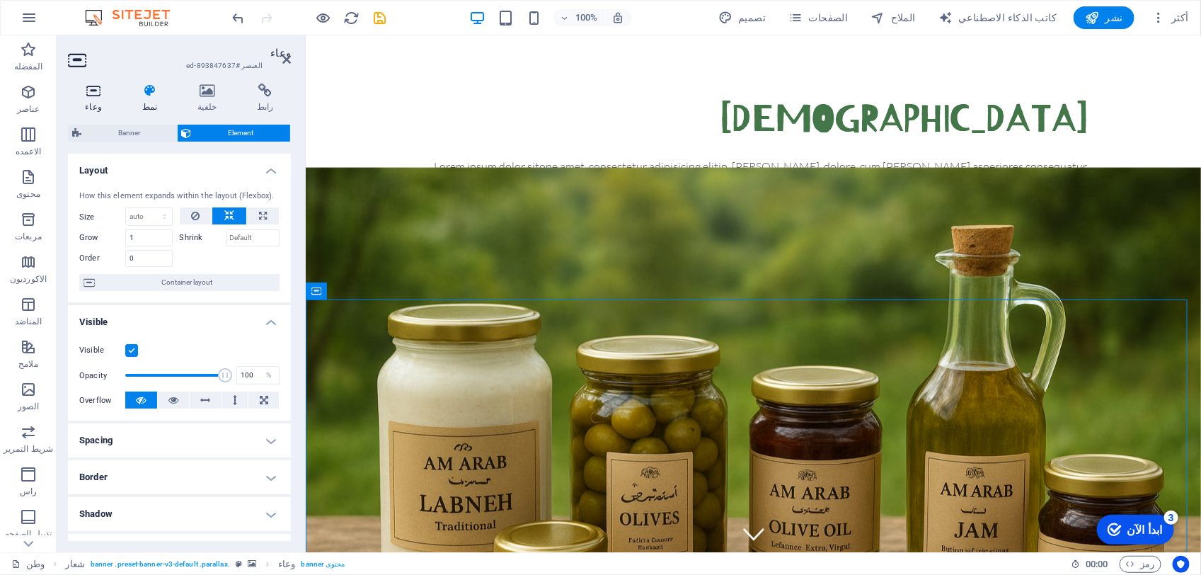
click at [85, 94] on icon at bounding box center [93, 90] width 51 height 14
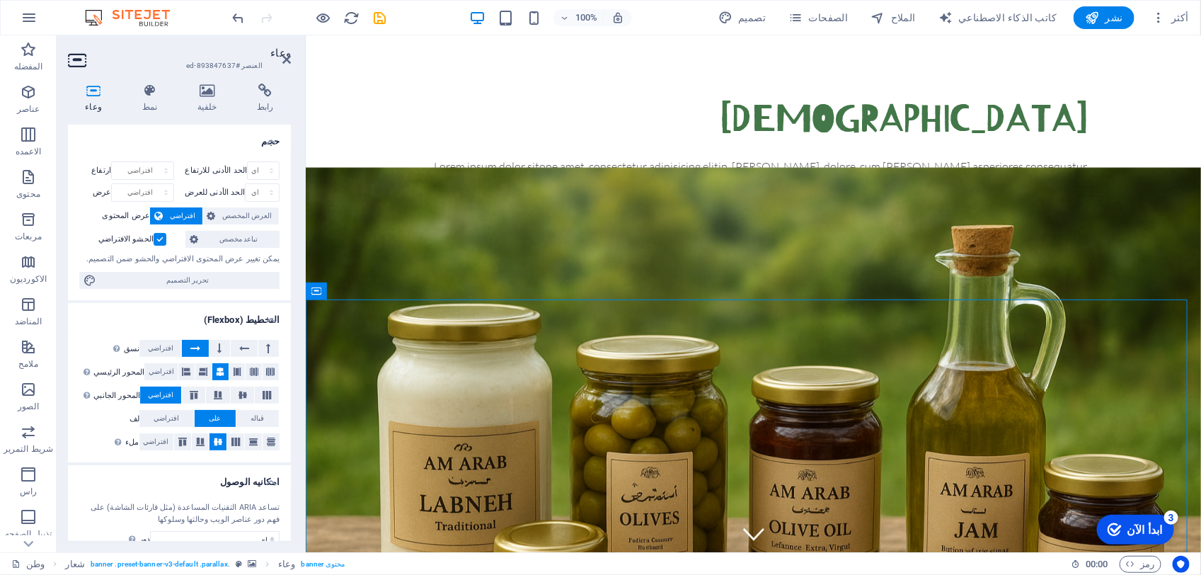
click at [85, 94] on icon at bounding box center [93, 90] width 51 height 14
click at [76, 58] on icon at bounding box center [78, 60] width 21 height 23
click at [18, 178] on span "محتوى" at bounding box center [28, 185] width 57 height 34
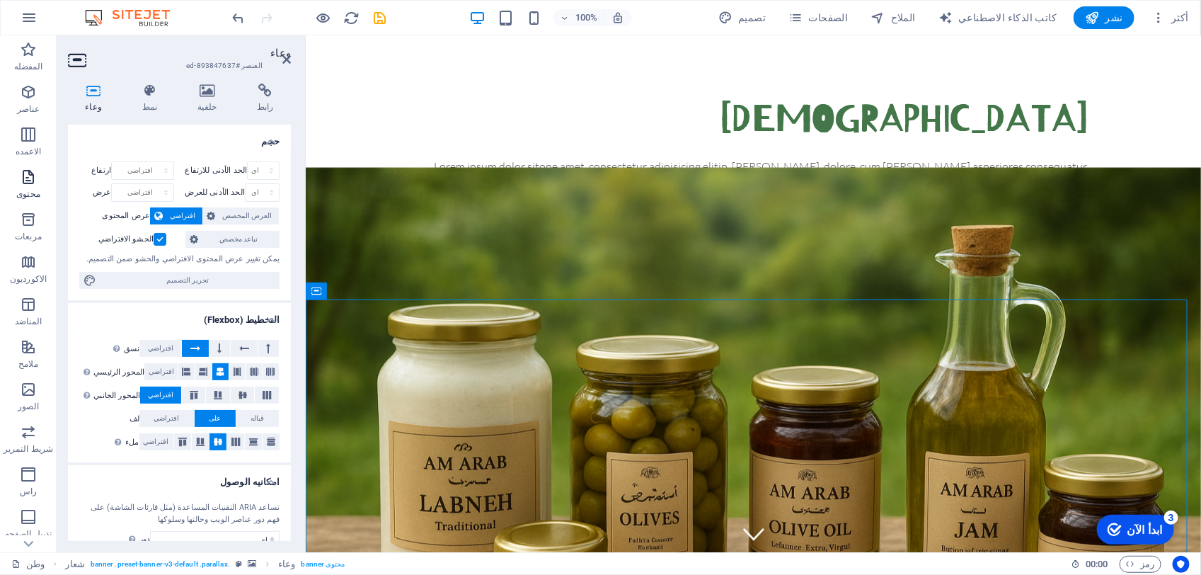
click at [18, 178] on span "محتوى" at bounding box center [28, 185] width 57 height 34
click at [23, 178] on icon "button" at bounding box center [28, 176] width 17 height 17
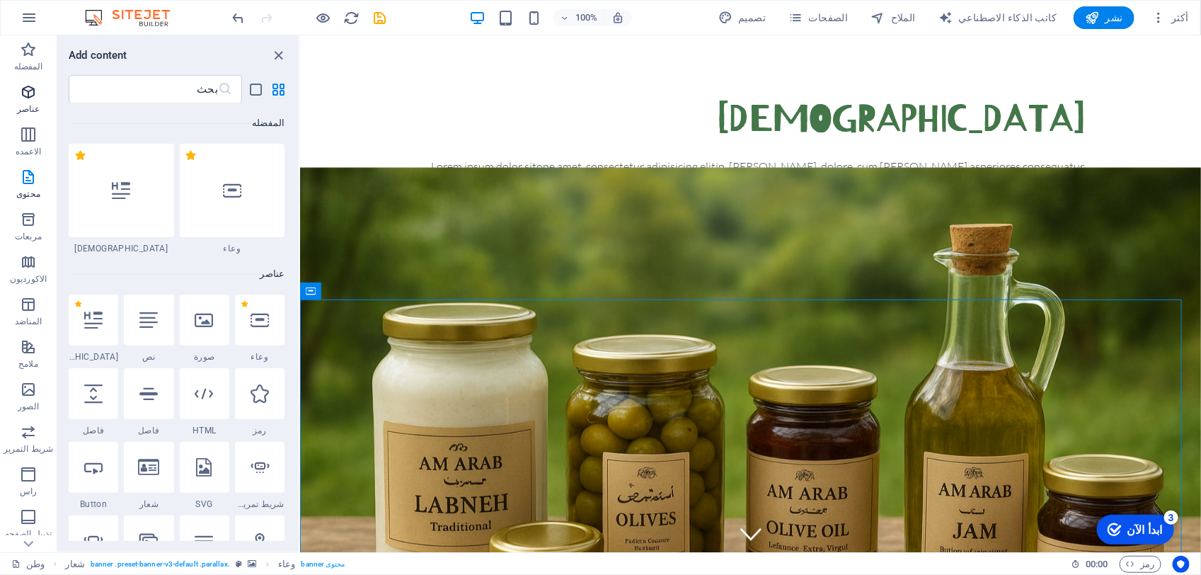
click at [34, 99] on icon "button" at bounding box center [28, 91] width 17 height 17
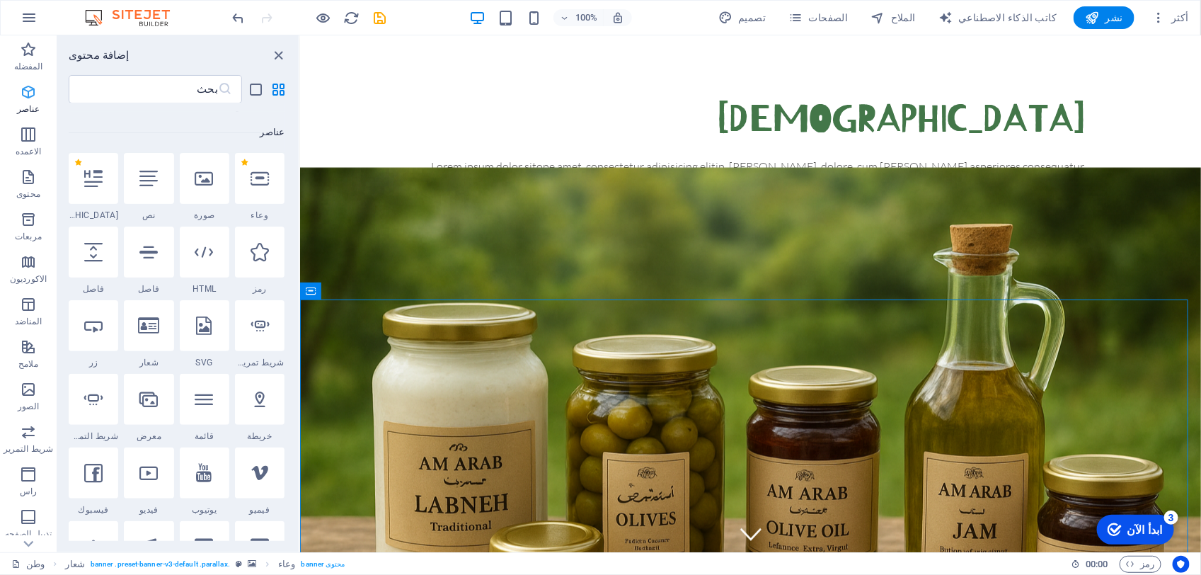
scroll to position [150, 0]
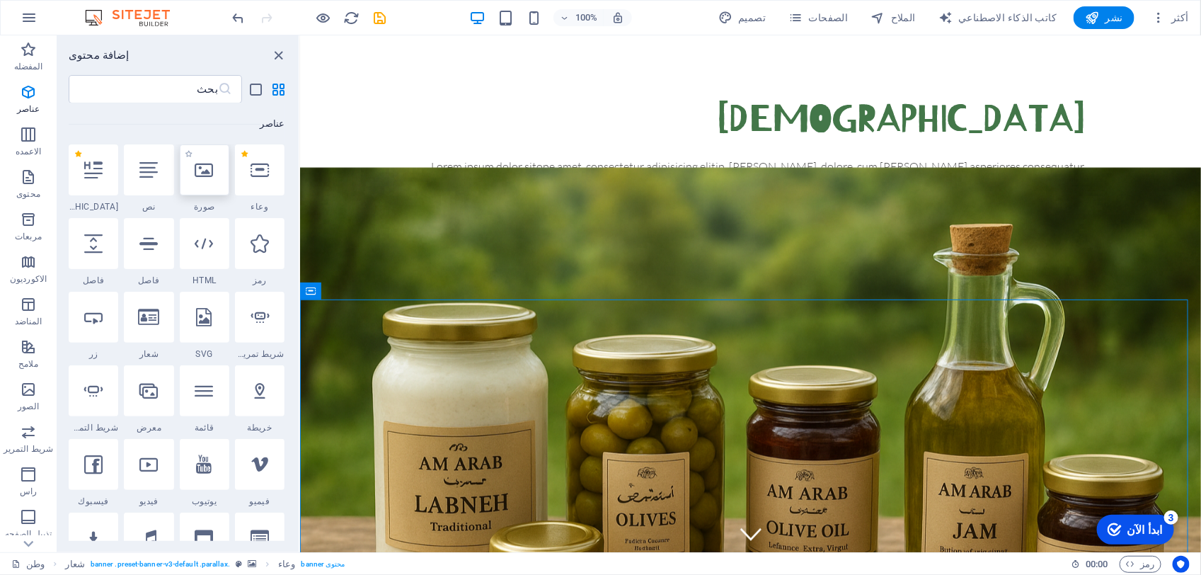
click at [217, 171] on div at bounding box center [205, 169] width 50 height 51
click at [300, 172] on div "اسحب هنا لاستبدال المحتوى الموجود. اضغط على "Ctrl" إذا كنت تريد إنشاء عنصر جديد…" at bounding box center [750, 293] width 901 height 517
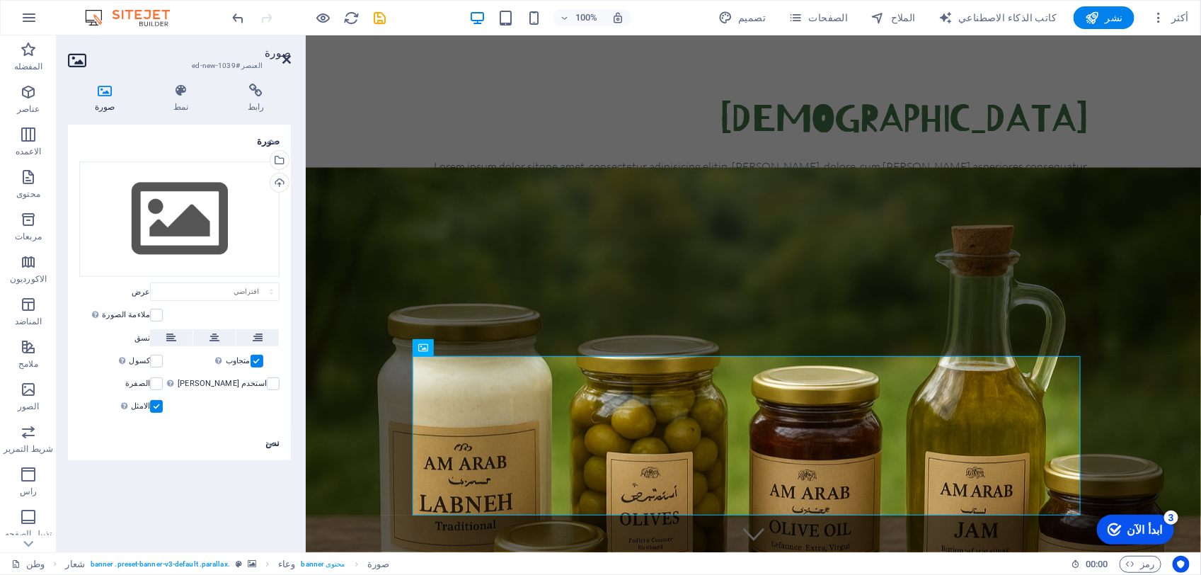
click at [289, 54] on icon at bounding box center [286, 59] width 8 height 11
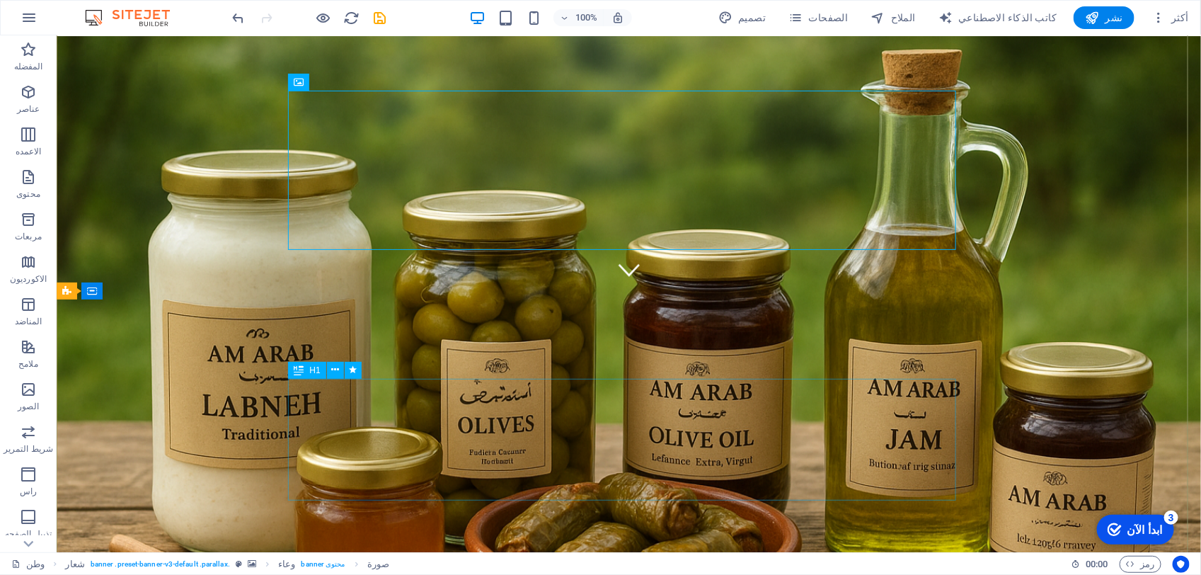
scroll to position [265, 0]
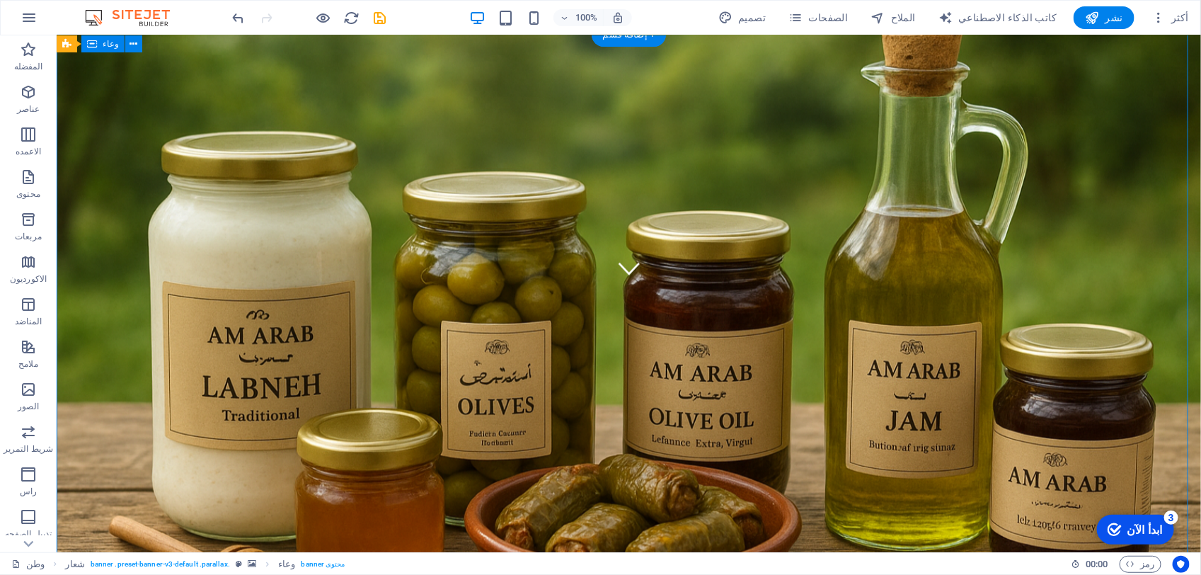
scroll to position [0, 0]
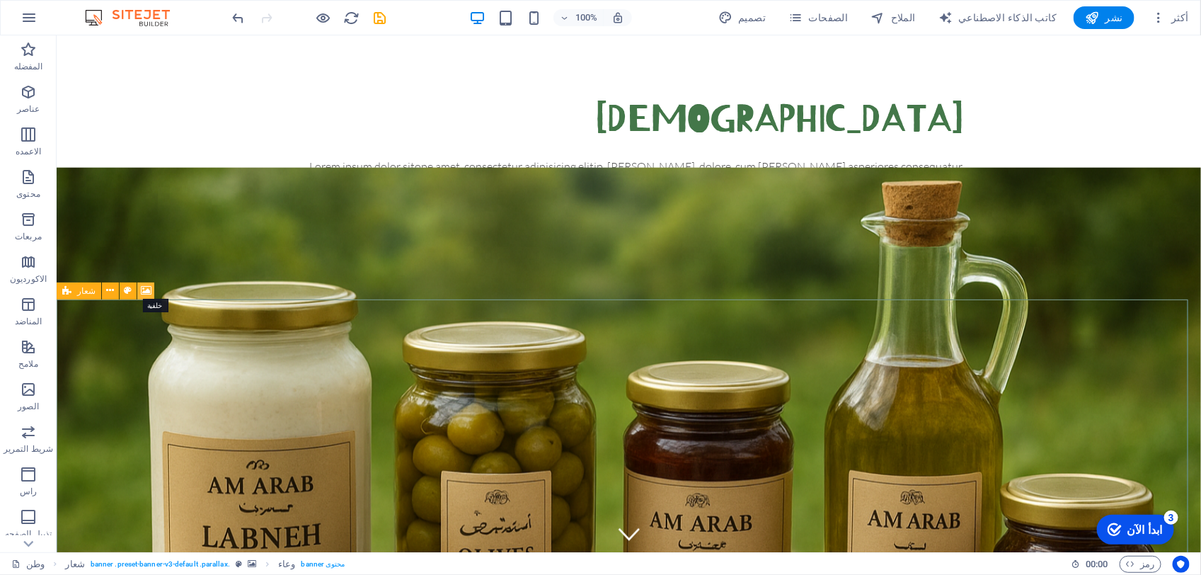
click at [142, 292] on icon at bounding box center [146, 290] width 11 height 15
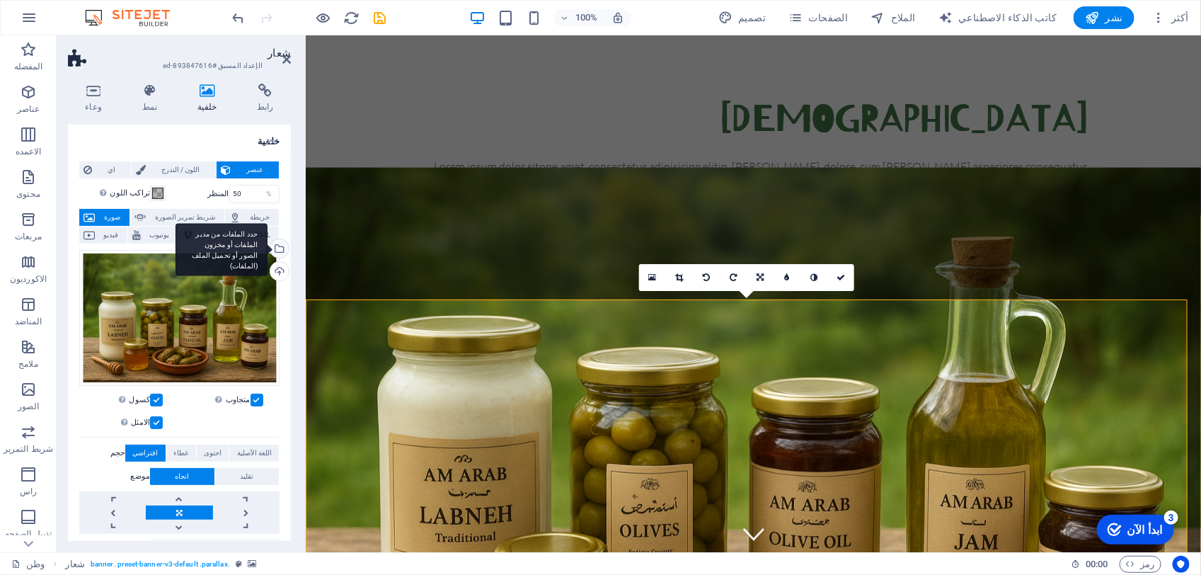
click at [277, 248] on div "حدد الملفات من مدير الملفات أو مخزون الصور أو تحميل الملف (الملفات)" at bounding box center [277, 249] width 21 height 21
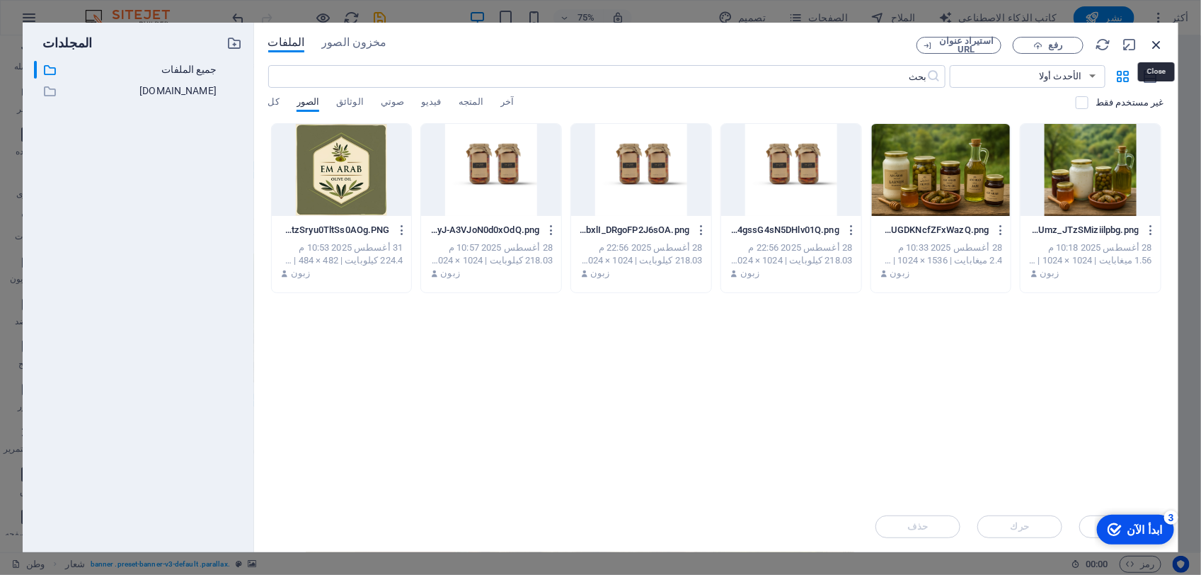
click at [1151, 42] on icon "button" at bounding box center [1156, 45] width 16 height 16
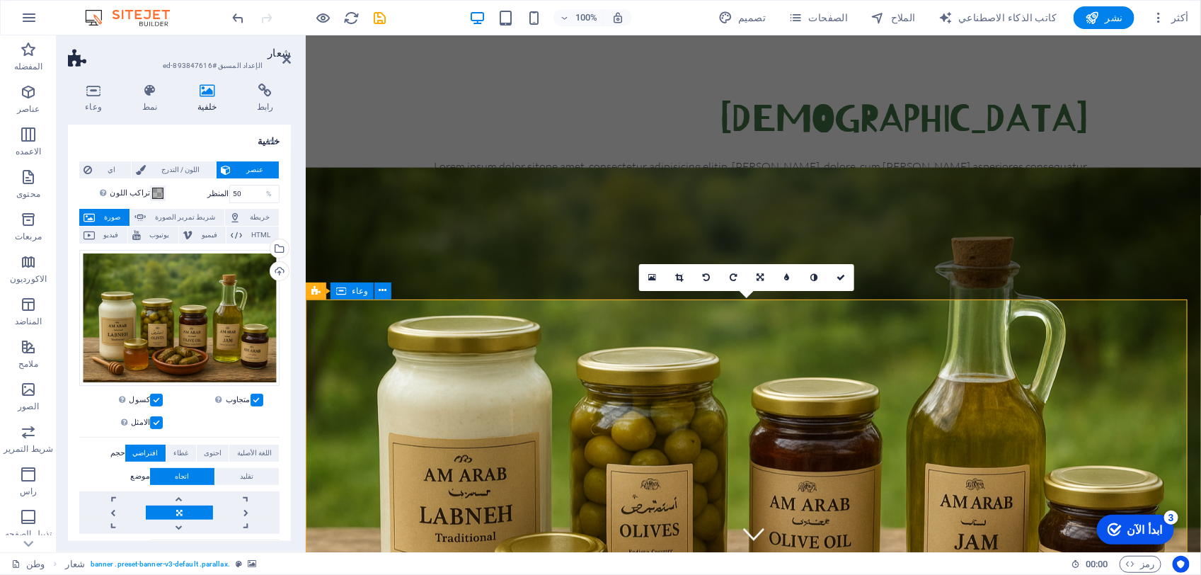
drag, startPoint x: 379, startPoint y: 384, endPoint x: 628, endPoint y: 385, distance: 249.8
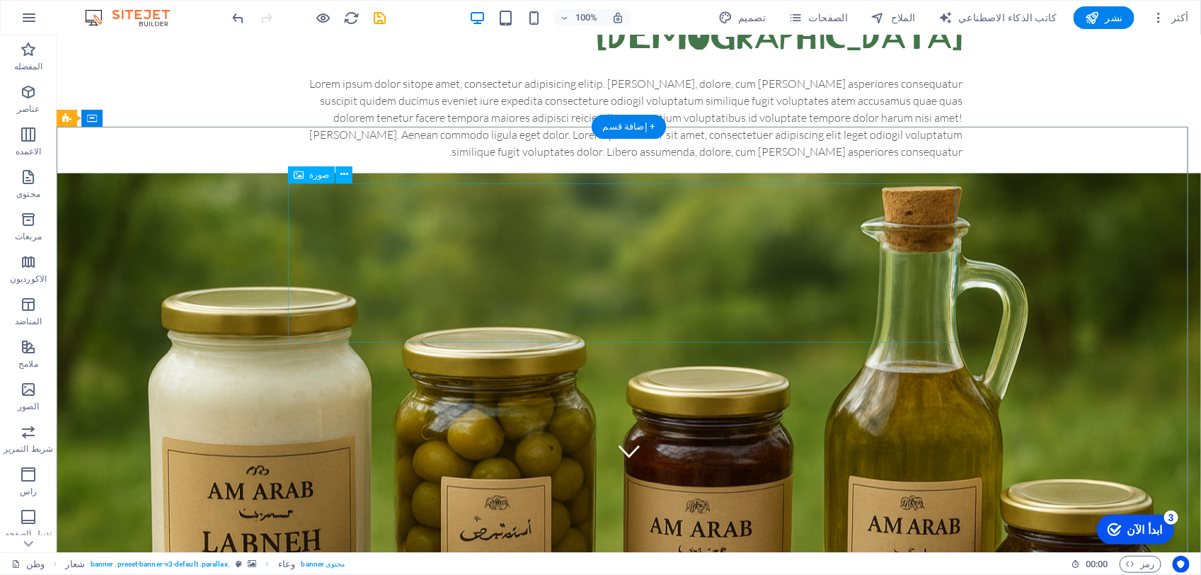
scroll to position [177, 0]
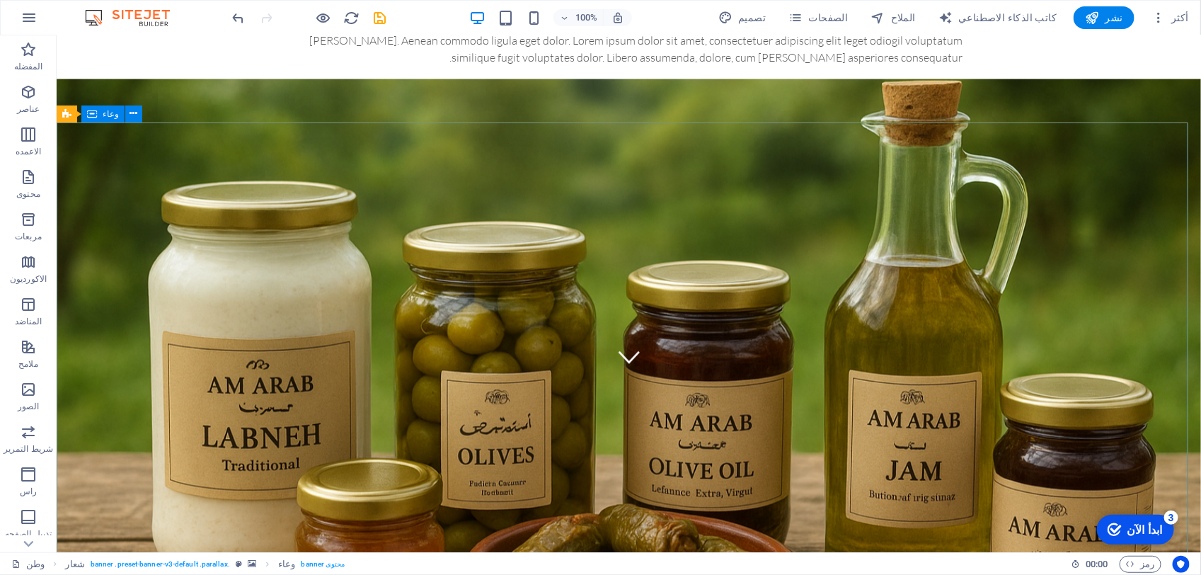
click at [106, 114] on span "وعاء" at bounding box center [111, 114] width 16 height 8
click at [134, 112] on icon at bounding box center [134, 113] width 8 height 15
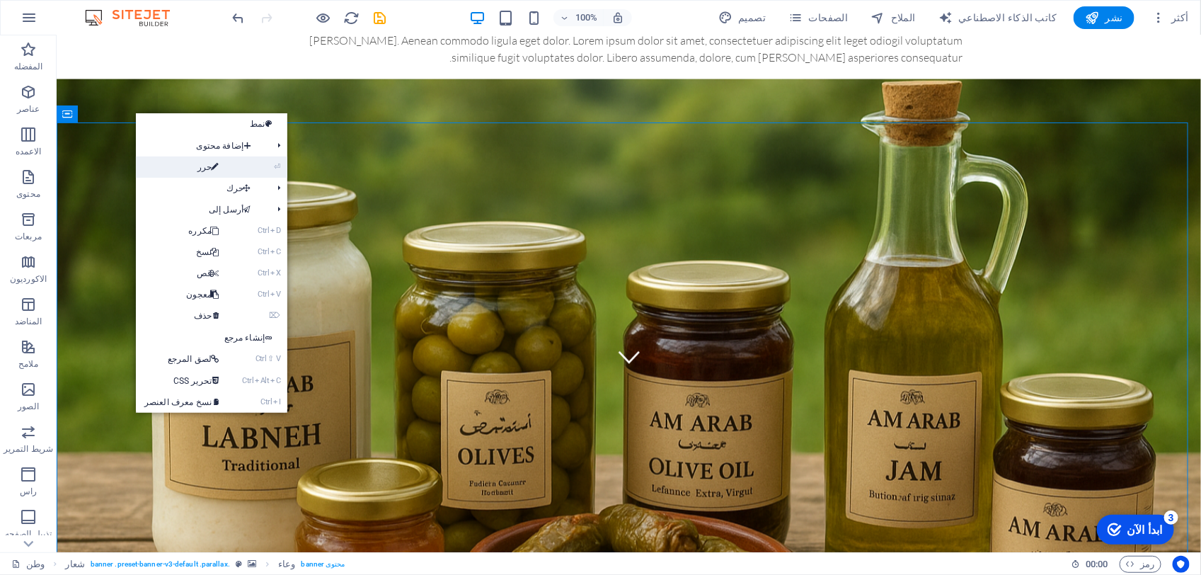
click at [163, 160] on link "⏎ حرر" at bounding box center [185, 166] width 98 height 21
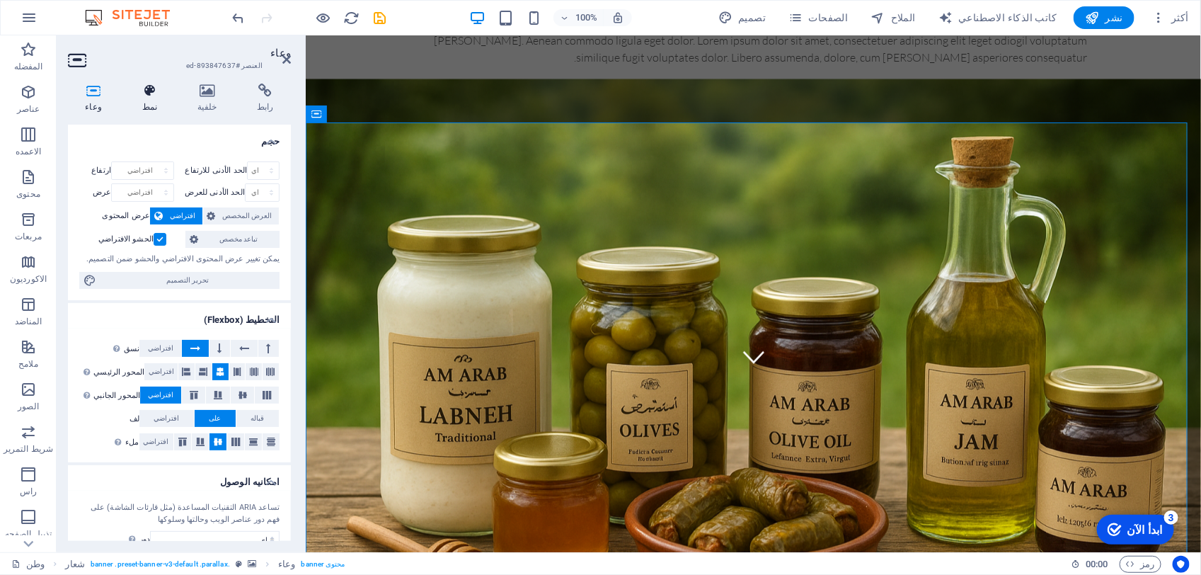
click at [146, 99] on h4 "نمط" at bounding box center [152, 98] width 55 height 30
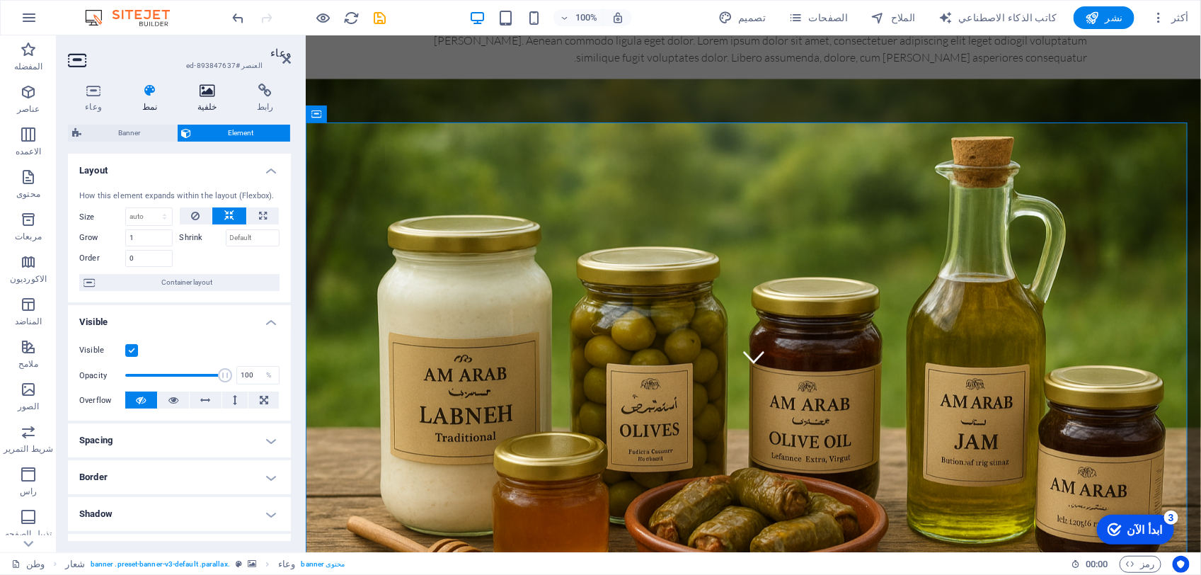
click at [186, 91] on icon at bounding box center [207, 90] width 54 height 14
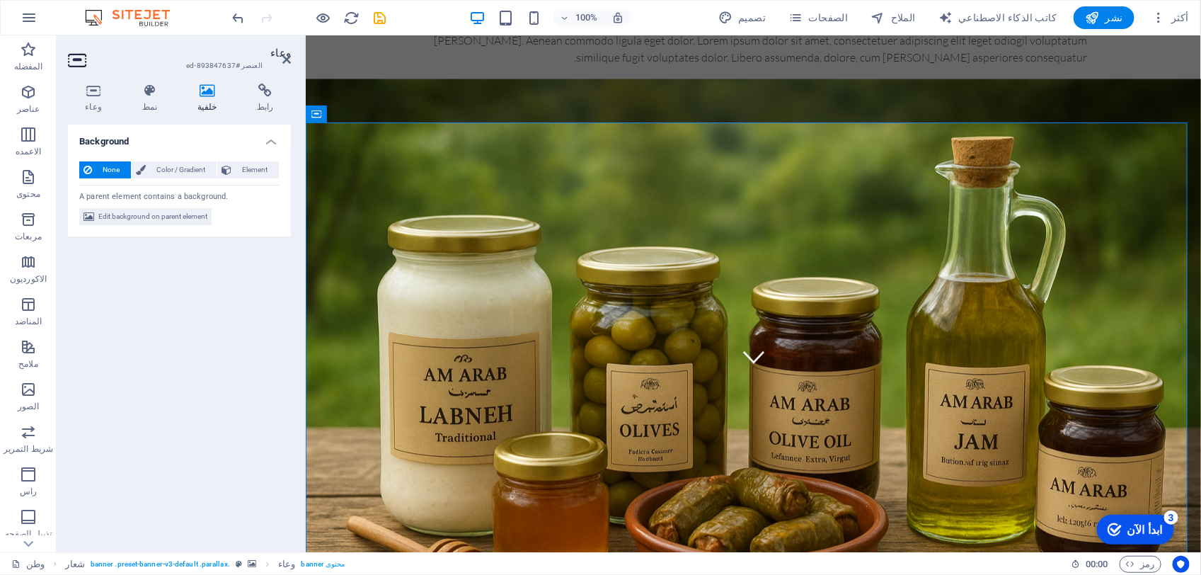
click at [278, 58] on h2 "وعاء" at bounding box center [192, 53] width 198 height 13
click at [287, 59] on icon at bounding box center [286, 59] width 8 height 11
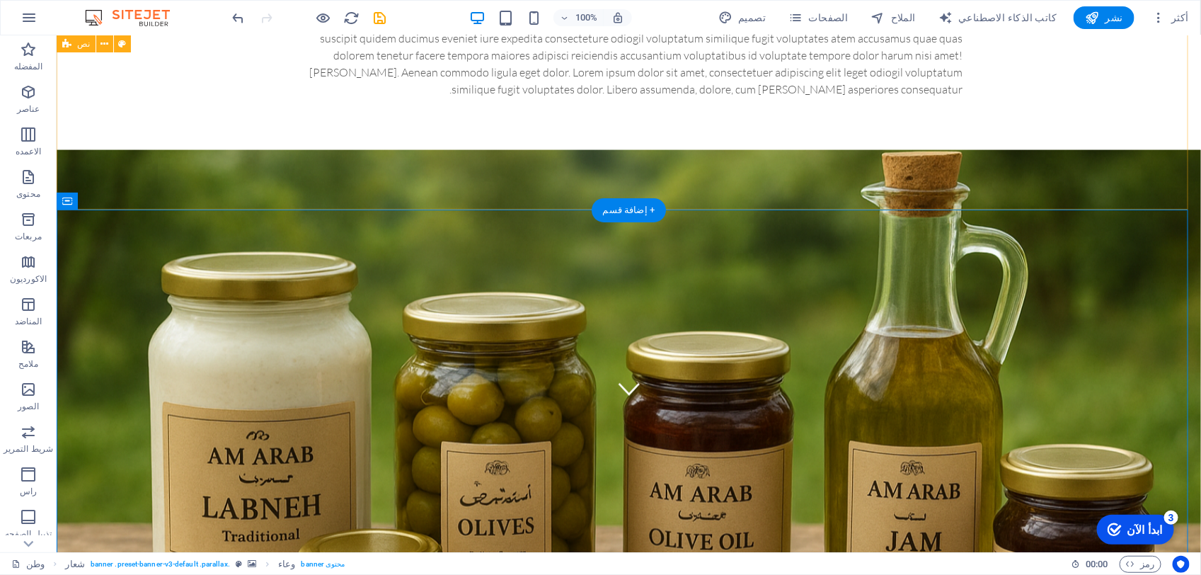
scroll to position [88, 0]
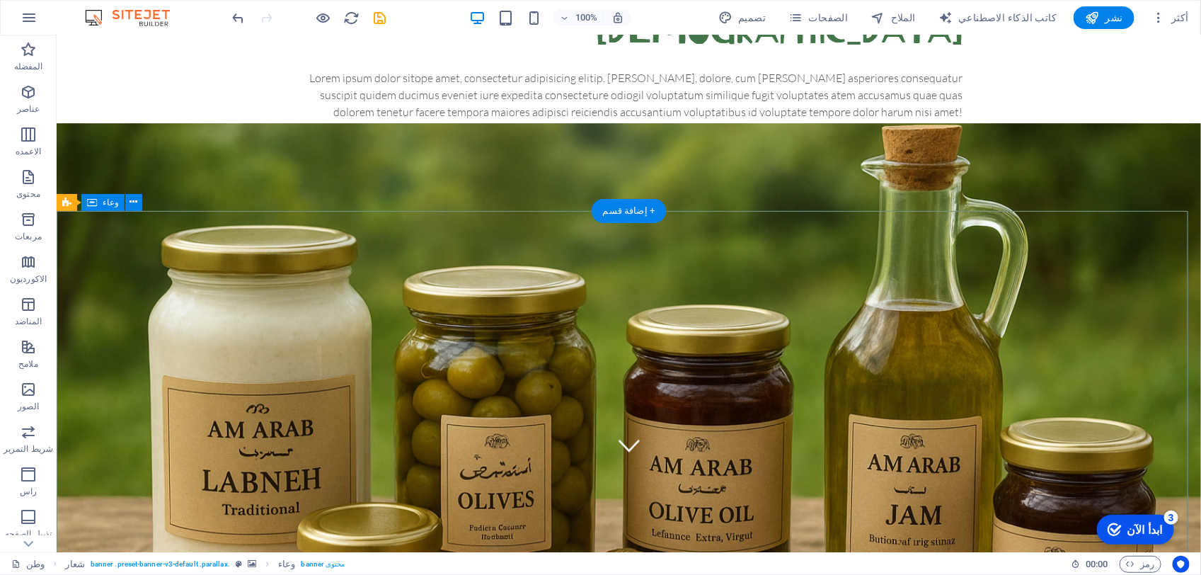
click at [1183, 208] on div "العنوان Lorem ipsum dolor sitope amet, consectetur adipisicing elitip. [PERSON_…" at bounding box center [628, 78] width 1144 height 264
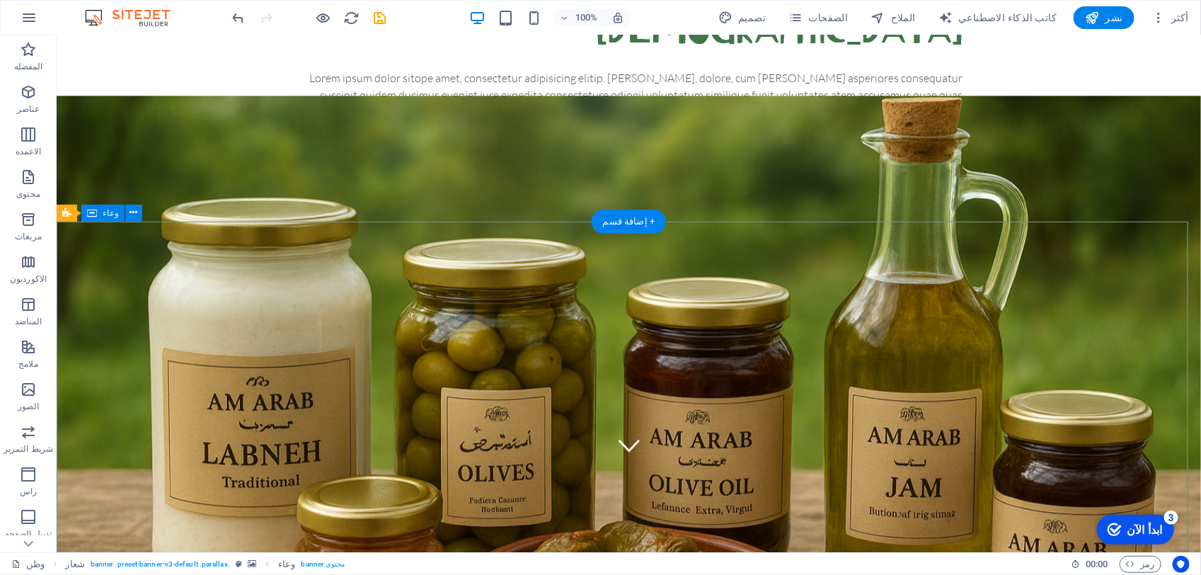
scroll to position [0, 0]
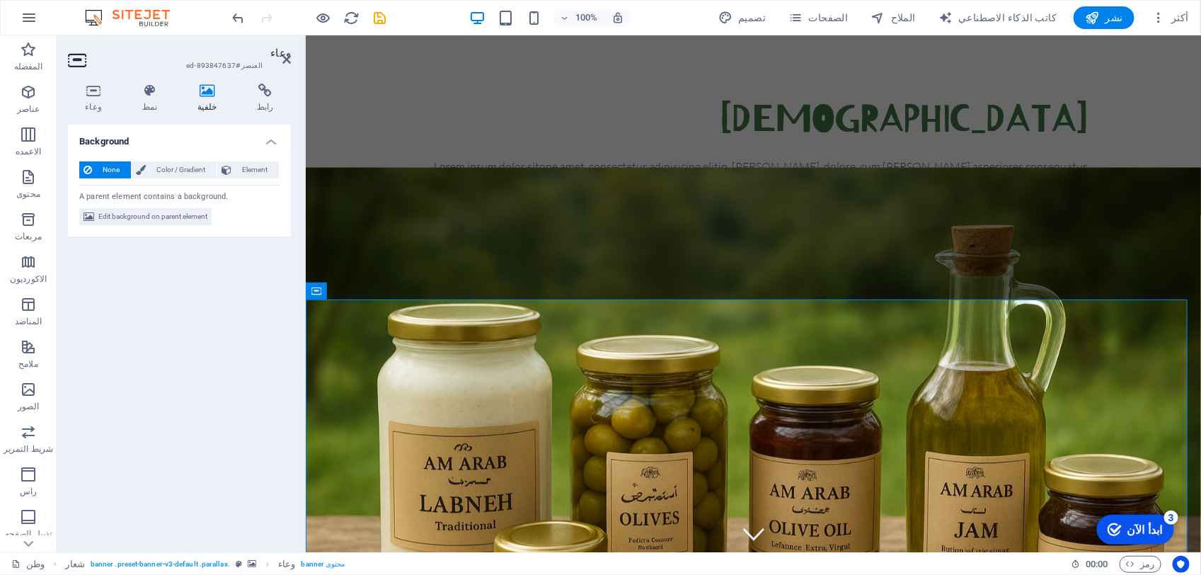
drag, startPoint x: 110, startPoint y: 342, endPoint x: 195, endPoint y: 398, distance: 101.1
click at [195, 398] on div "Background None Color / Gradient Element Stretch background to full-width Color…" at bounding box center [179, 333] width 223 height 416
click at [98, 92] on icon at bounding box center [93, 90] width 51 height 14
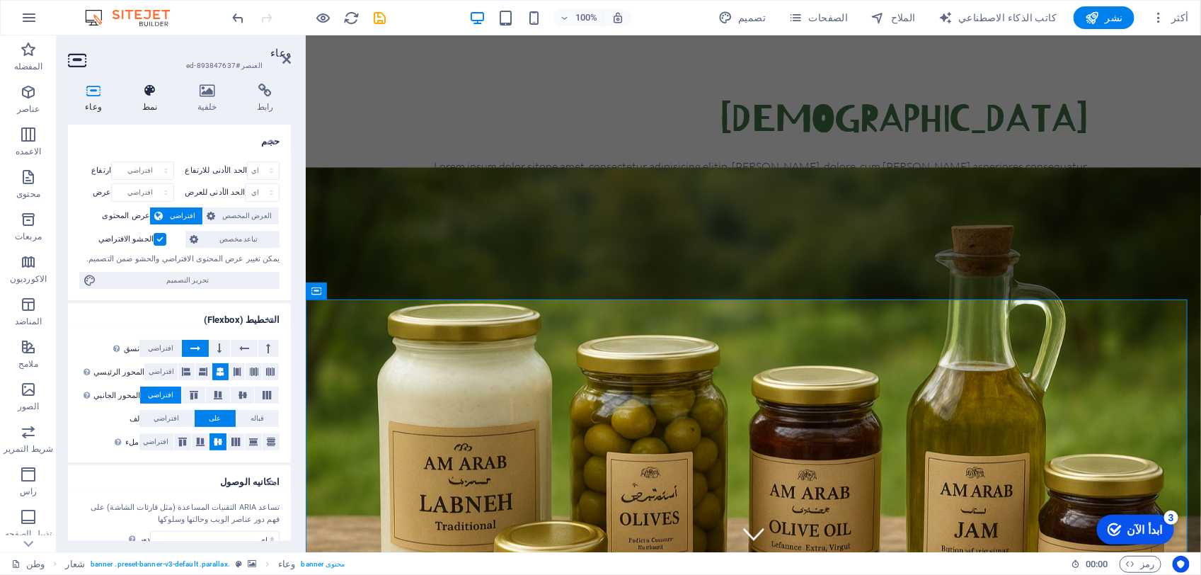
click at [153, 90] on icon at bounding box center [150, 90] width 50 height 14
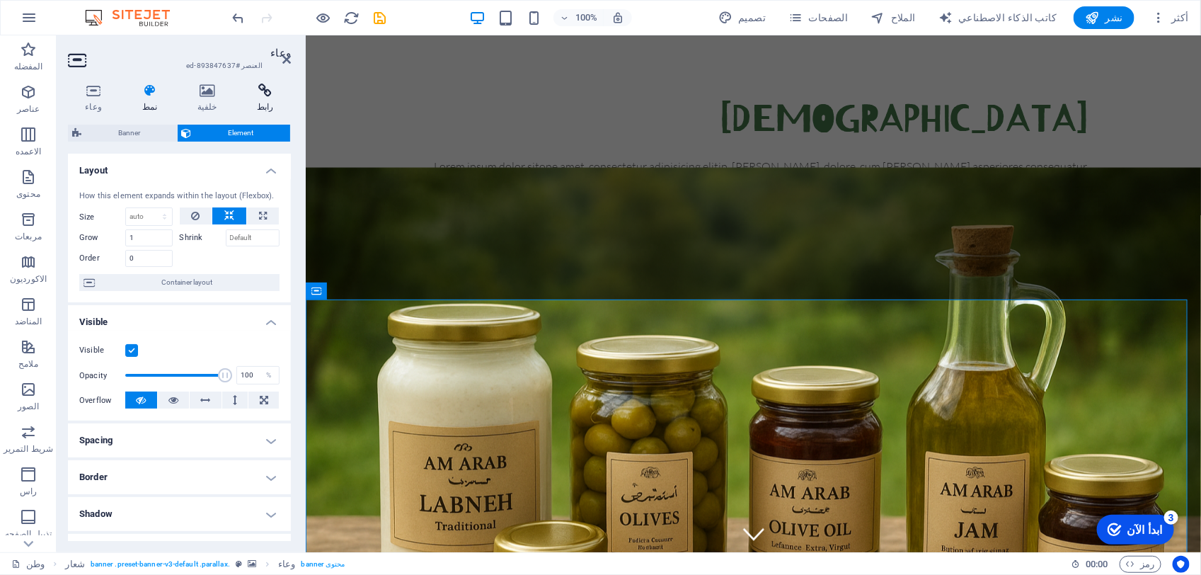
click at [251, 98] on h4 "رابط" at bounding box center [265, 98] width 51 height 30
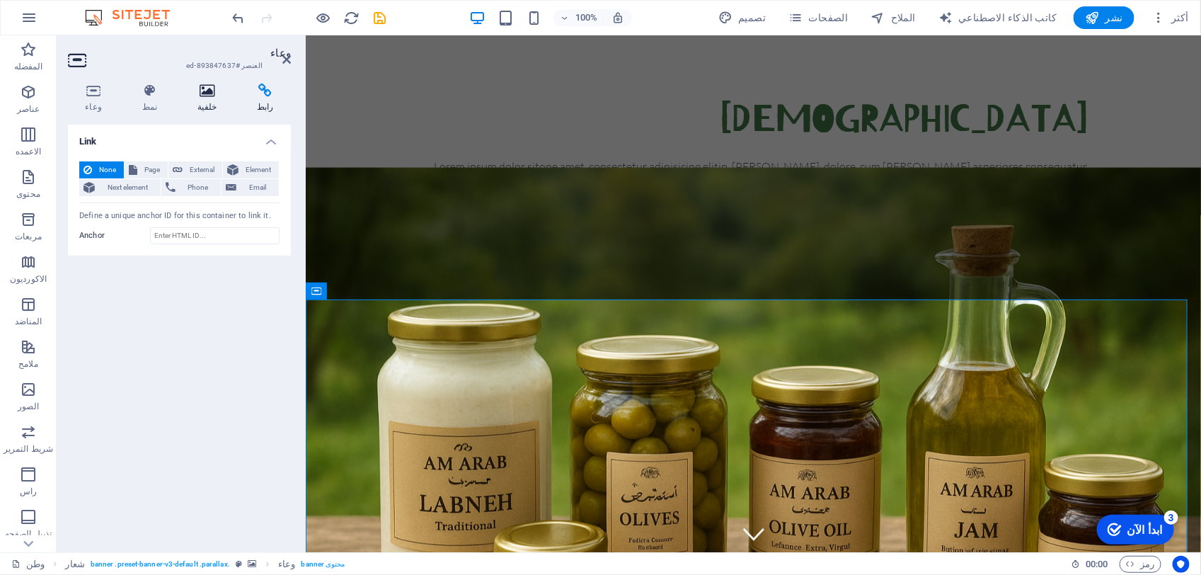
click at [207, 99] on h4 "خلفية" at bounding box center [209, 98] width 59 height 30
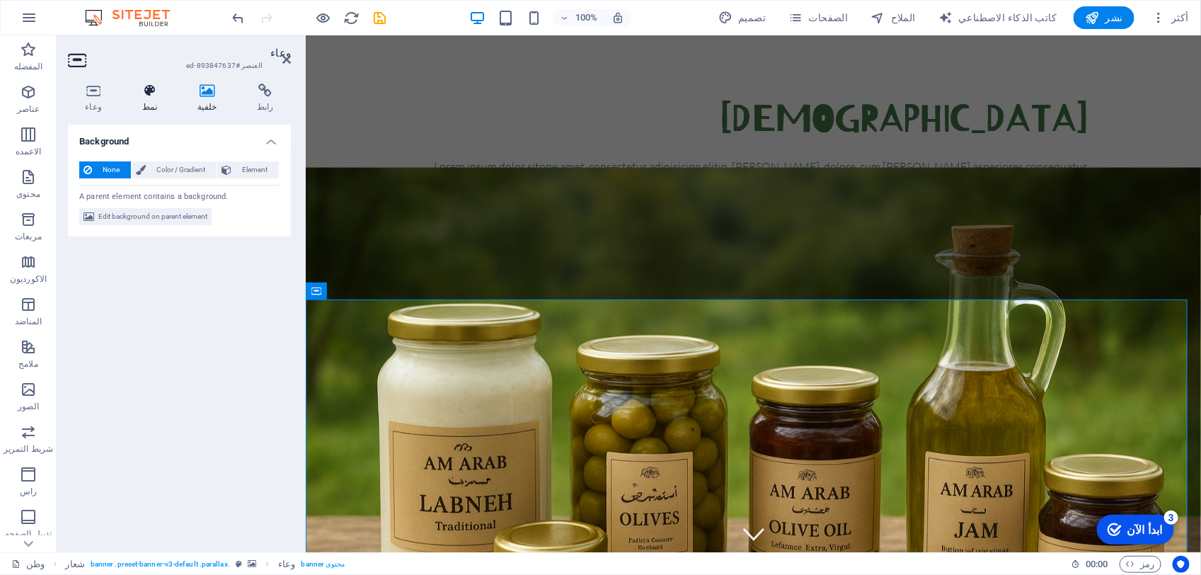
click at [157, 103] on h4 "نمط" at bounding box center [152, 98] width 55 height 30
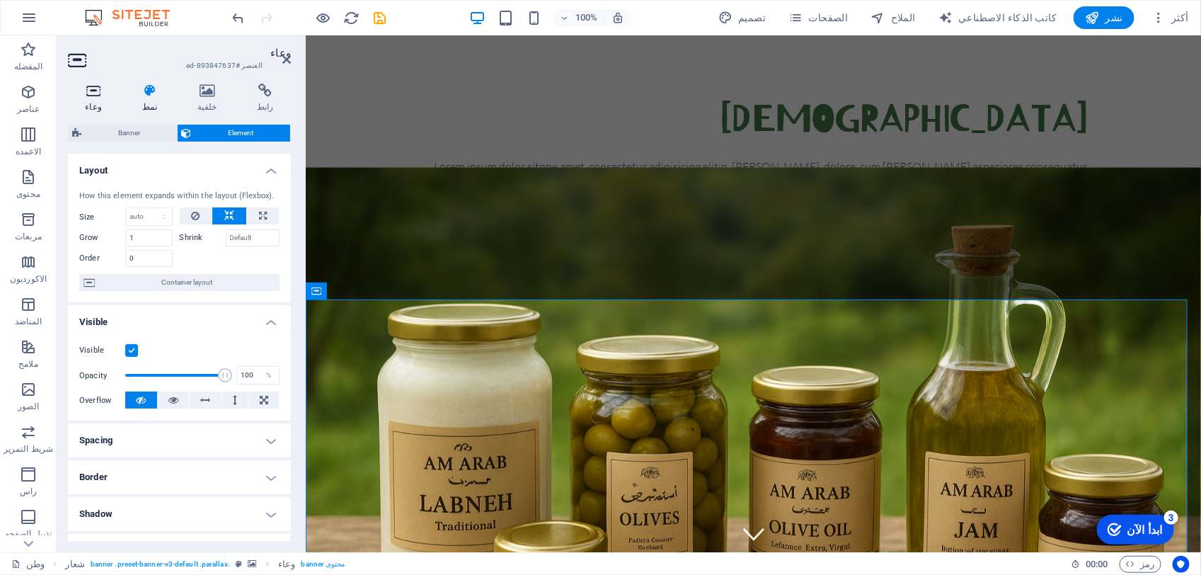
click at [92, 97] on icon at bounding box center [93, 90] width 51 height 14
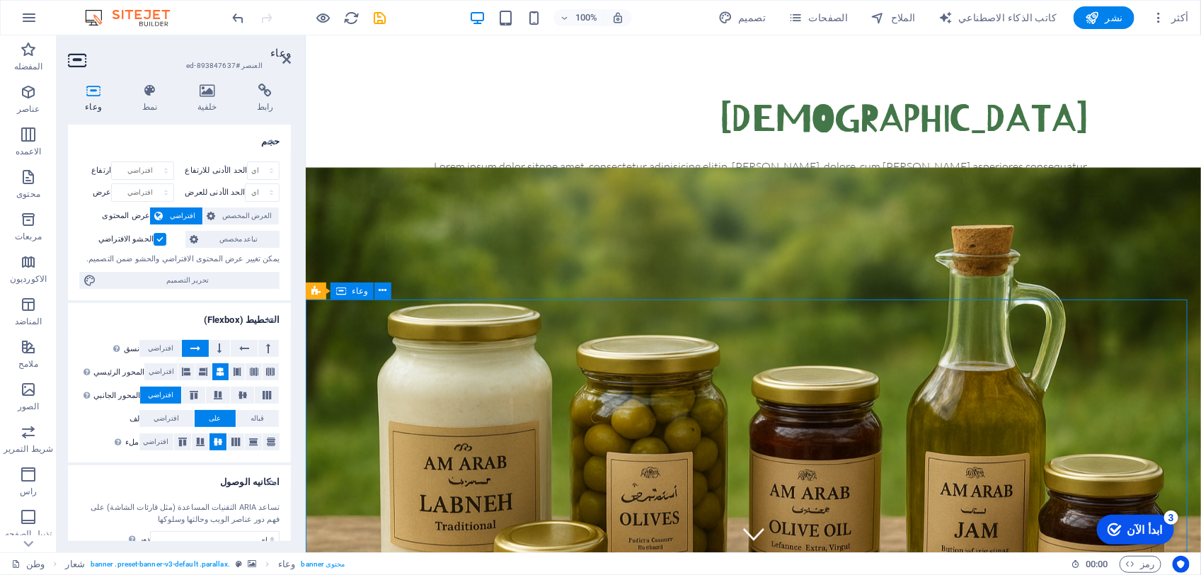
click at [374, 284] on button at bounding box center [382, 290] width 17 height 17
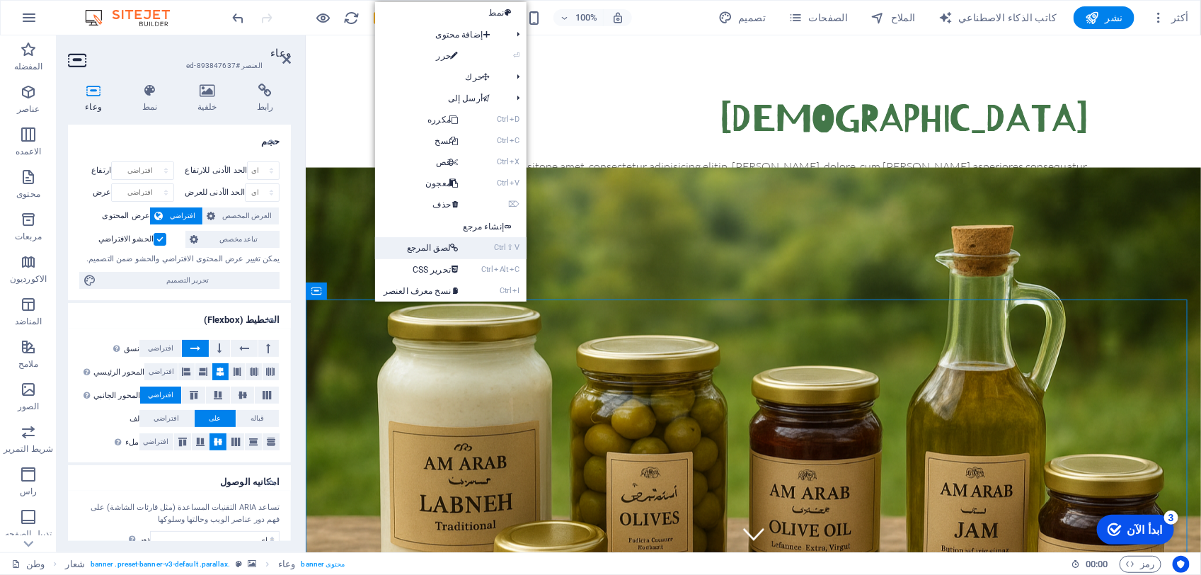
click at [436, 253] on link "Ctrl ⇧ V لصق المرجع" at bounding box center [424, 247] width 98 height 21
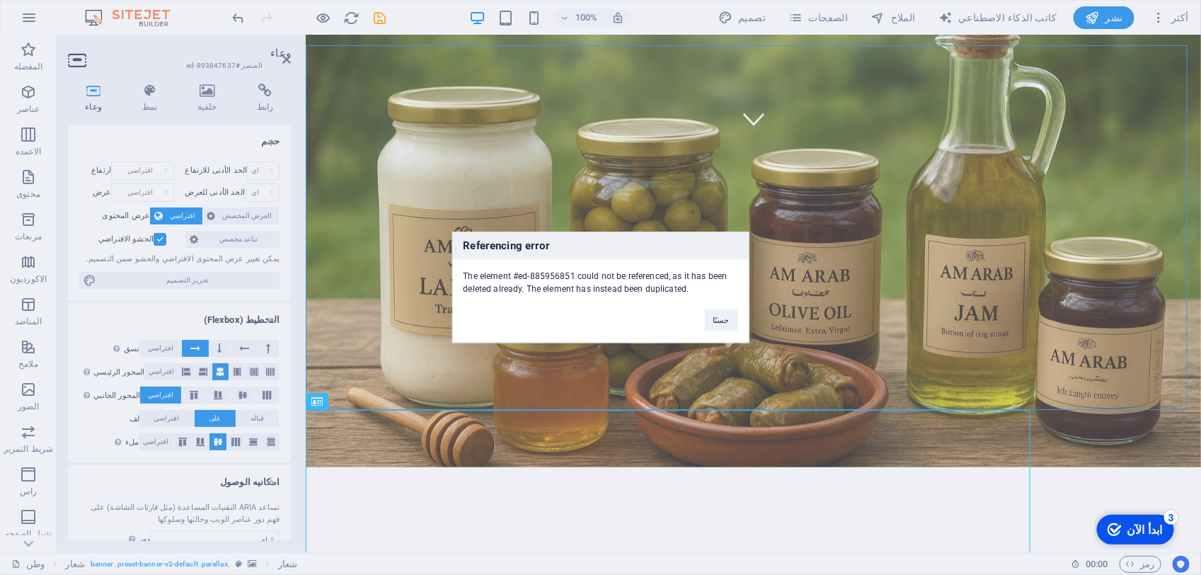
scroll to position [732, 0]
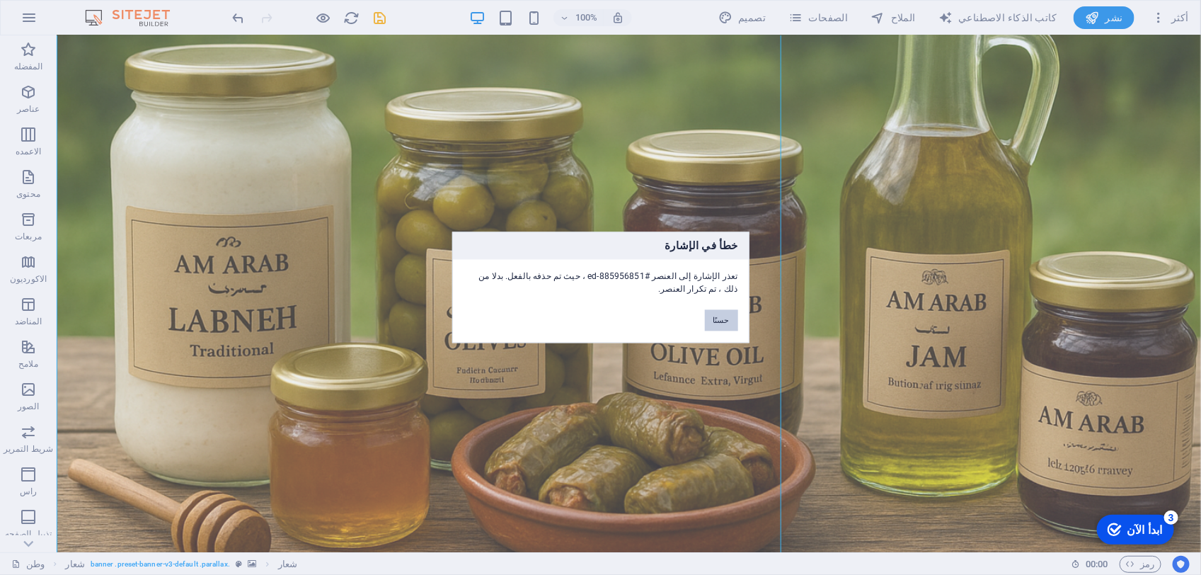
click at [737, 317] on button "حسنًا" at bounding box center [721, 320] width 33 height 21
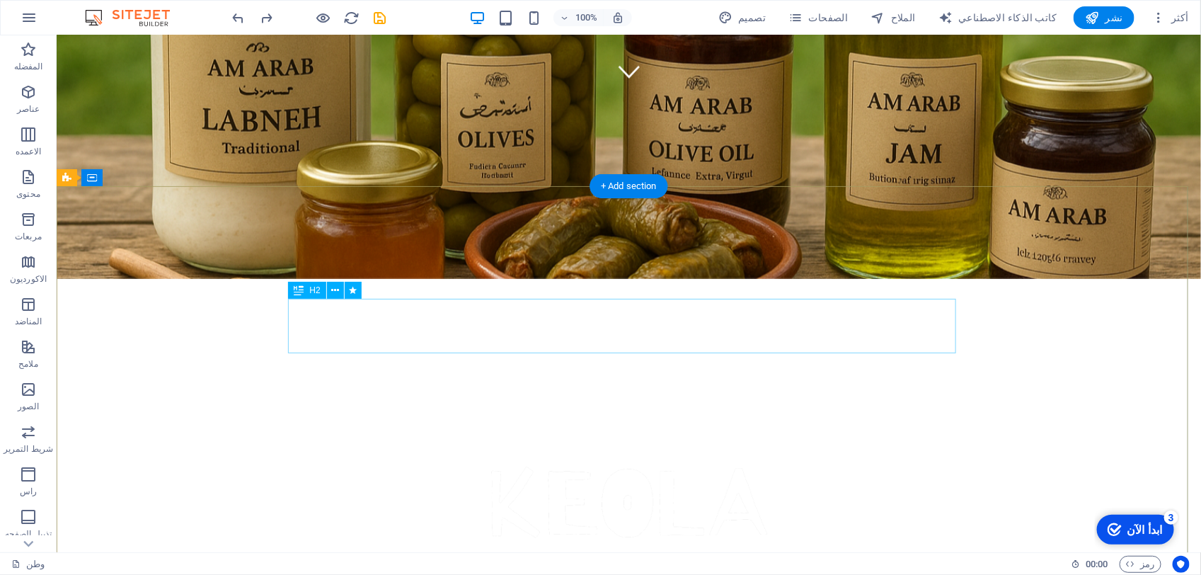
scroll to position [113, 0]
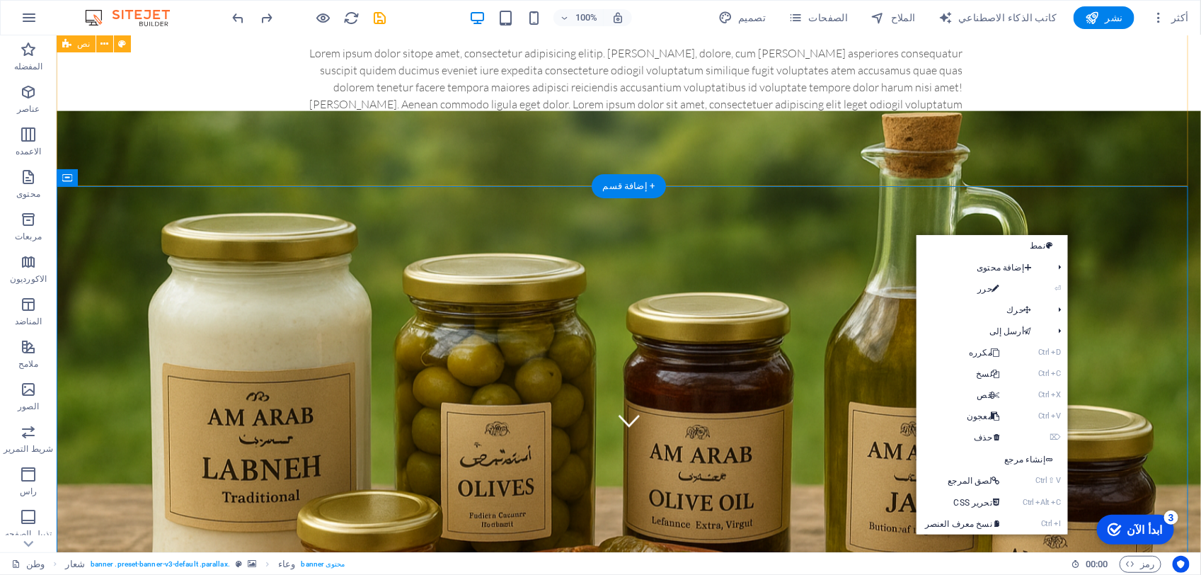
click at [1016, 157] on div "العنوان Lorem ipsum dolor sitope amet, consectetur adipisicing elitip. [PERSON_…" at bounding box center [628, 53] width 1144 height 264
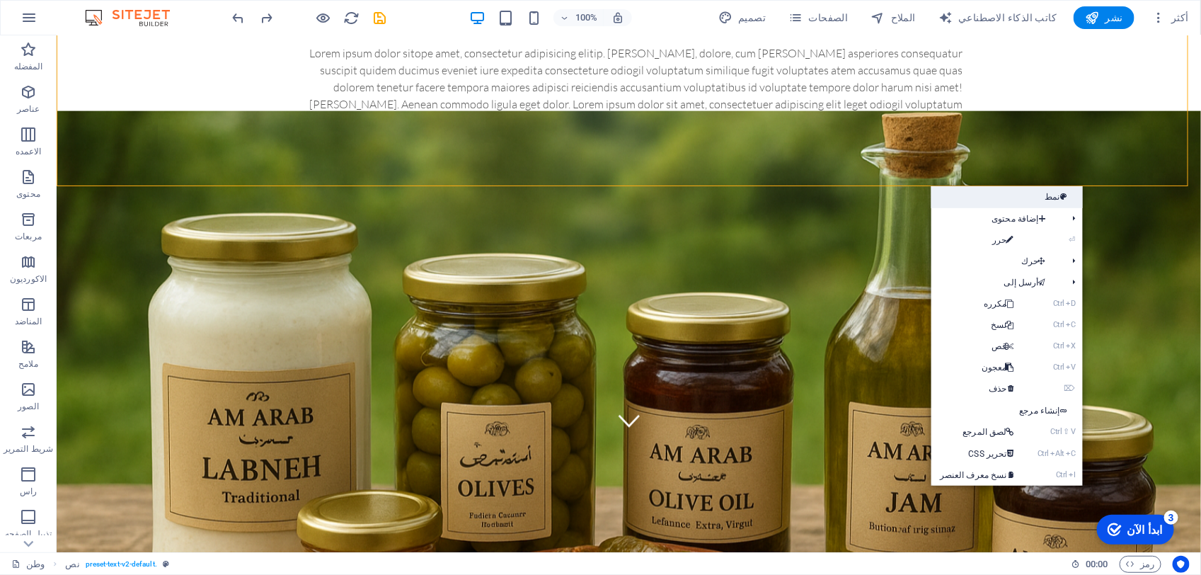
click at [1061, 200] on icon at bounding box center [1063, 196] width 7 height 21
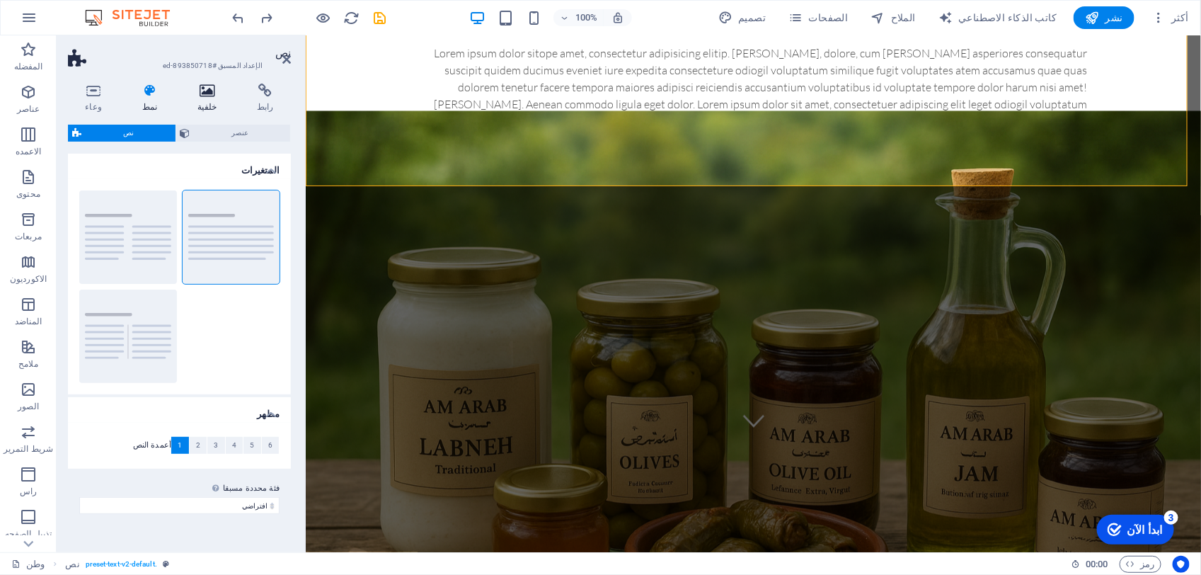
click at [200, 85] on icon at bounding box center [207, 90] width 54 height 14
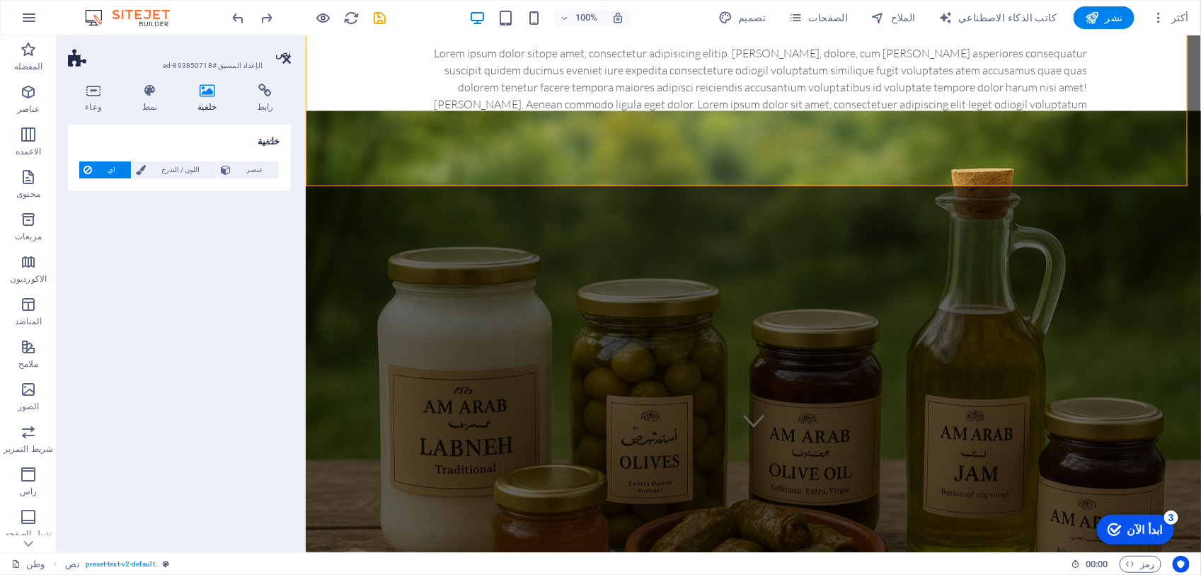
click at [285, 55] on icon at bounding box center [286, 59] width 8 height 11
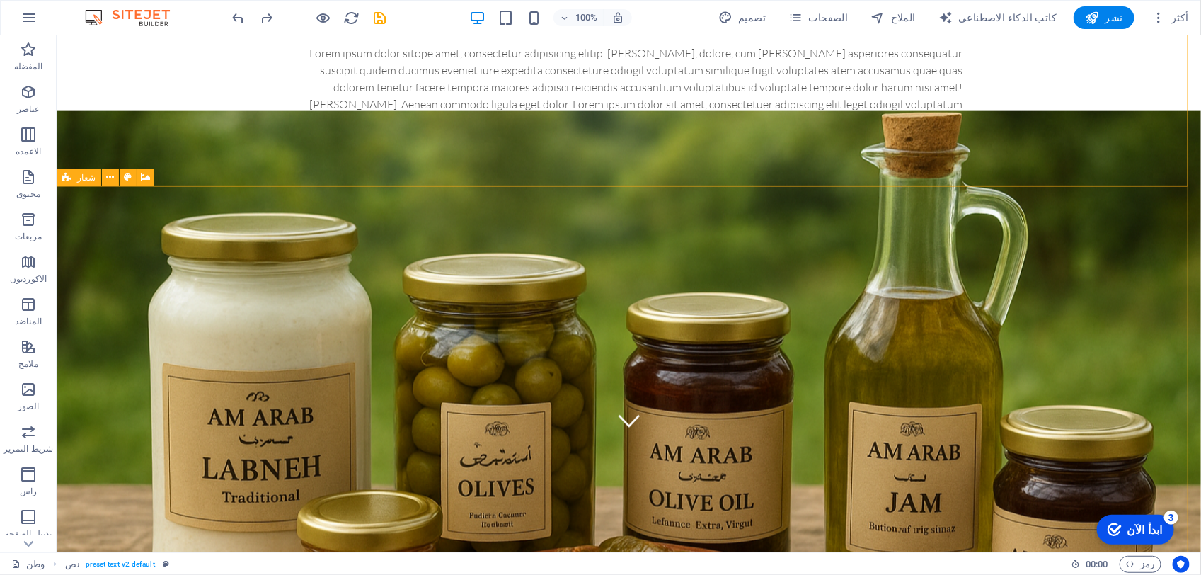
click at [77, 180] on span "شعار" at bounding box center [86, 177] width 18 height 8
click at [76, 179] on div "شعار" at bounding box center [79, 177] width 45 height 17
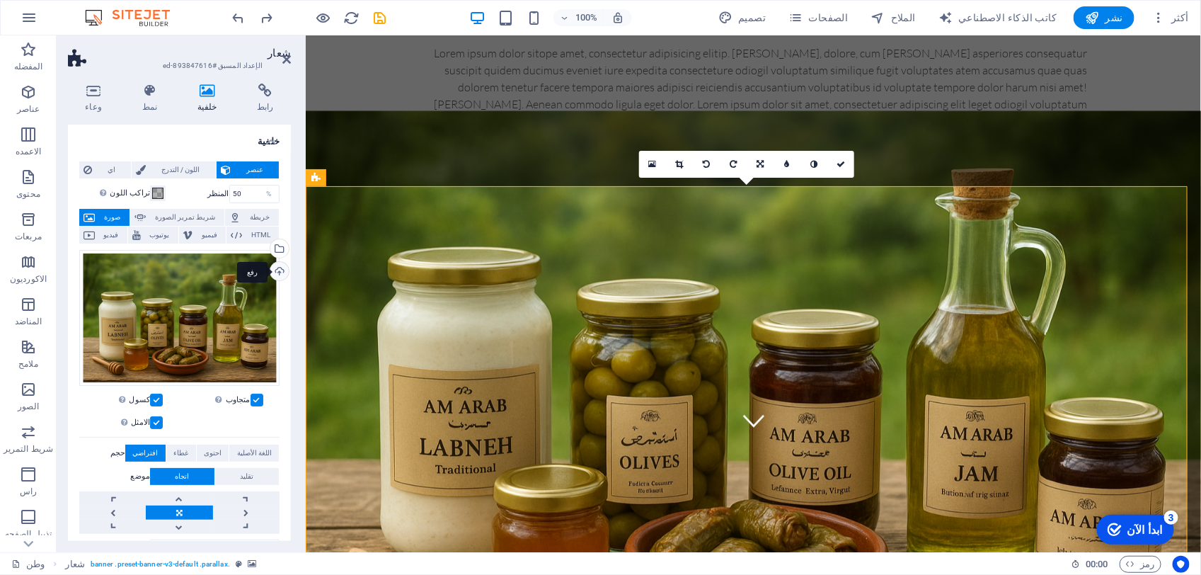
click at [270, 266] on div "رفع" at bounding box center [277, 272] width 21 height 21
click at [274, 270] on div "رفع" at bounding box center [277, 272] width 21 height 21
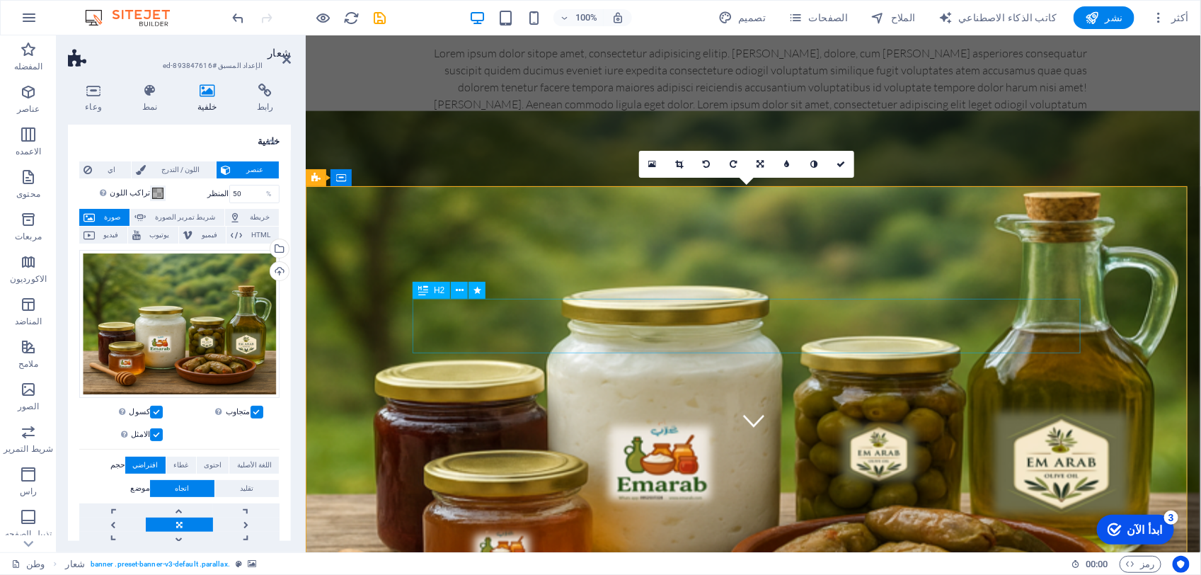
drag, startPoint x: 751, startPoint y: 311, endPoint x: 1000, endPoint y: 305, distance: 249.1
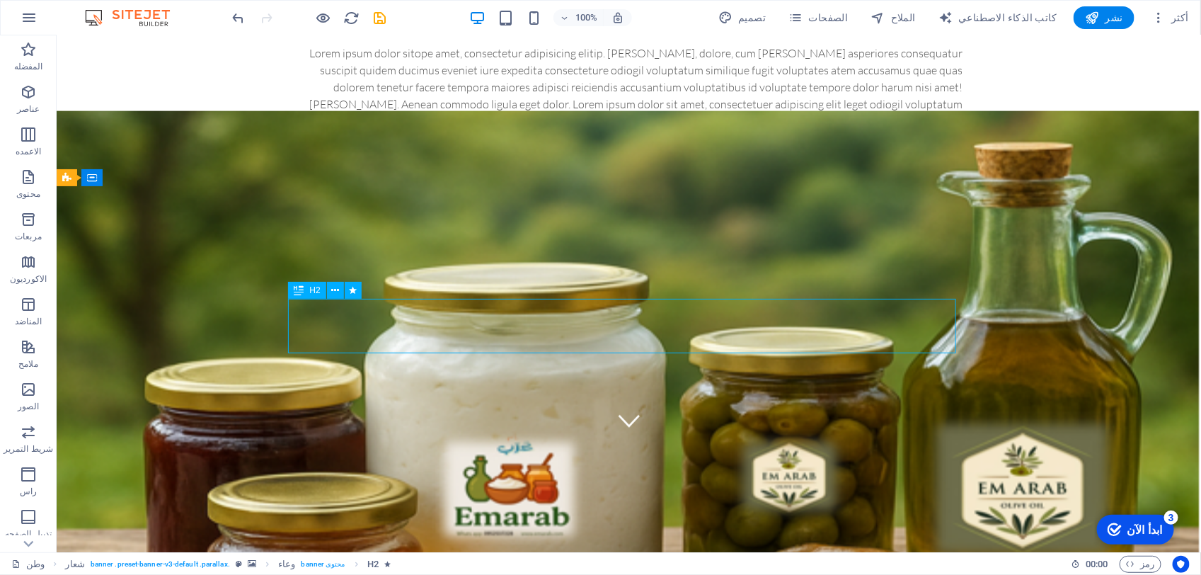
drag, startPoint x: 628, startPoint y: 329, endPoint x: 241, endPoint y: 328, distance: 387.1
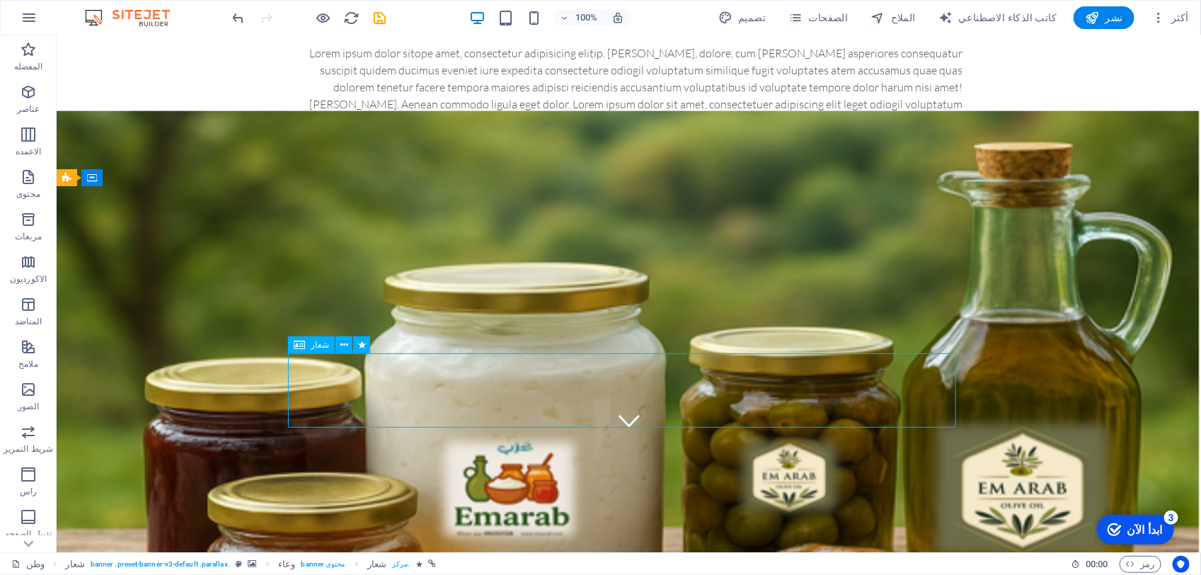
select select "px"
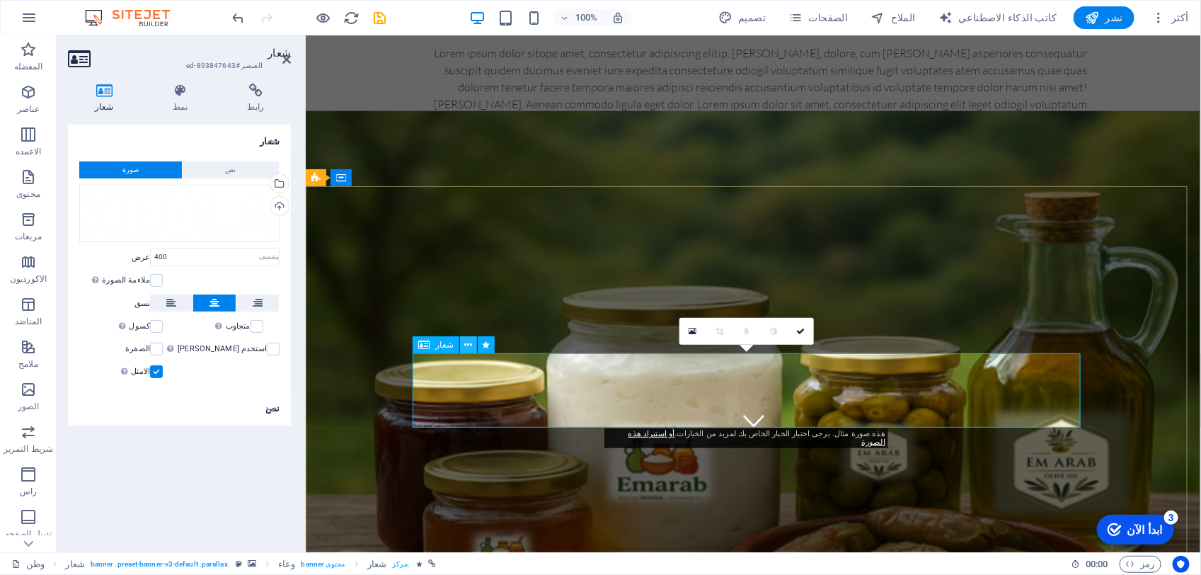
click at [467, 338] on icon at bounding box center [469, 345] width 8 height 15
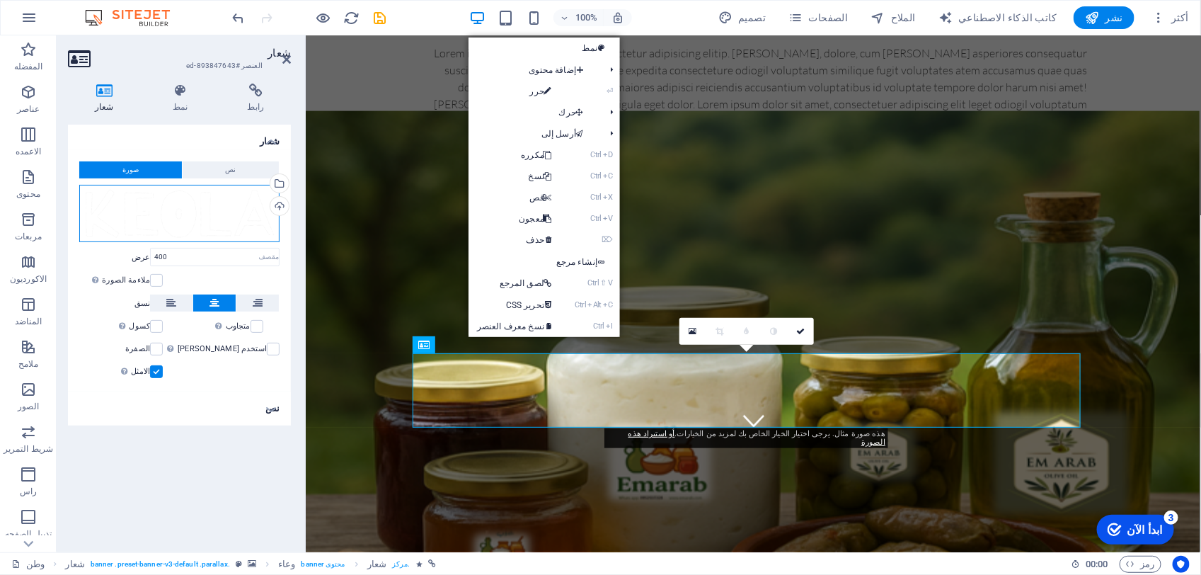
click at [226, 195] on div "Drag files here, click to choose files or select files from Files or our free s…" at bounding box center [179, 214] width 200 height 58
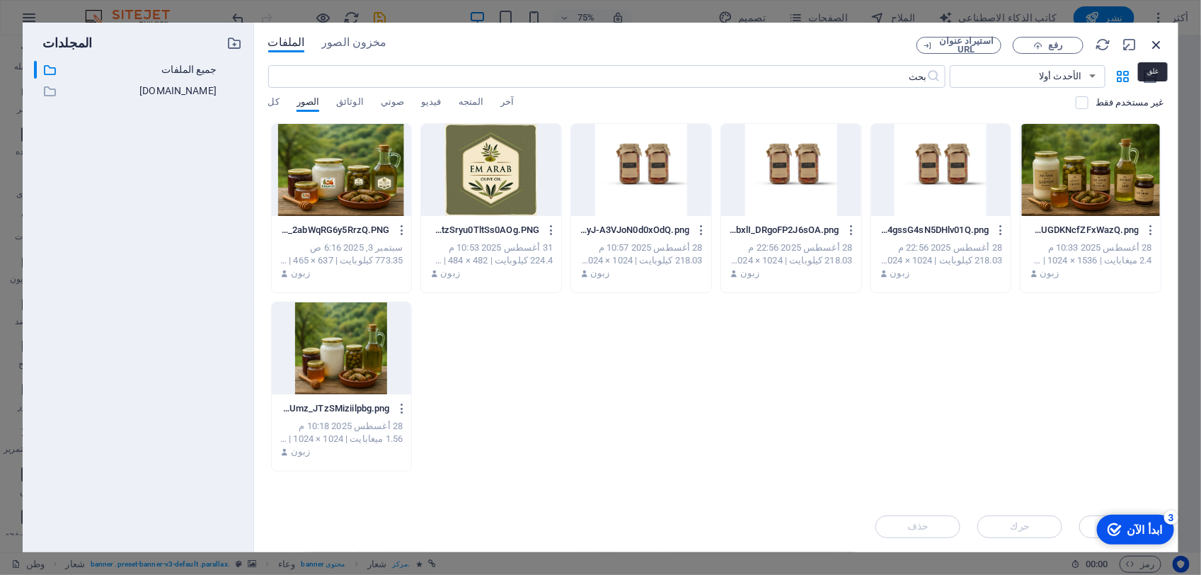
click at [1158, 43] on icon "button" at bounding box center [1156, 45] width 16 height 16
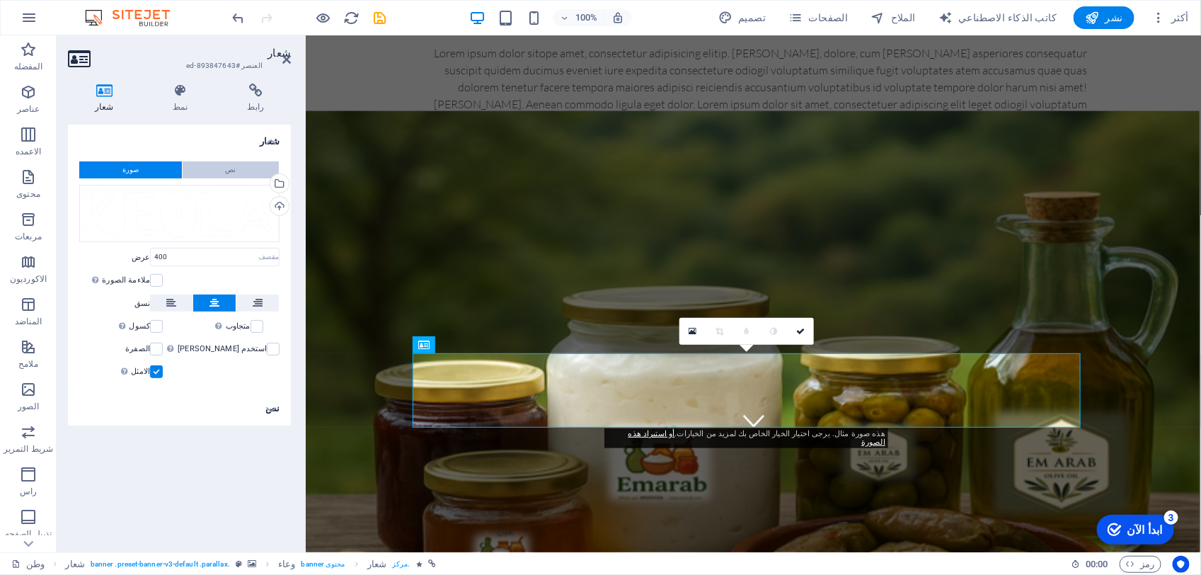
click at [214, 168] on button "نص" at bounding box center [231, 169] width 97 height 17
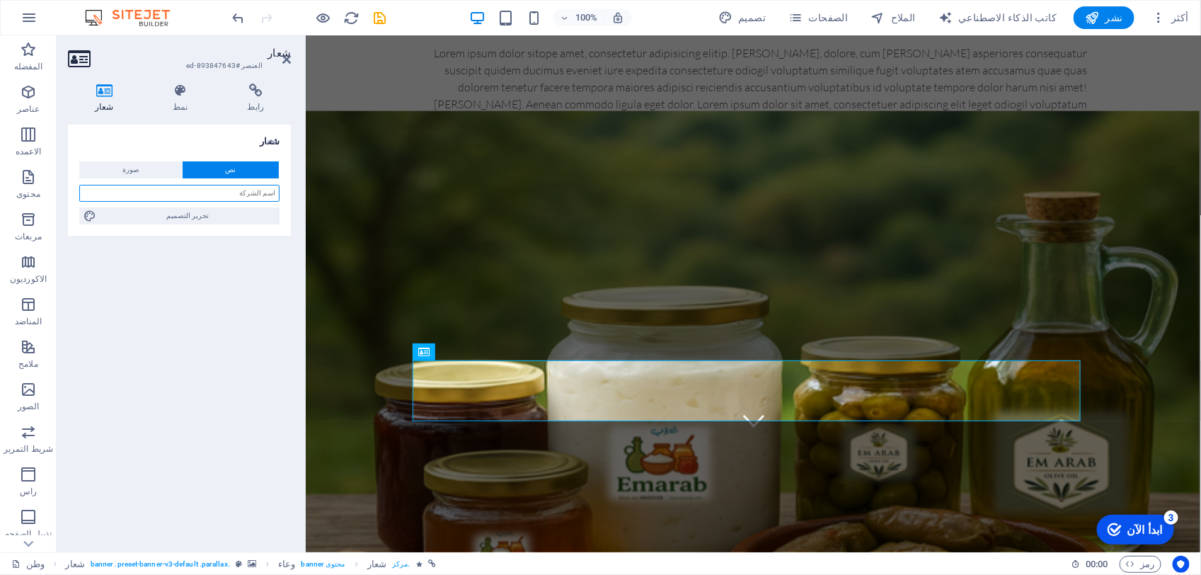
click at [217, 192] on input "text" at bounding box center [179, 193] width 200 height 17
type input "مونة الل"
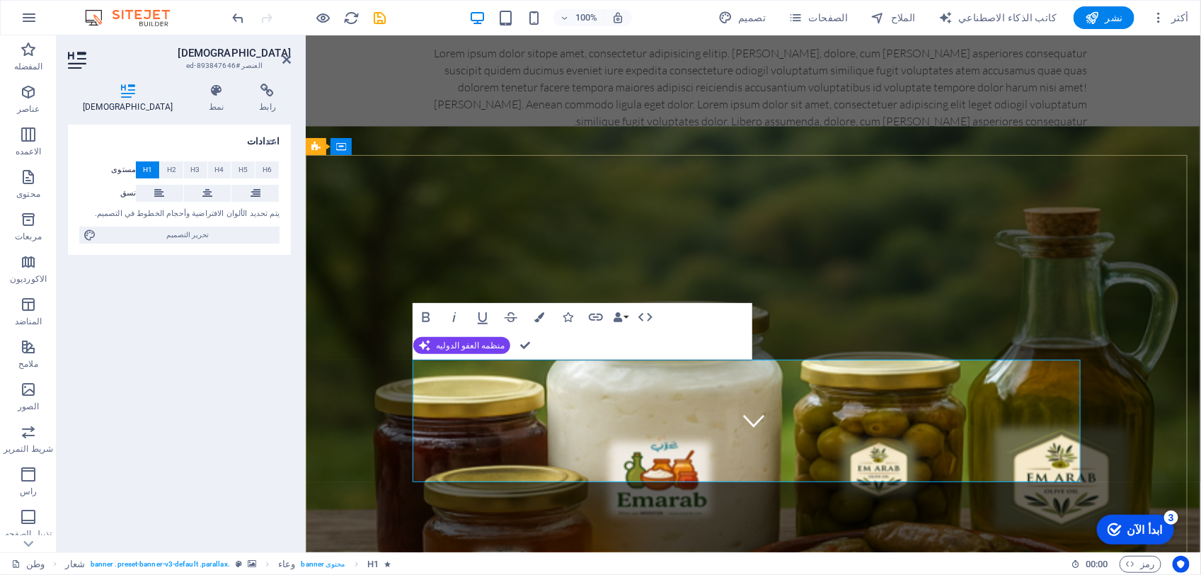
scroll to position [144, 0]
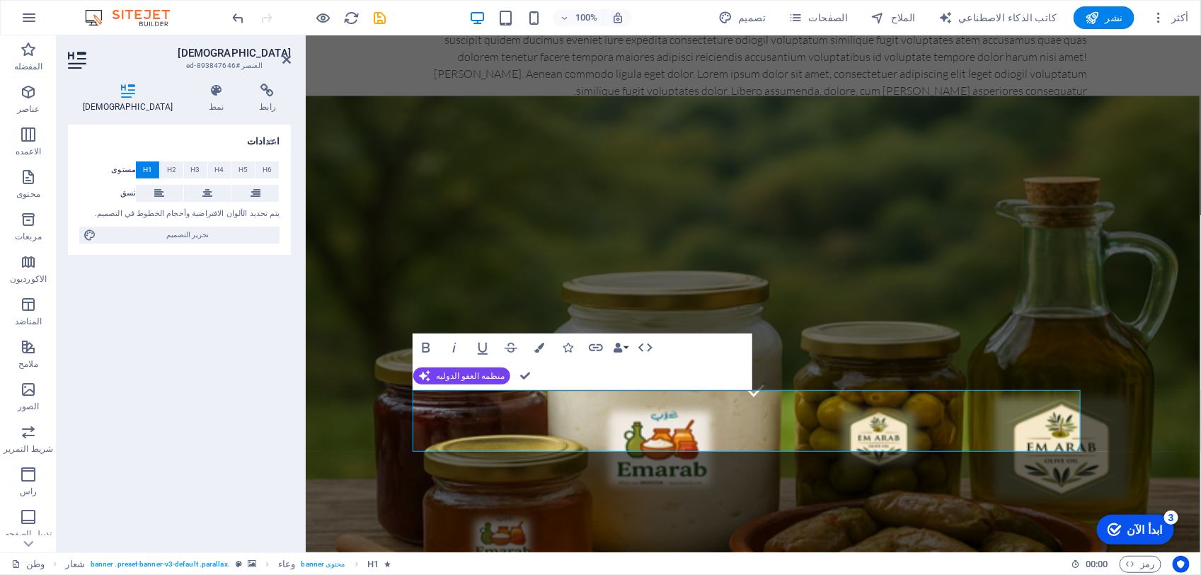
click at [687, 337] on div "جريء مائل تسطير يتوسطه خط الوان الرموز رابط روابط البيانات شركة الاسم الأول اسم…" at bounding box center [583, 361] width 340 height 57
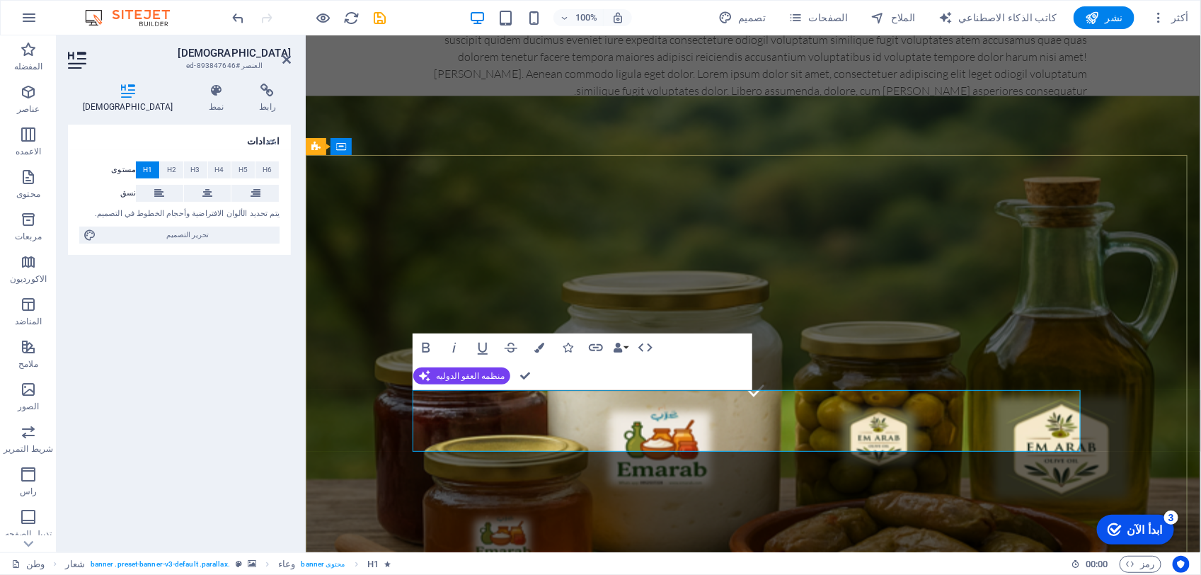
drag, startPoint x: 766, startPoint y: 421, endPoint x: 756, endPoint y: 425, distance: 9.9
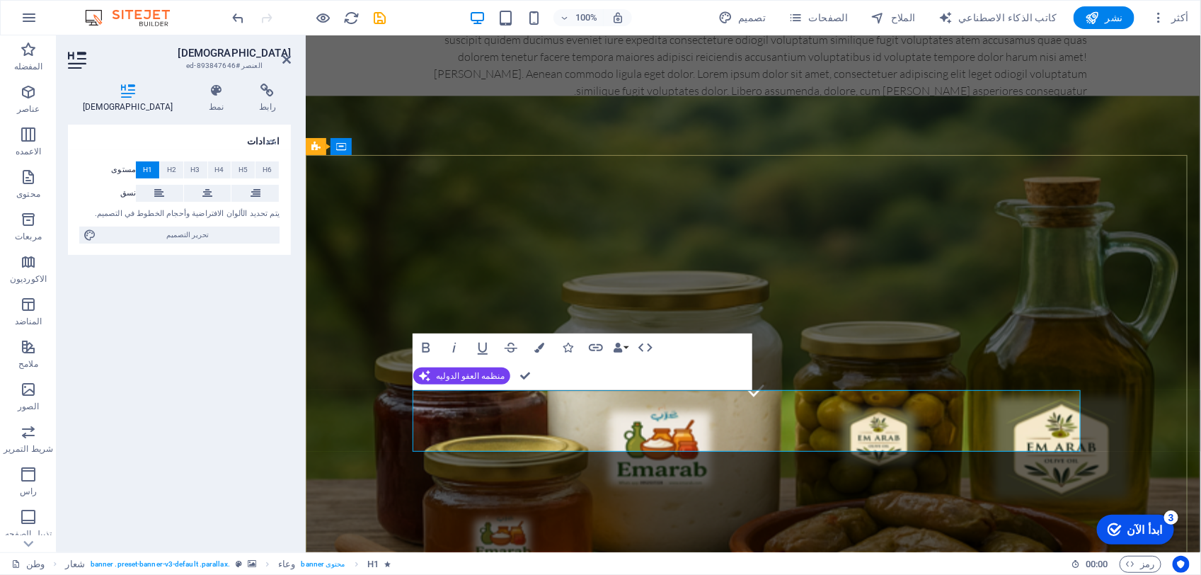
click at [697, 131] on div "العنوان Lorem ipsum dolor sitope amet, consectetur adipisicing elitip. [PERSON_…" at bounding box center [752, 23] width 895 height 264
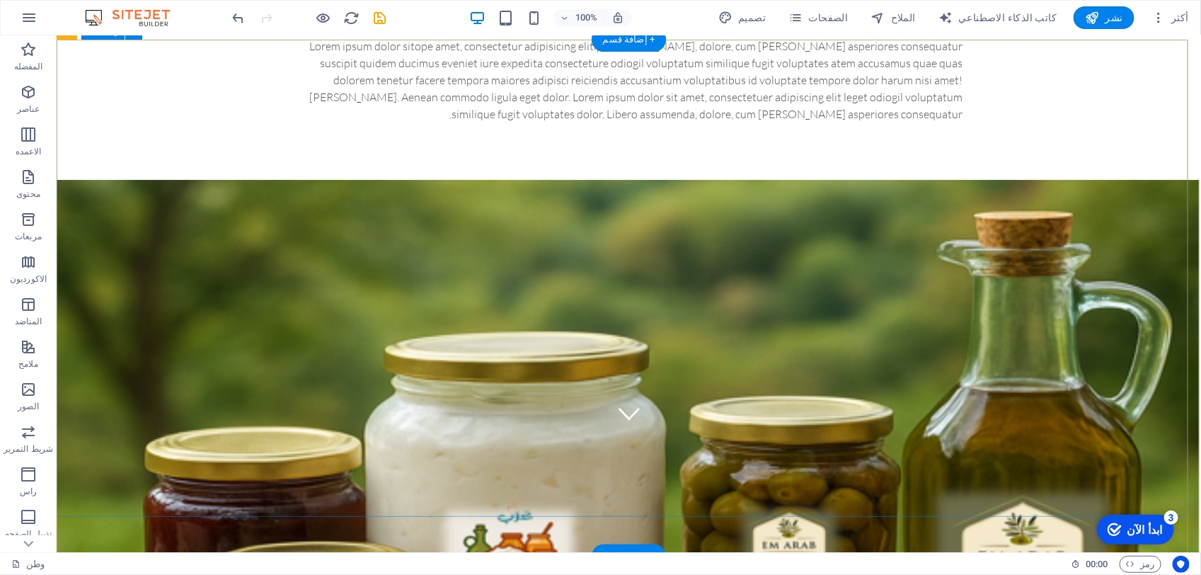
scroll to position [265, 0]
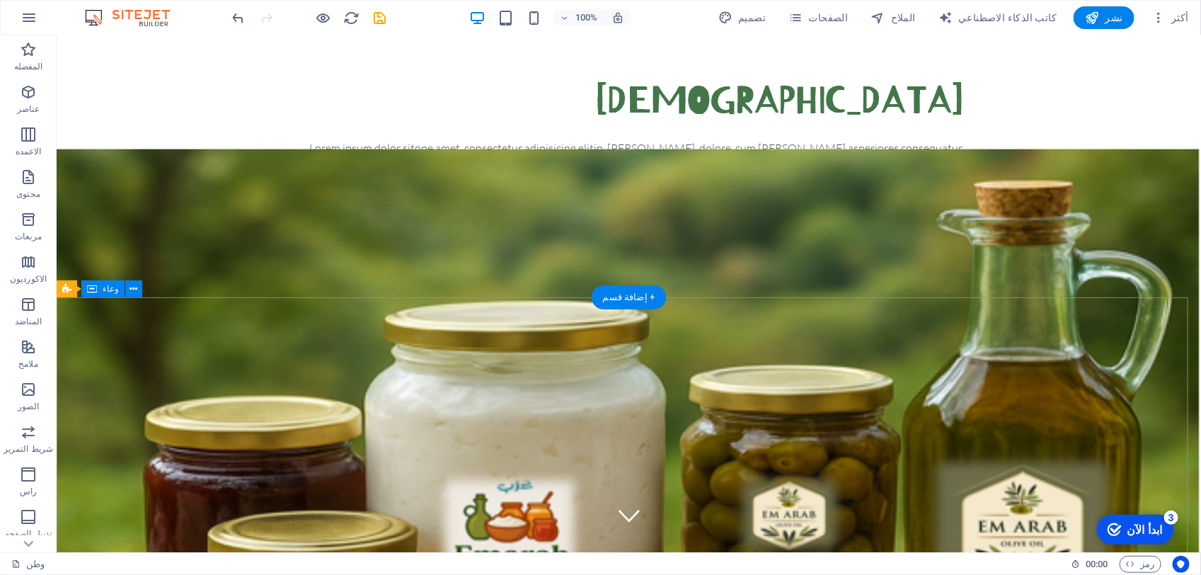
scroll to position [0, 0]
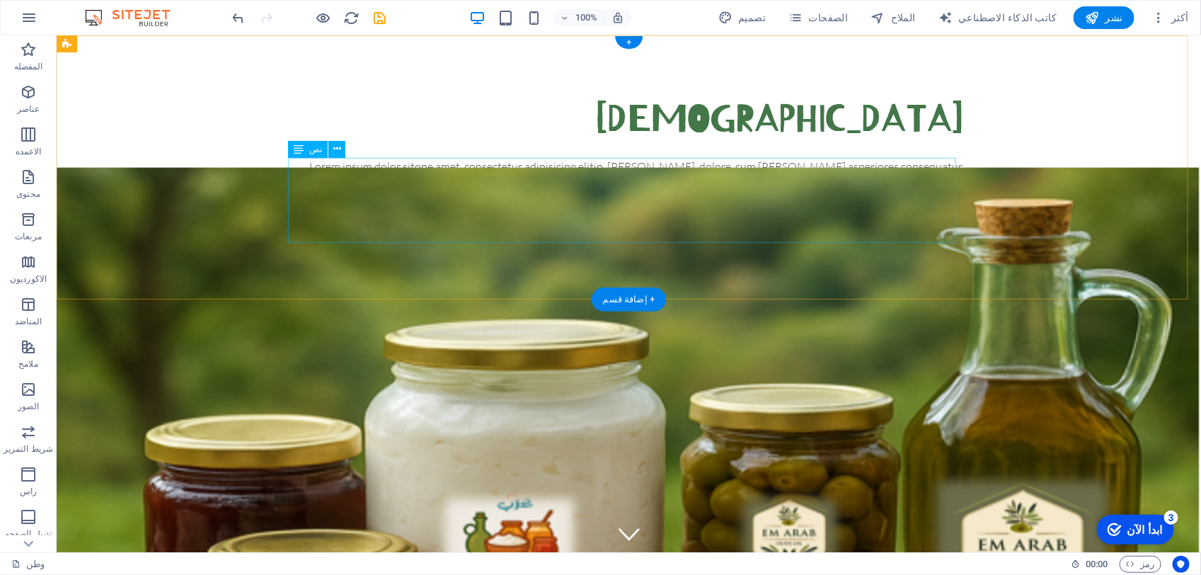
click at [824, 163] on div "Lorem ipsum dolor sitope amet, consectetur adipisicing elitip. [PERSON_NAME], d…" at bounding box center [628, 199] width 668 height 85
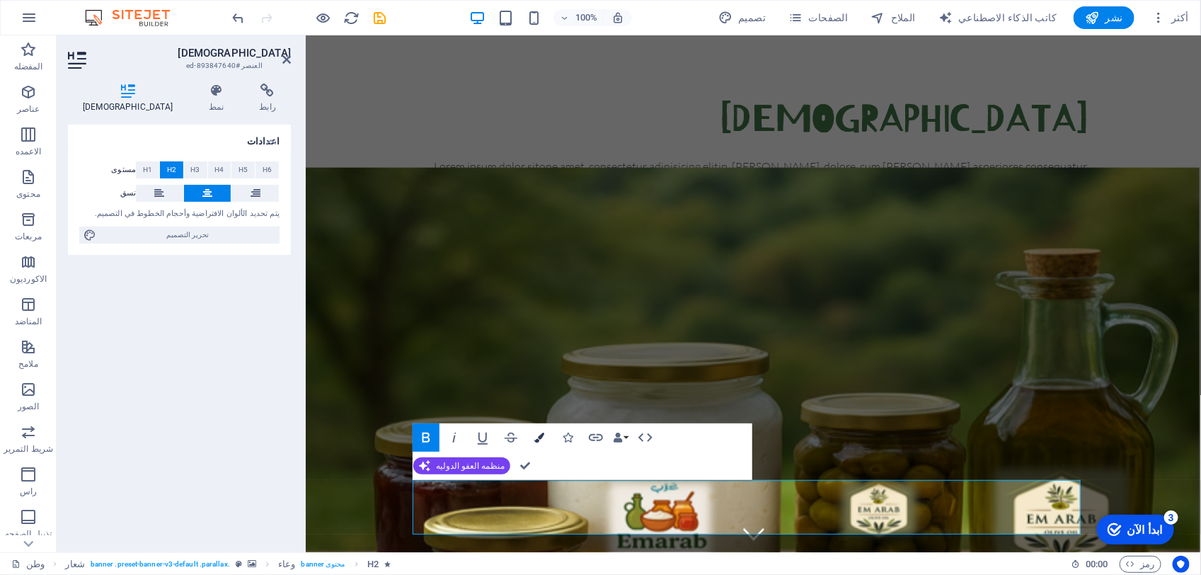
click at [540, 439] on icon "button" at bounding box center [539, 437] width 10 height 10
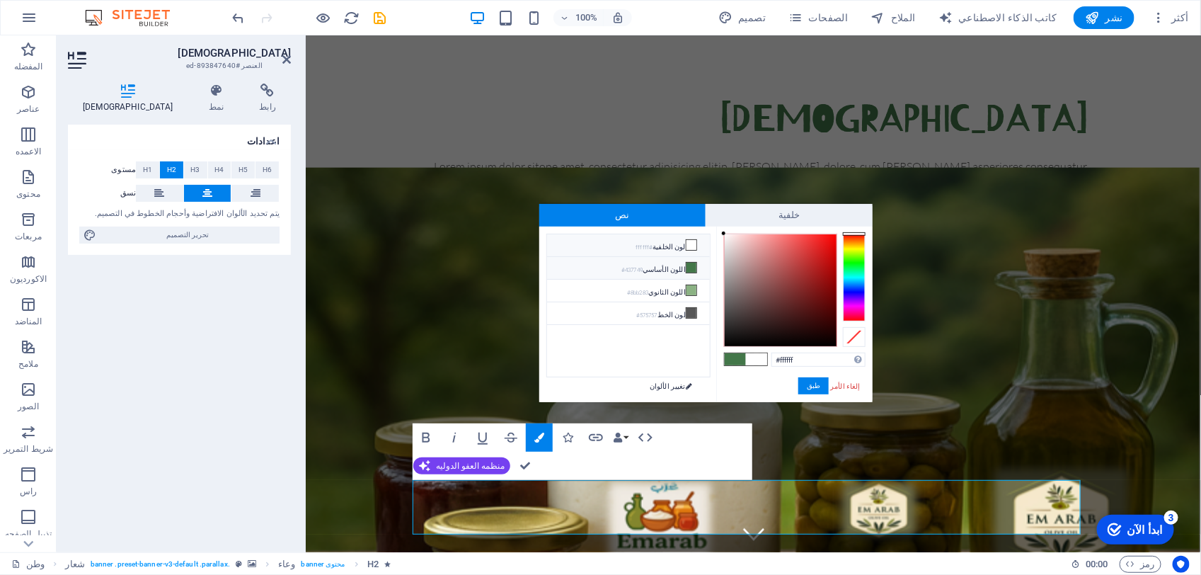
click at [686, 241] on icon at bounding box center [691, 245] width 10 height 10
click at [819, 388] on button "طبق" at bounding box center [813, 385] width 30 height 17
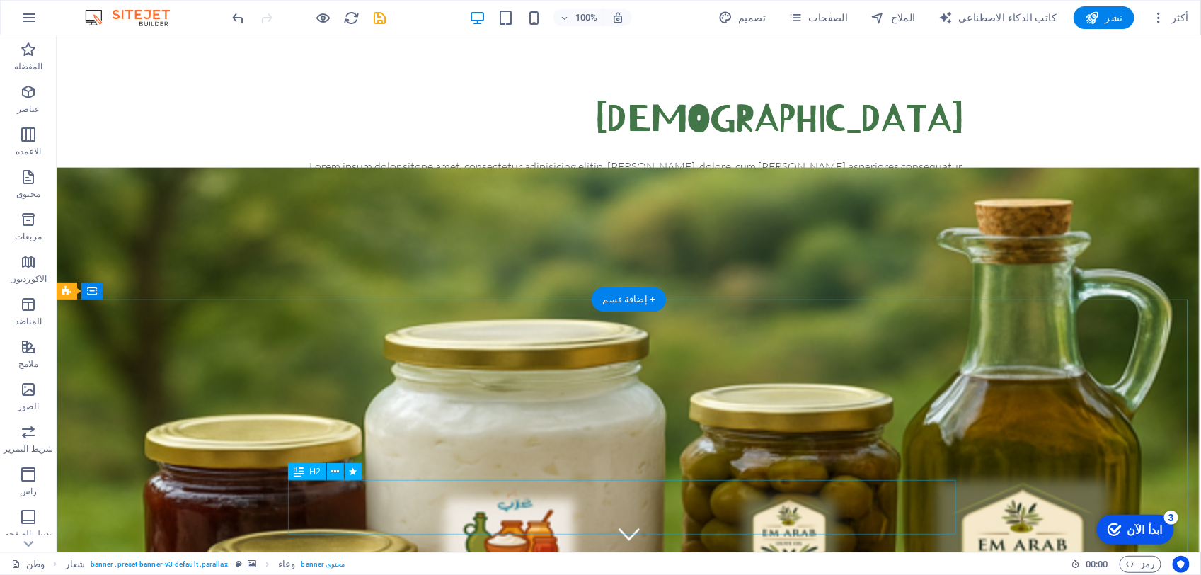
click at [335, 464] on icon at bounding box center [335, 471] width 8 height 15
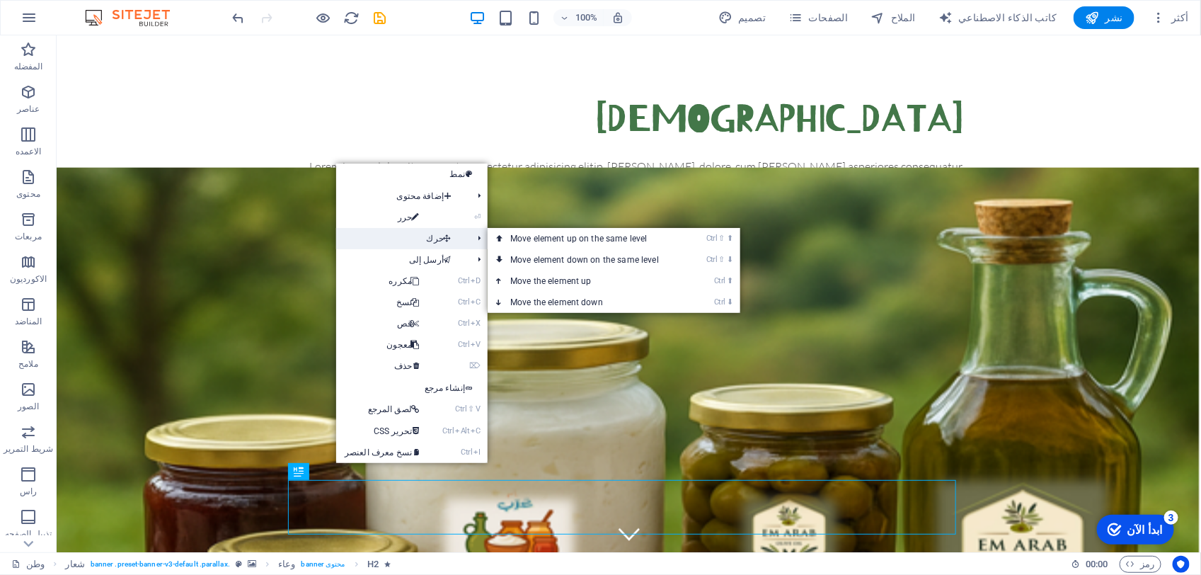
click at [444, 235] on icon at bounding box center [447, 238] width 7 height 21
click at [580, 228] on link "Ctrl ⇧ ⬆ Move element up on the same level" at bounding box center [588, 238] width 200 height 21
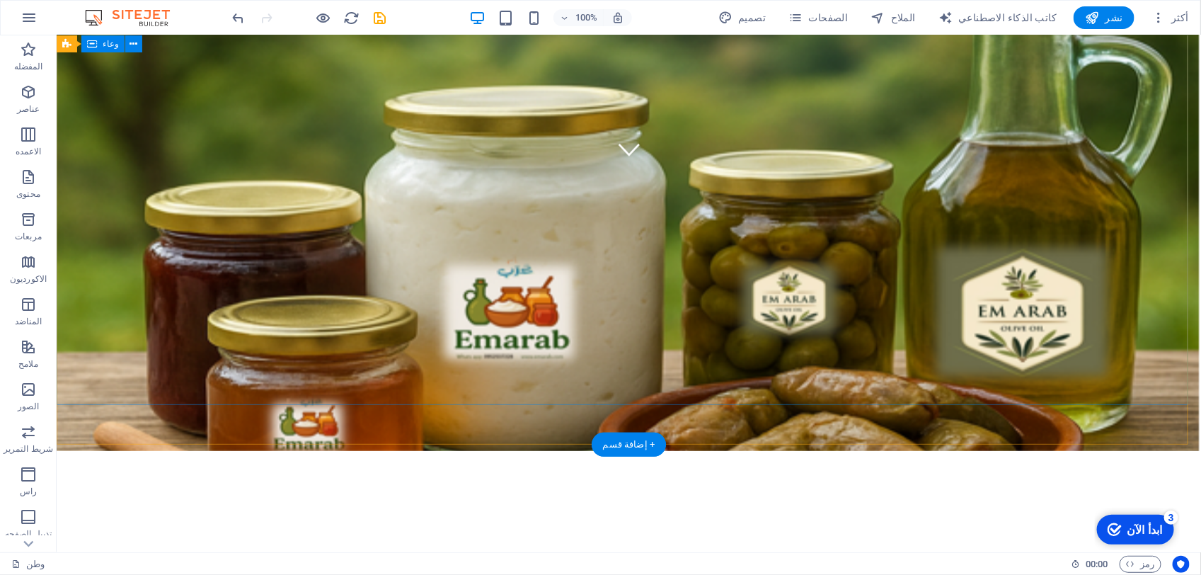
scroll to position [30, 0]
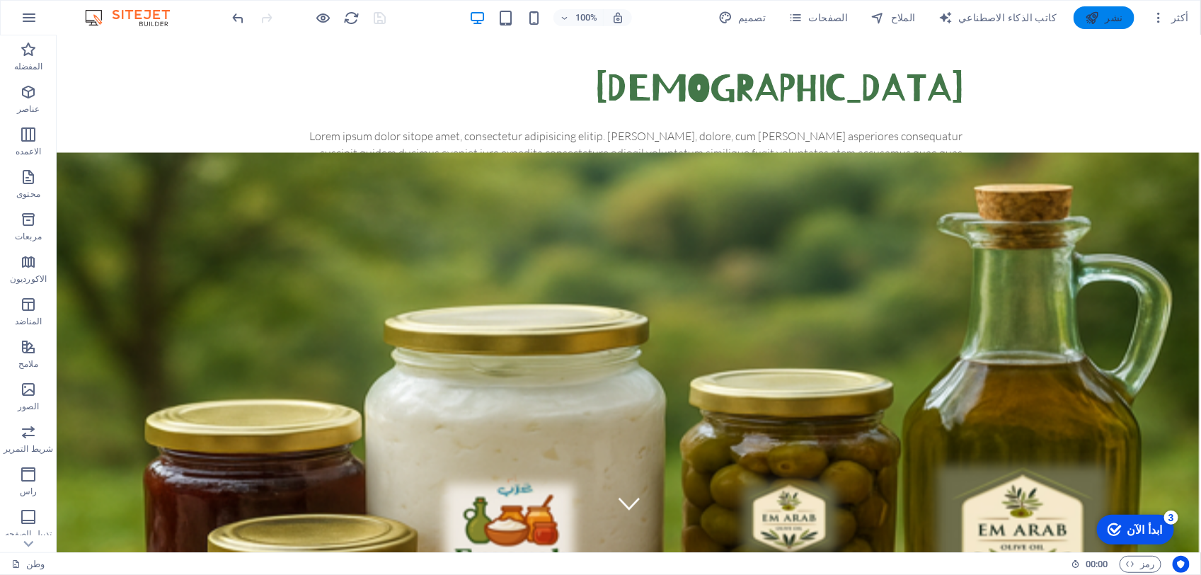
click at [1122, 12] on font "نشر" at bounding box center [1114, 17] width 18 height 11
